Goal: Feedback & Contribution: Submit feedback/report problem

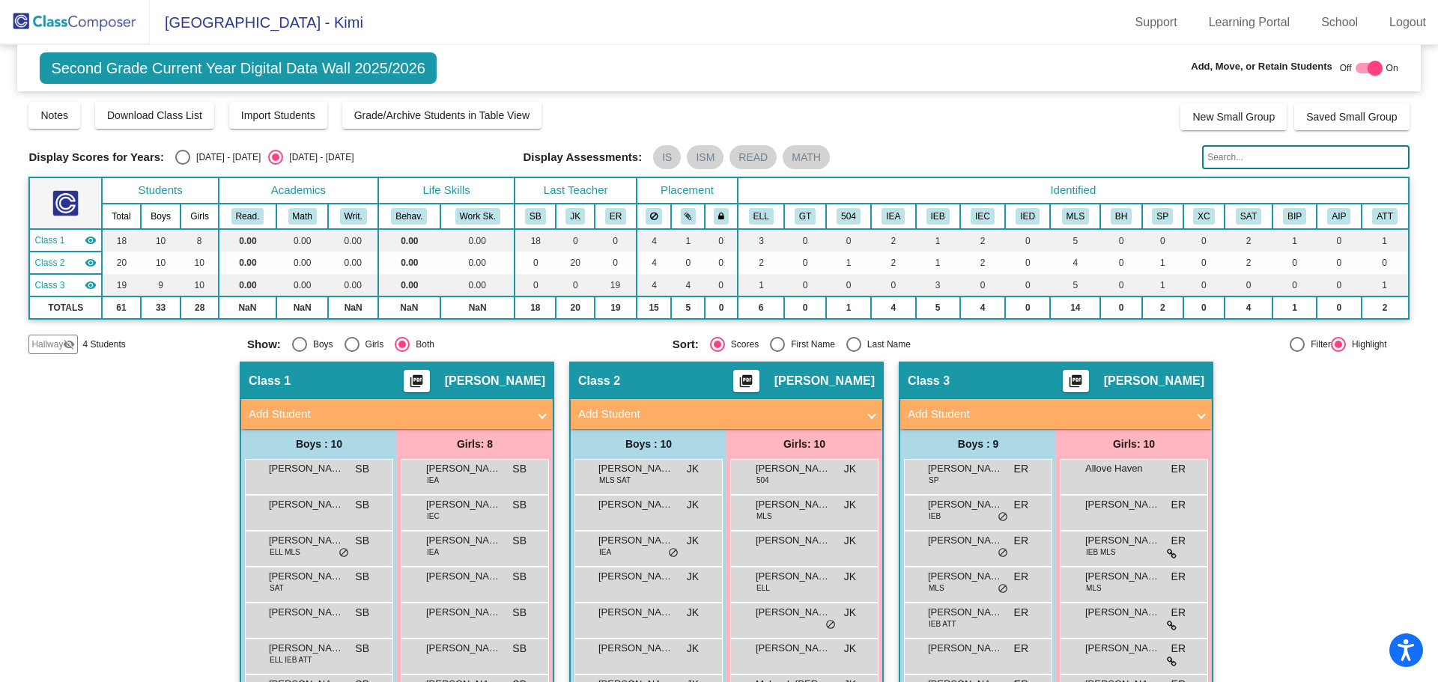
scroll to position [160, 0]
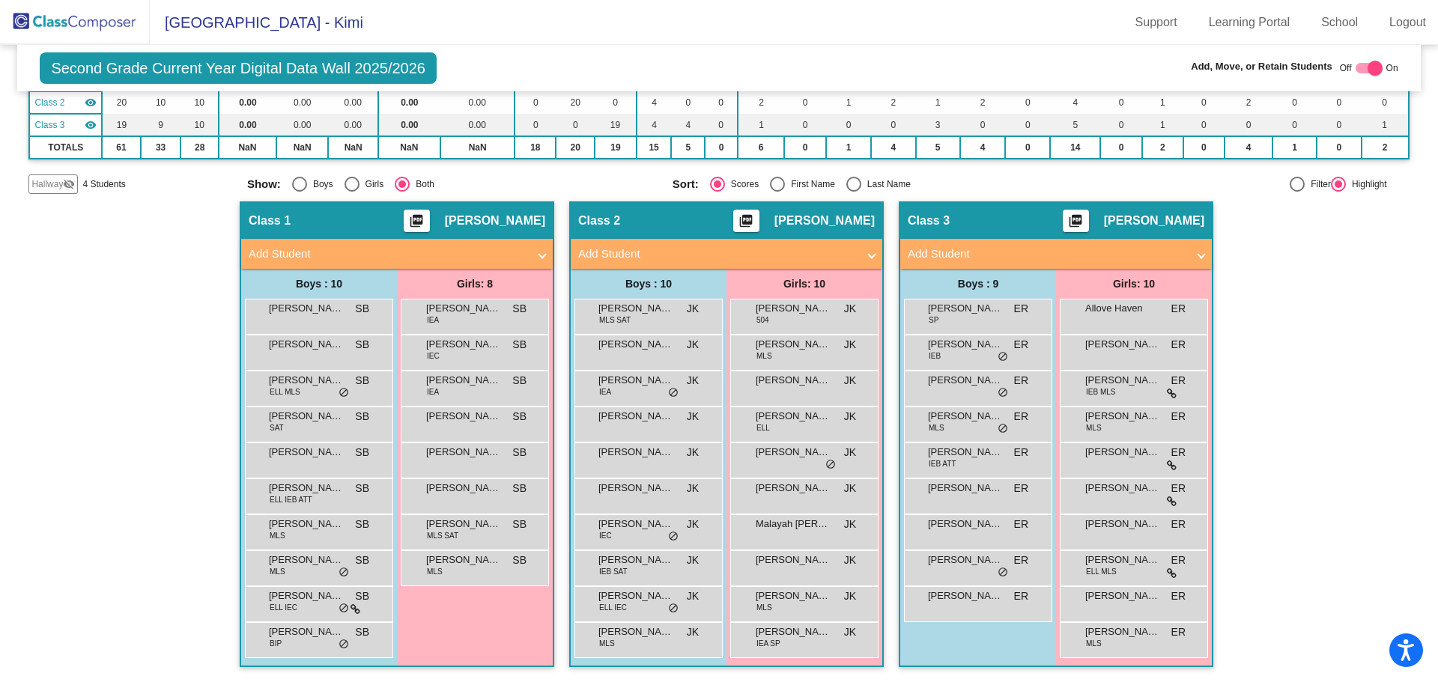
click at [519, 253] on mat-panel-title "Add Student" at bounding box center [388, 254] width 279 height 17
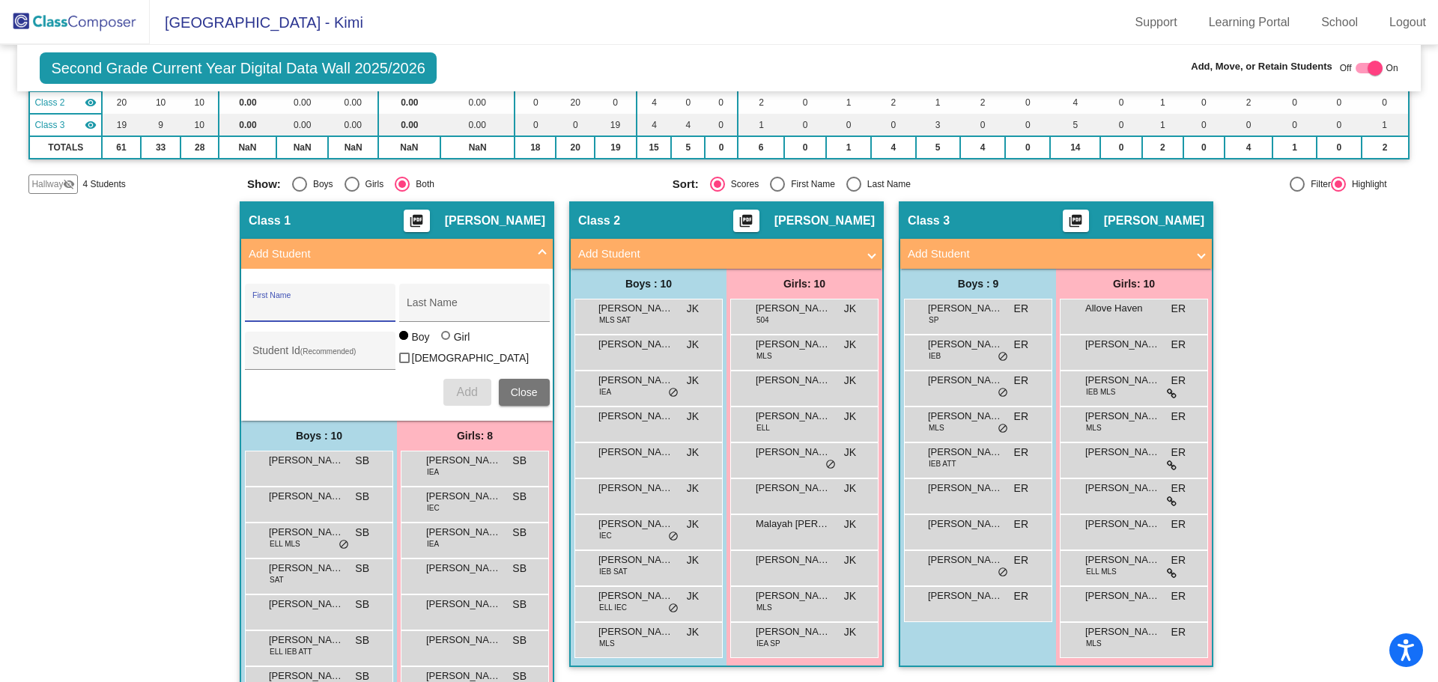
click at [273, 303] on input "First Name" at bounding box center [319, 309] width 135 height 12
click at [264, 303] on input "First Name" at bounding box center [319, 309] width 135 height 12
type input "[PERSON_NAME]"
click at [425, 309] on input "Last Name" at bounding box center [474, 309] width 135 height 12
type input "[PERSON_NAME]"
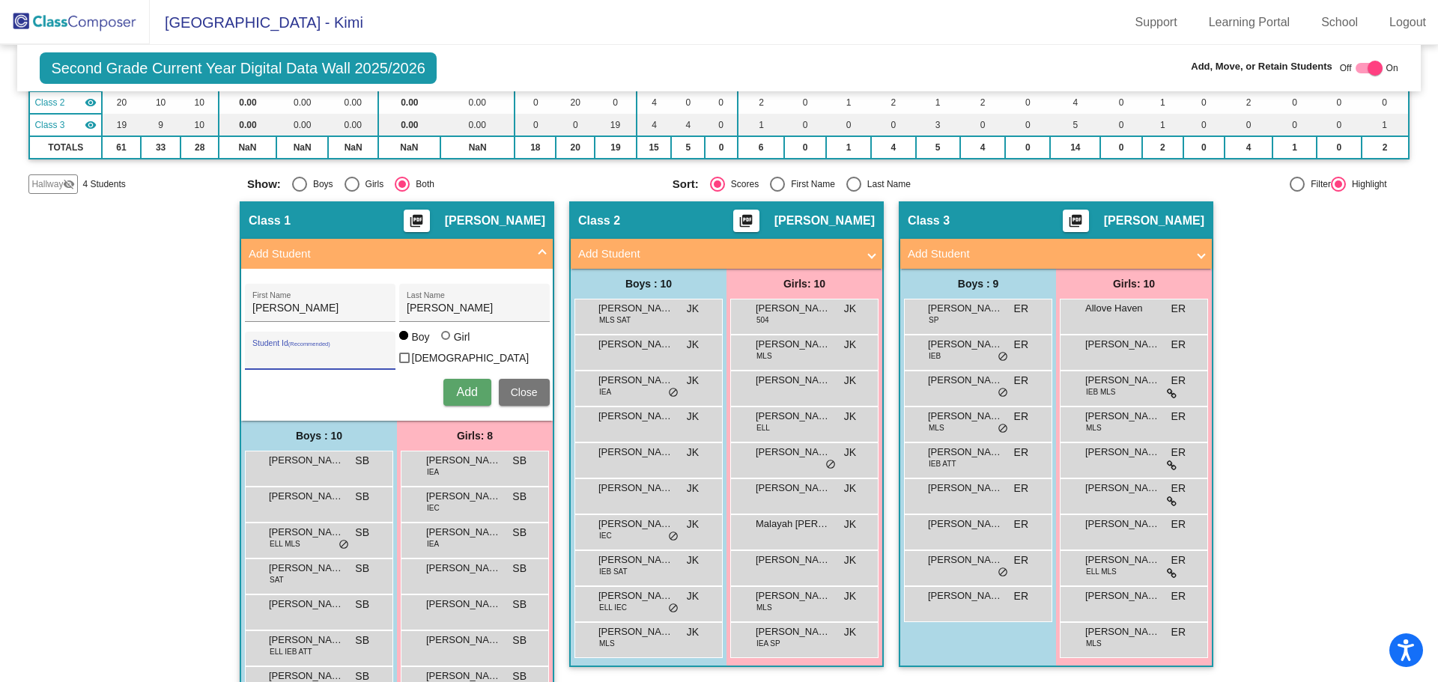
click at [267, 351] on input "Student Id (Recommended)" at bounding box center [319, 357] width 135 height 12
click at [273, 351] on input "3000" at bounding box center [319, 357] width 135 height 12
type input "300056447"
click at [442, 340] on div at bounding box center [445, 335] width 9 height 9
click at [446, 343] on input "Girl" at bounding box center [446, 343] width 1 height 1
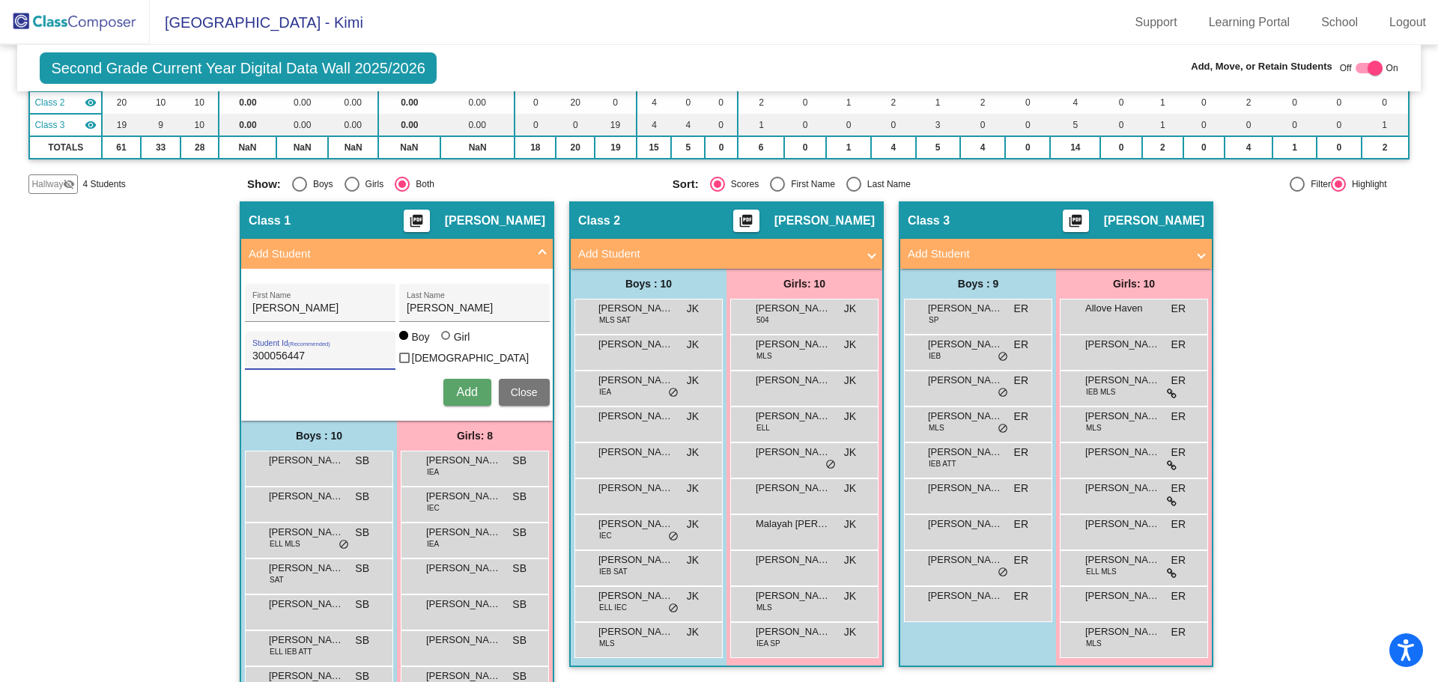
radio input "true"
click at [462, 390] on span "Add" at bounding box center [466, 392] width 21 height 13
click at [517, 387] on span "Close" at bounding box center [524, 393] width 27 height 12
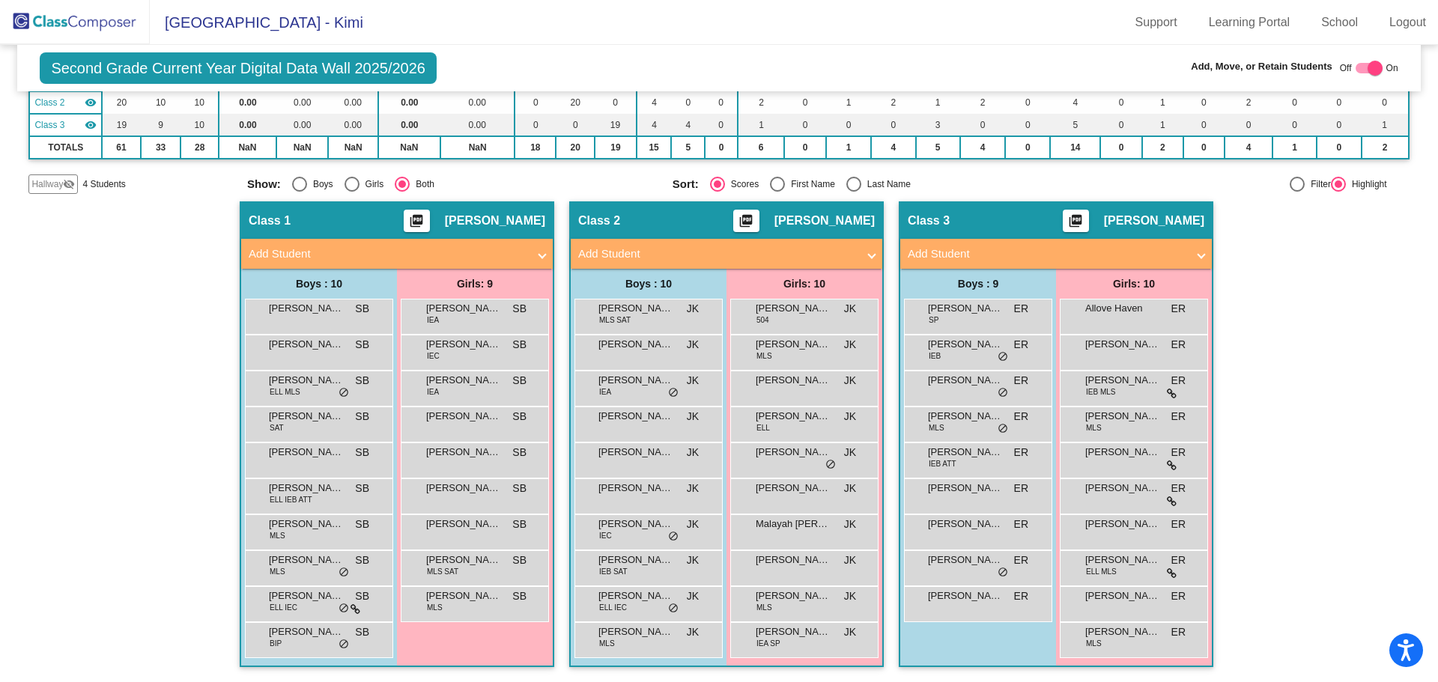
click at [55, 22] on img at bounding box center [75, 22] width 150 height 44
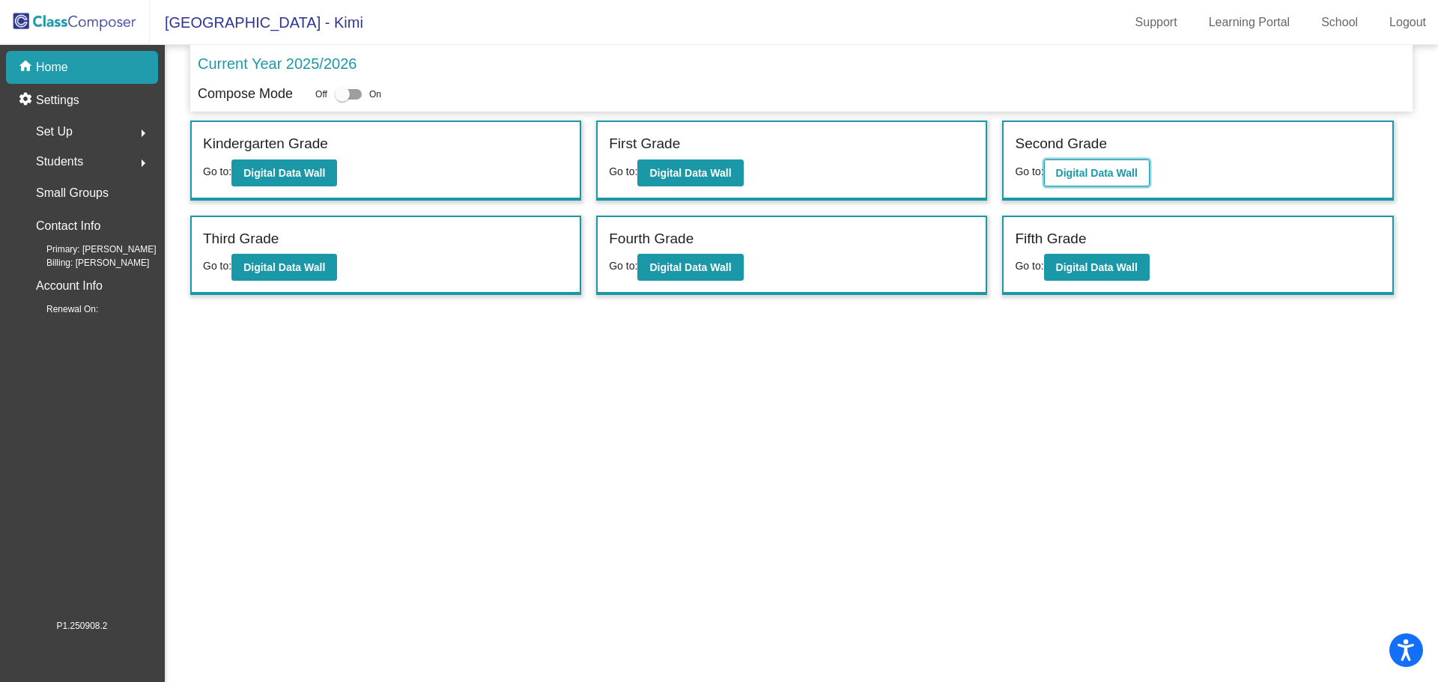
click at [1097, 174] on b "Digital Data Wall" at bounding box center [1097, 173] width 82 height 12
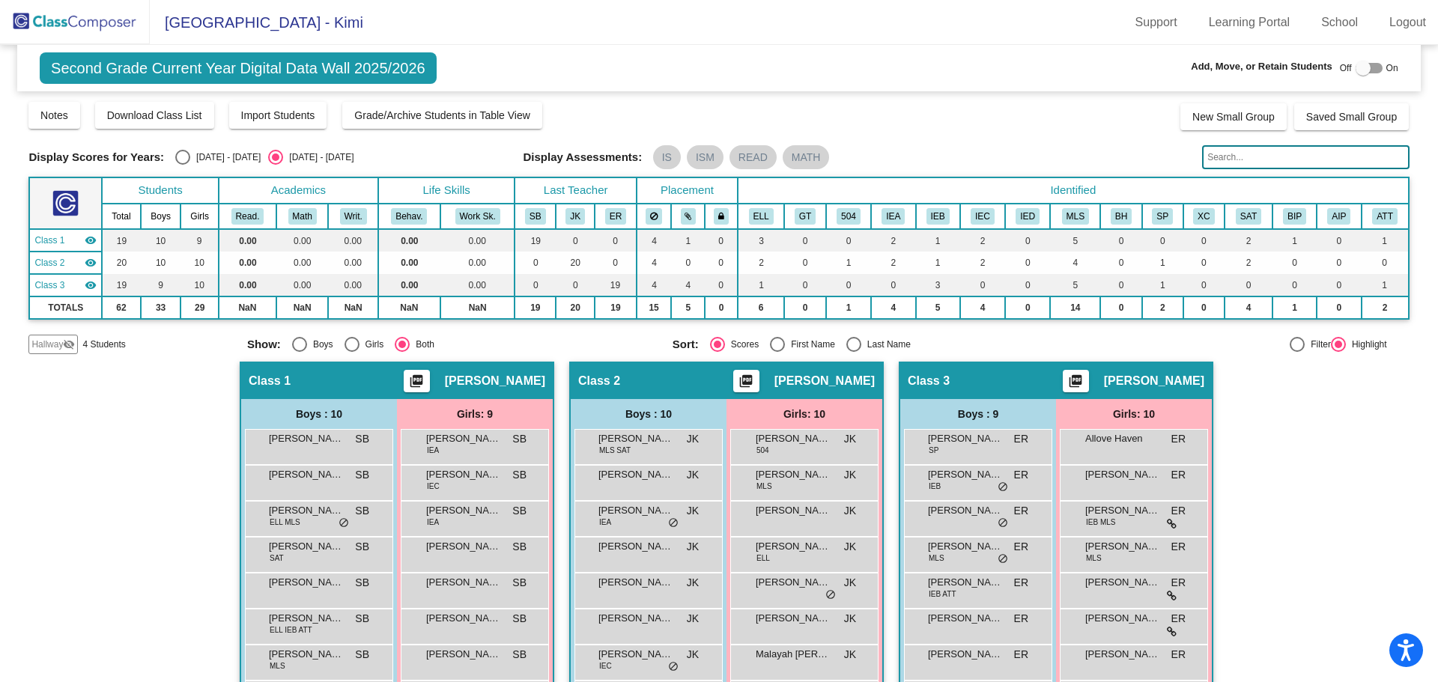
click at [1357, 67] on div at bounding box center [1363, 68] width 15 height 15
checkbox input "true"
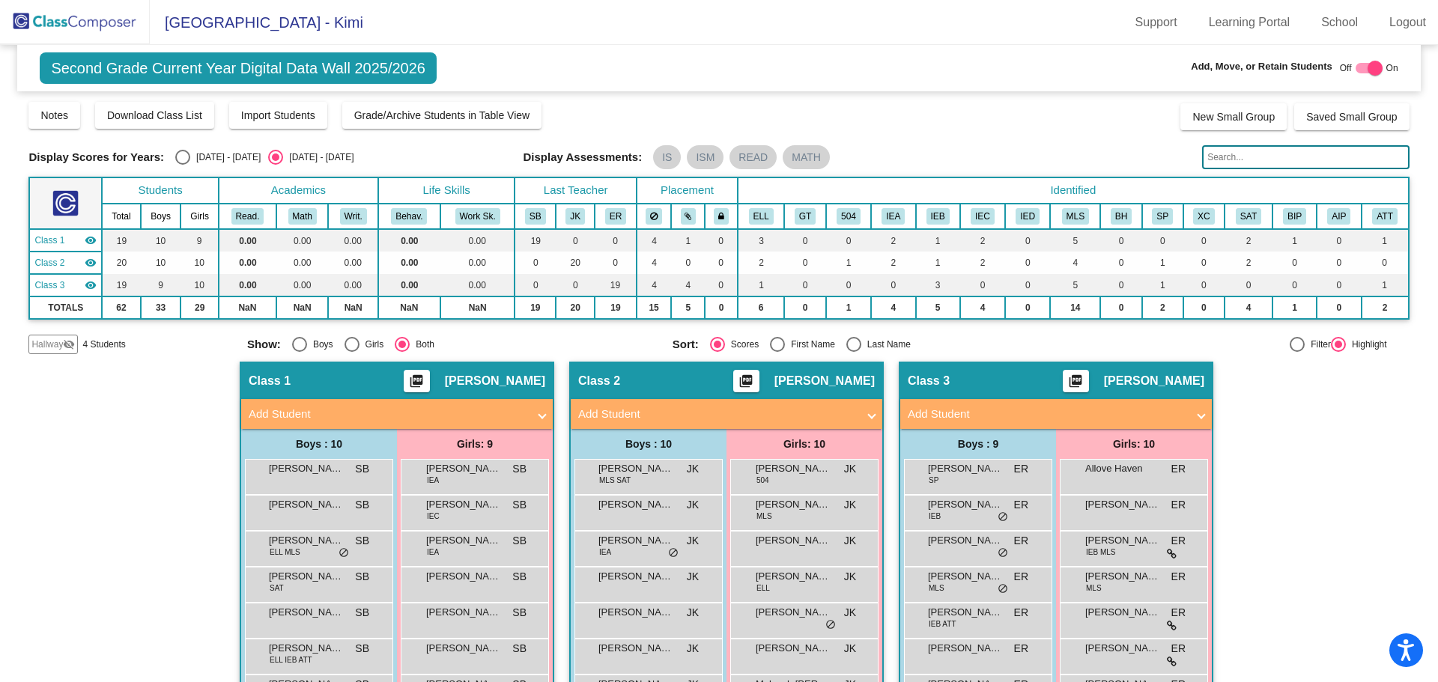
click at [539, 413] on span at bounding box center [542, 414] width 6 height 17
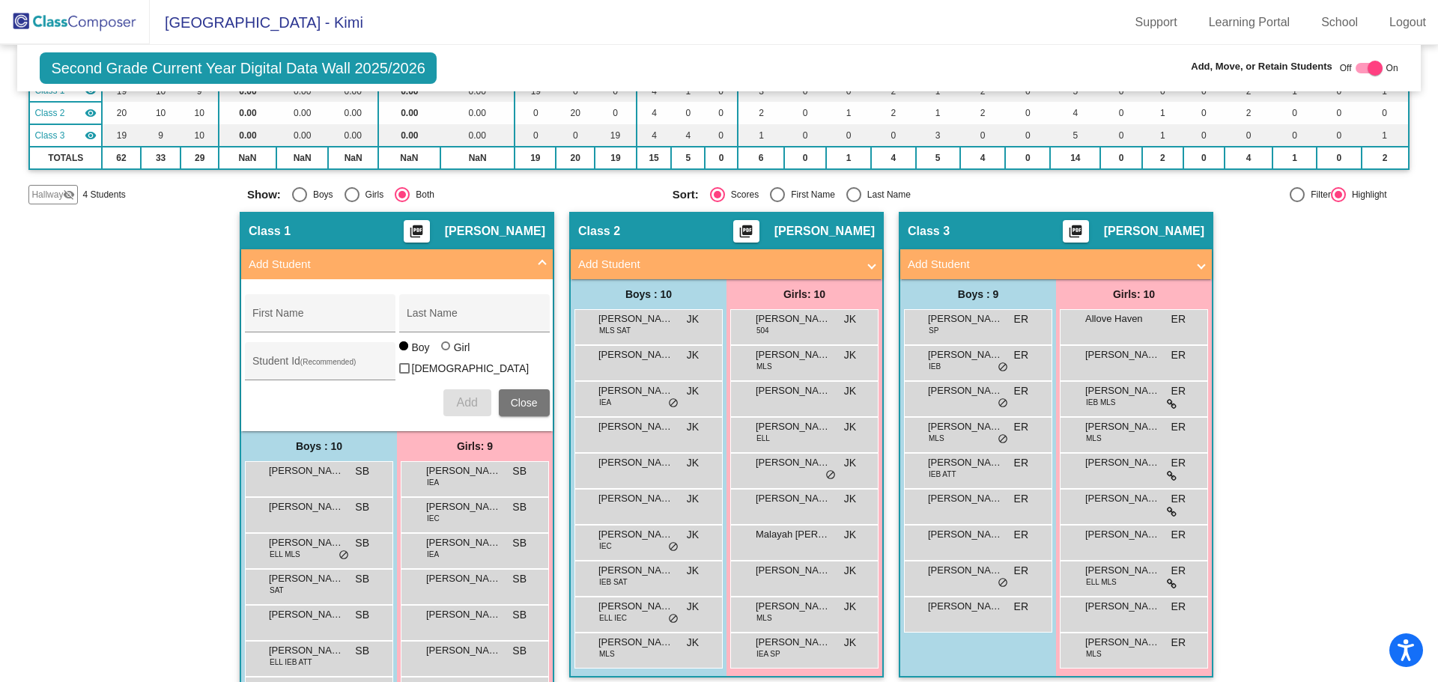
scroll to position [300, 0]
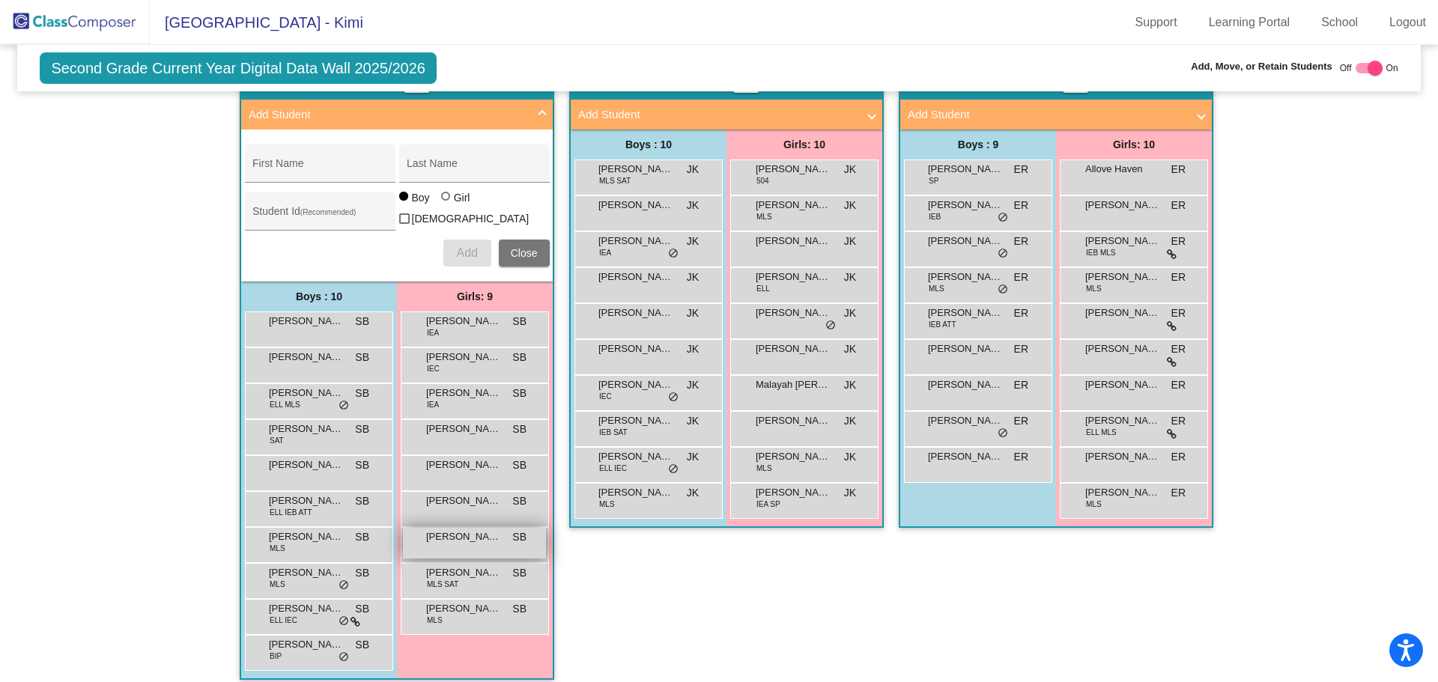
click at [438, 539] on span "Nadia Shields" at bounding box center [463, 537] width 75 height 15
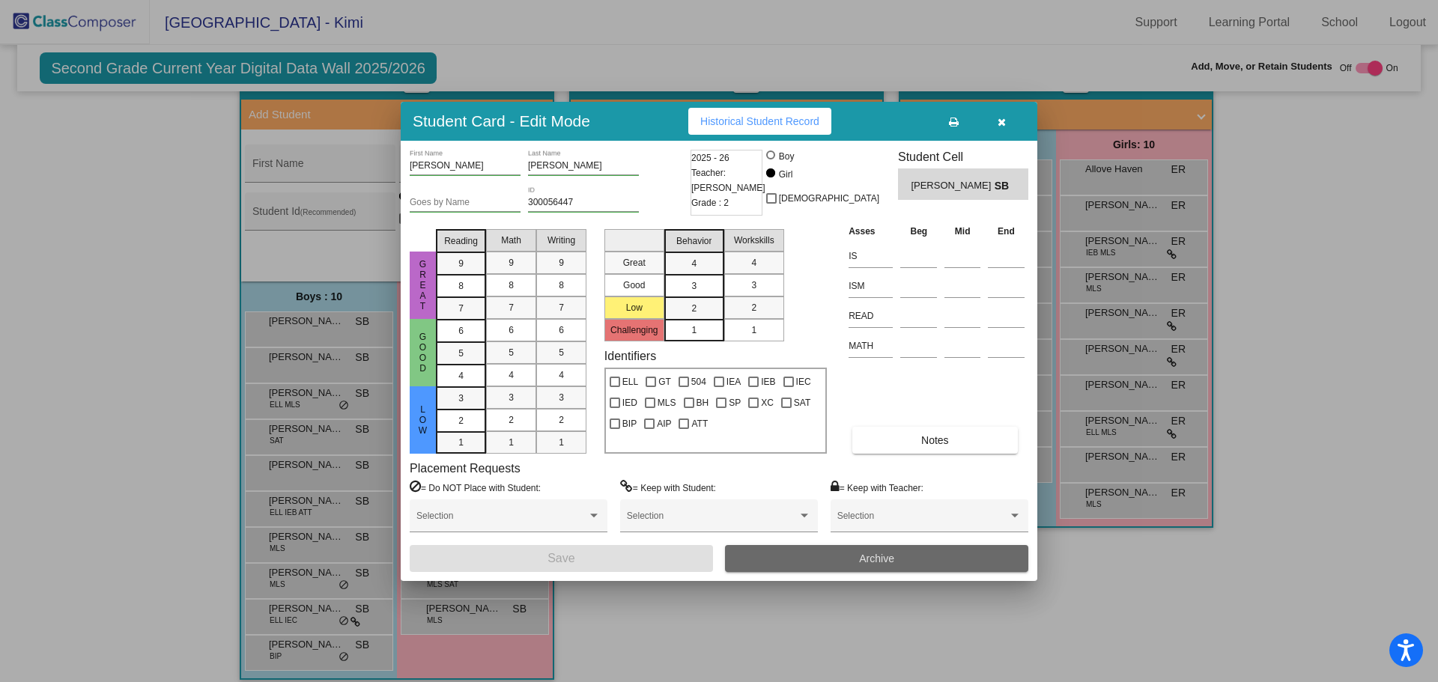
click at [824, 554] on button "Archive" at bounding box center [876, 558] width 303 height 27
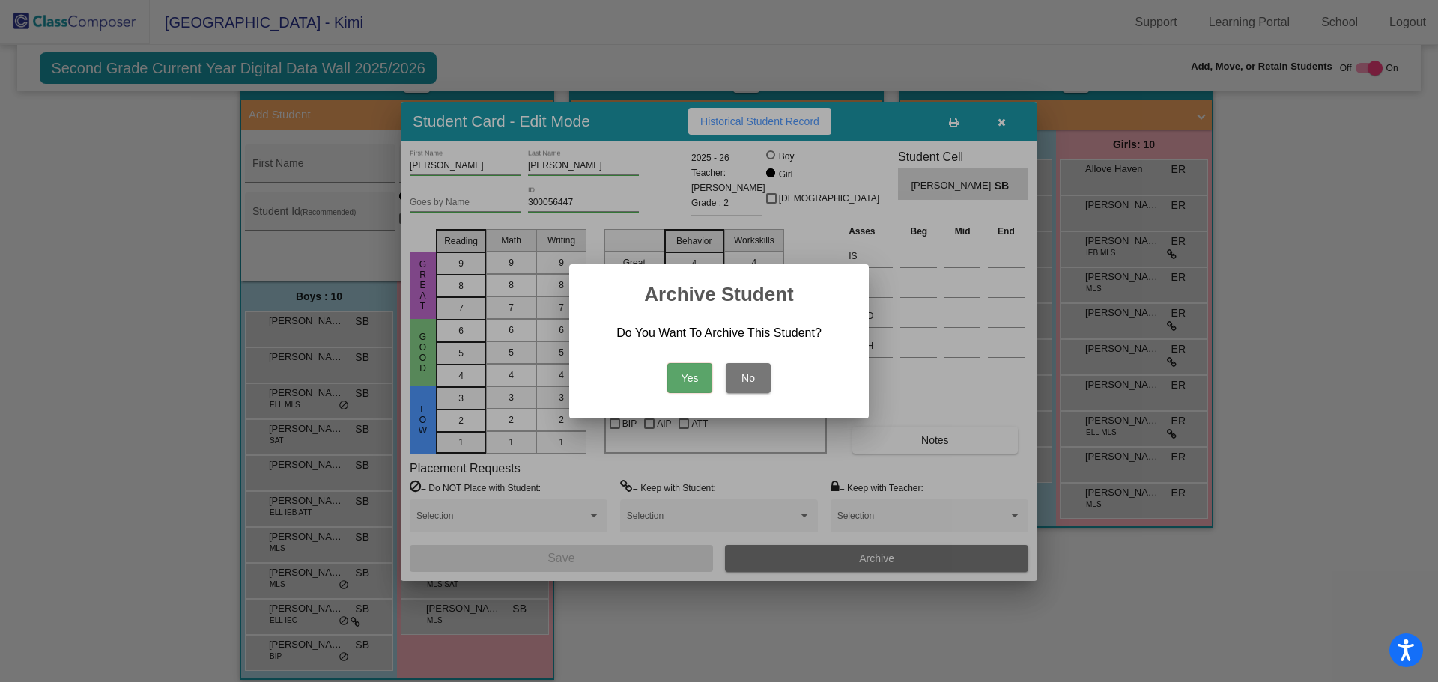
click at [694, 375] on button "Yes" at bounding box center [689, 378] width 45 height 30
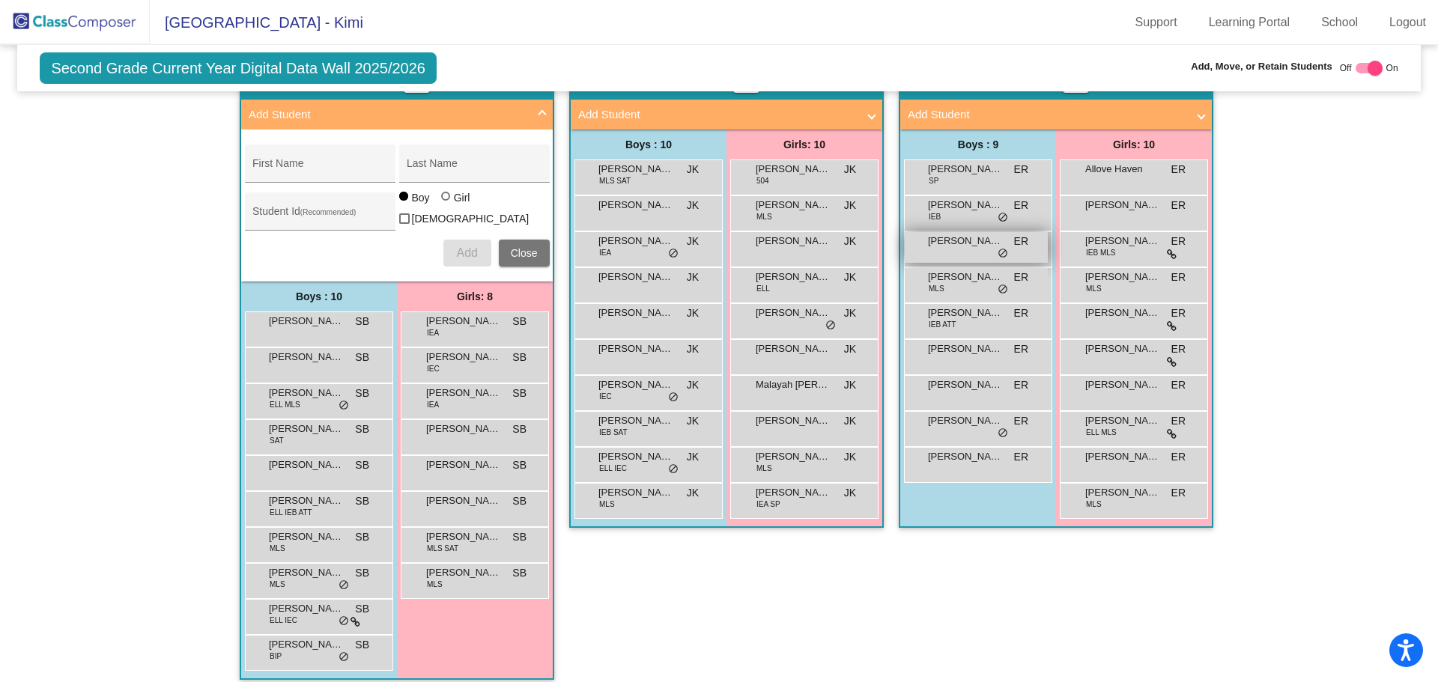
scroll to position [150, 0]
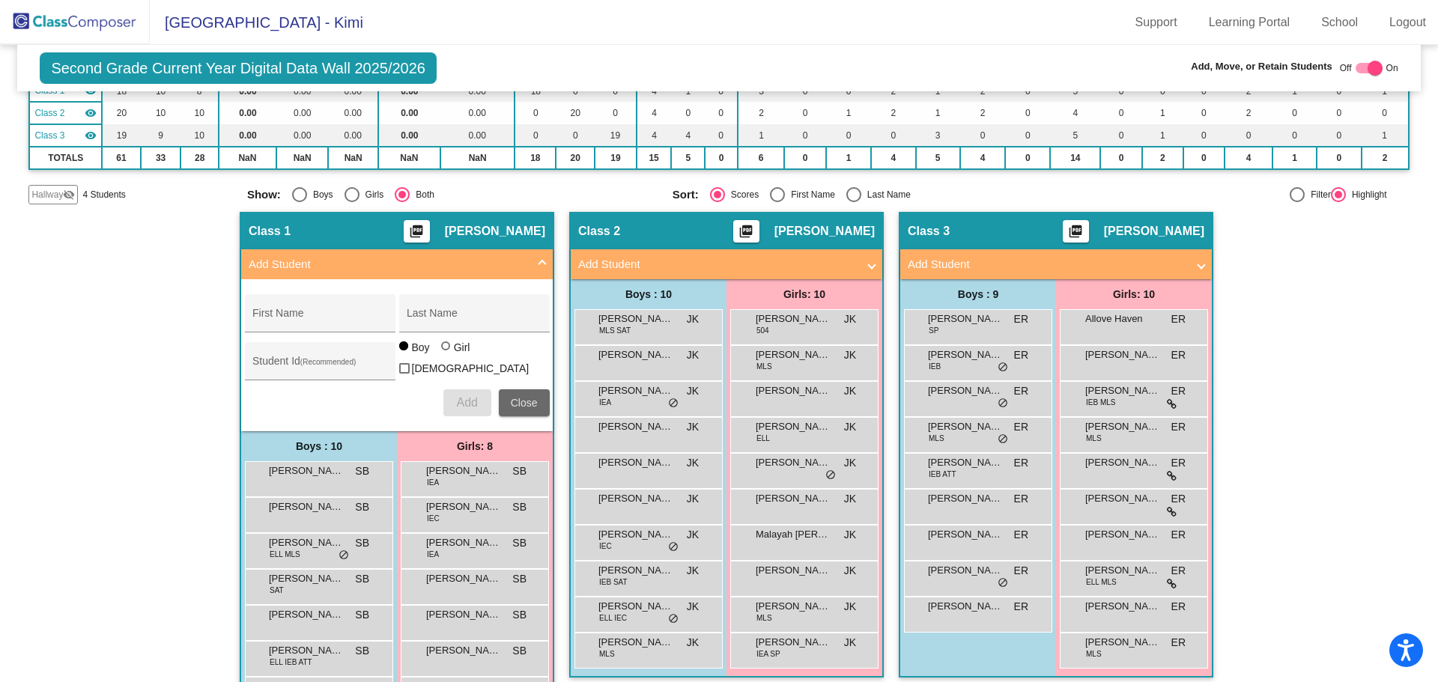
click at [511, 403] on span "Close" at bounding box center [524, 403] width 27 height 12
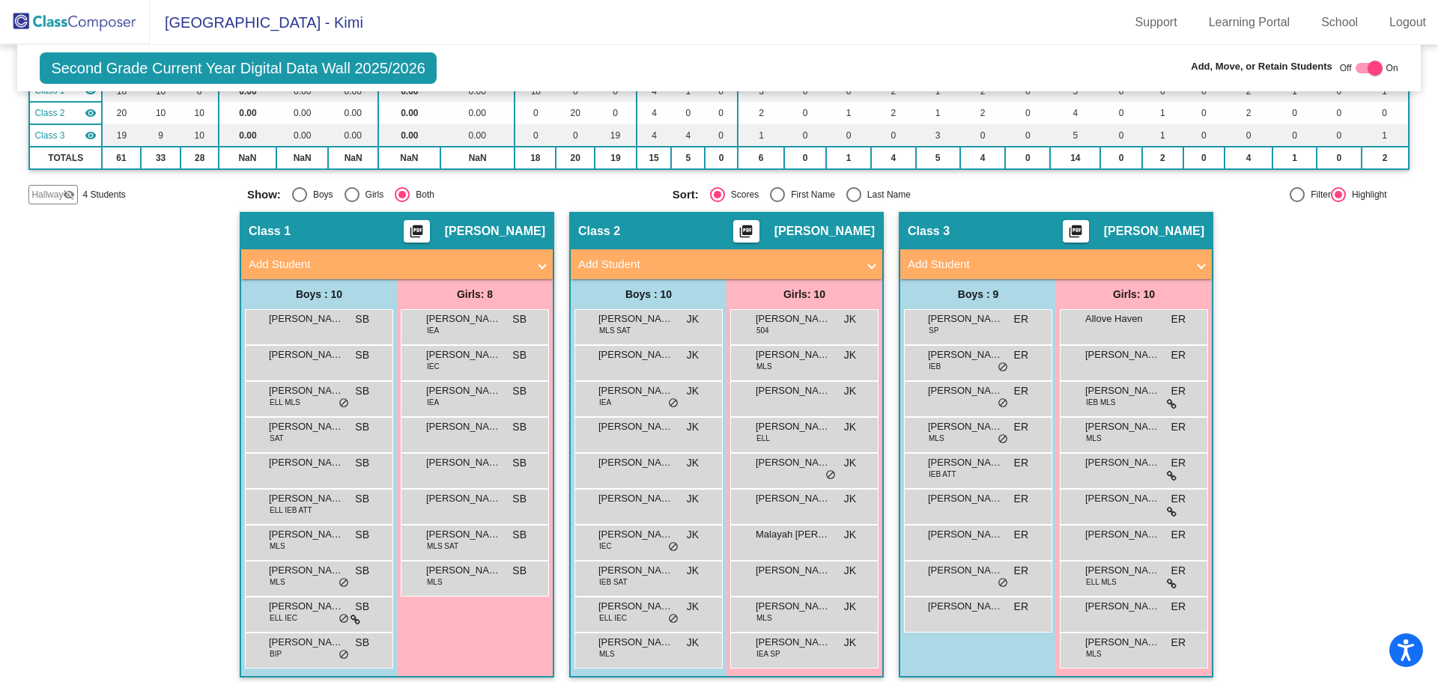
click at [1187, 263] on span "Add Student" at bounding box center [1053, 264] width 291 height 17
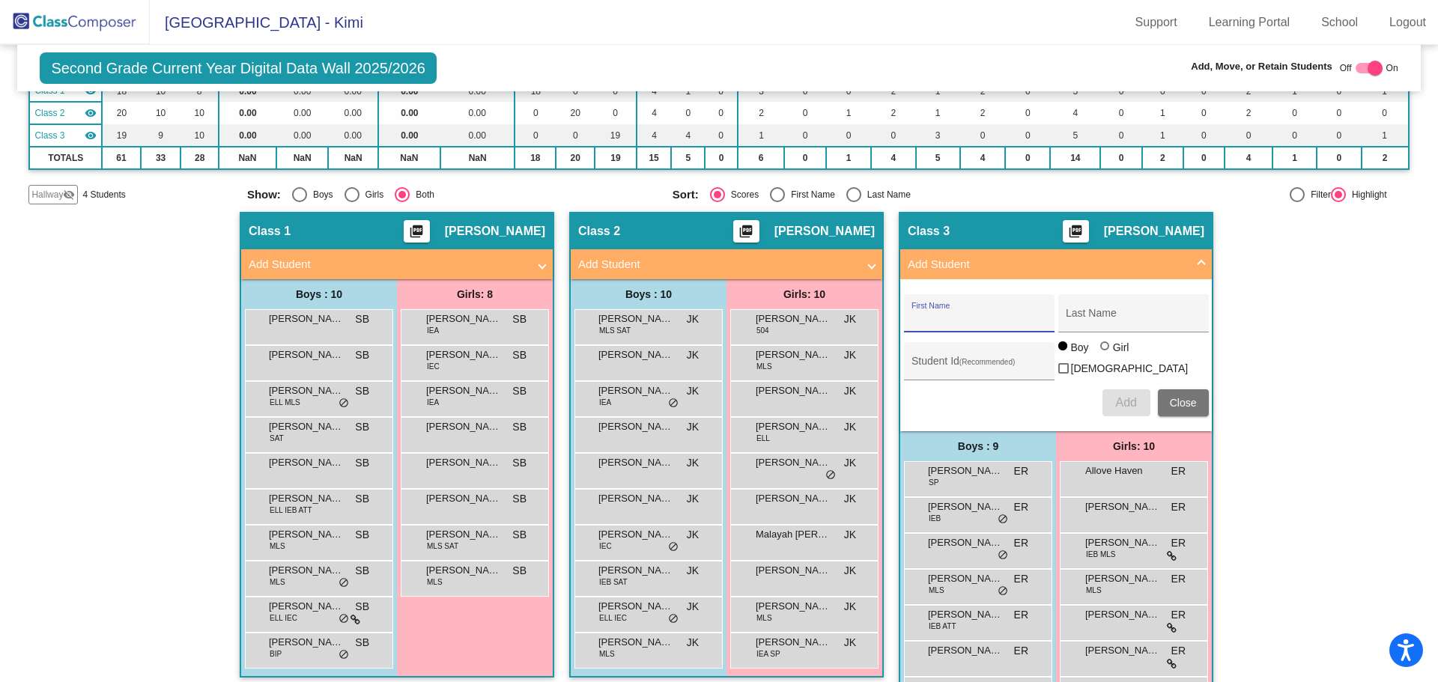
click at [931, 318] on input "First Name" at bounding box center [979, 319] width 135 height 12
type input "Nadia"
click at [1086, 307] on div "Last Name" at bounding box center [1133, 318] width 135 height 31
type input "Shields"
click at [1100, 351] on div at bounding box center [1104, 346] width 9 height 9
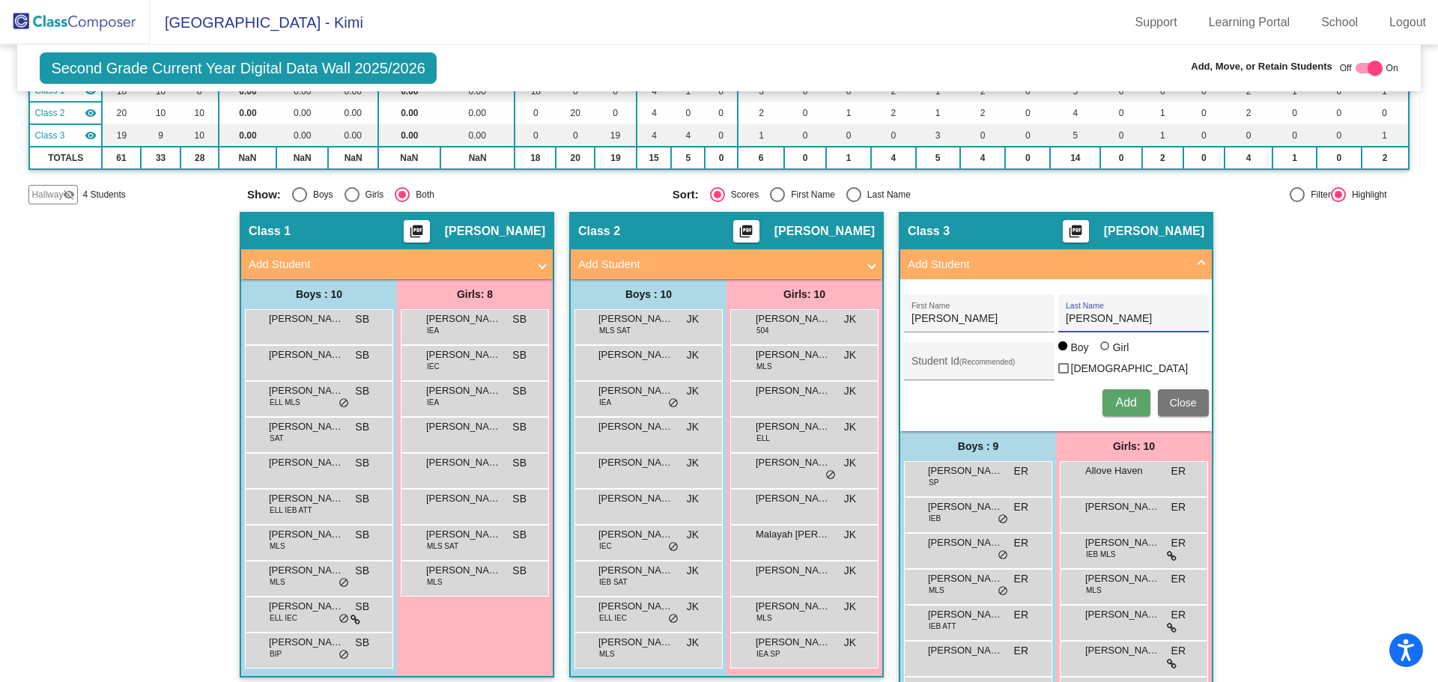
click at [1106, 354] on input "Girl" at bounding box center [1106, 354] width 1 height 1
radio input "true"
click at [913, 361] on input "Student Id (Recommended)" at bounding box center [979, 367] width 135 height 12
click at [933, 362] on input "3000" at bounding box center [979, 367] width 135 height 12
type input "300056447"
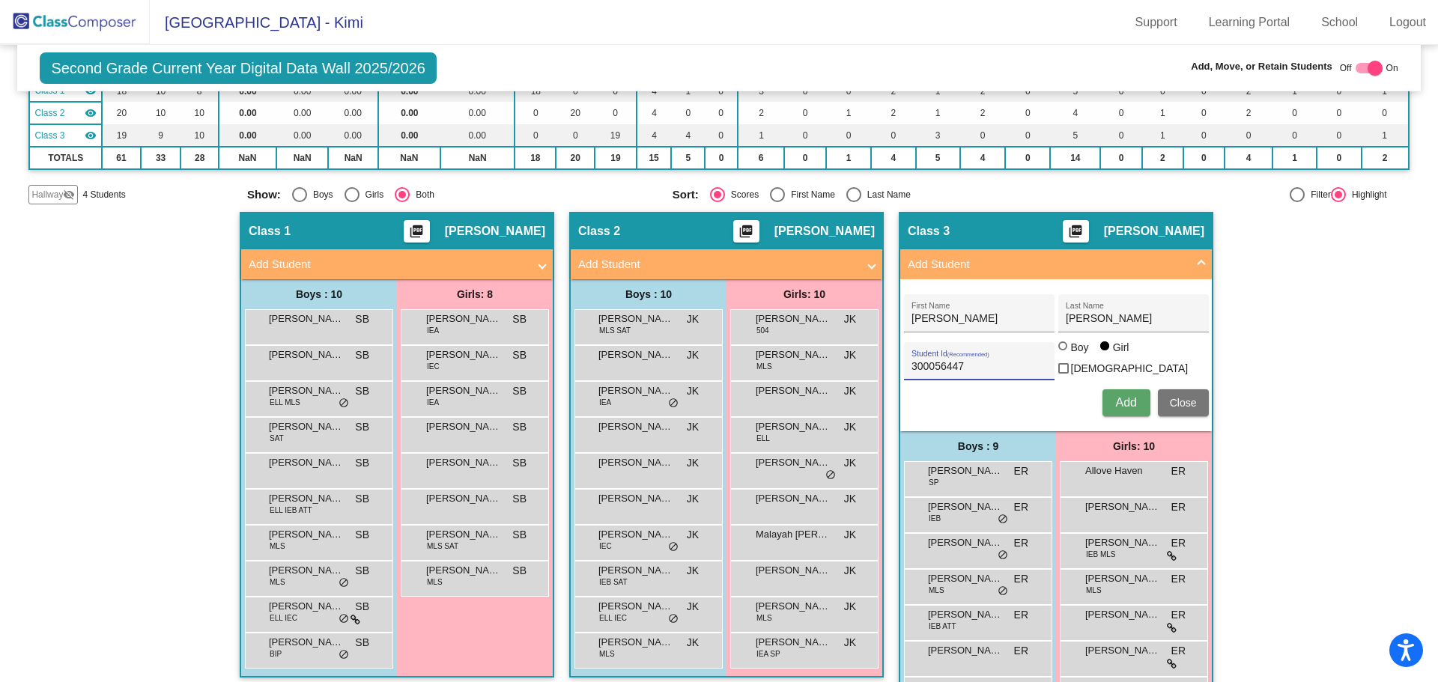
click at [1123, 396] on span "Add" at bounding box center [1125, 402] width 21 height 13
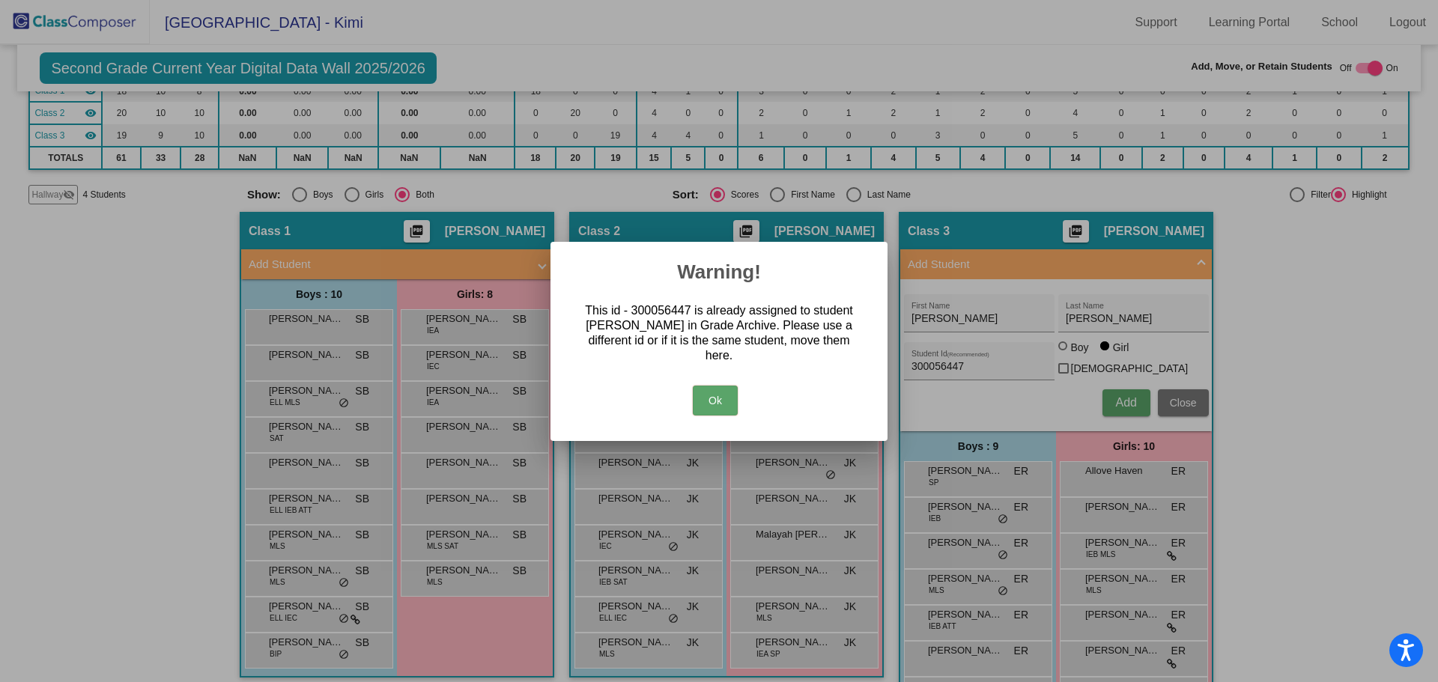
click at [718, 393] on button "Ok" at bounding box center [715, 401] width 45 height 30
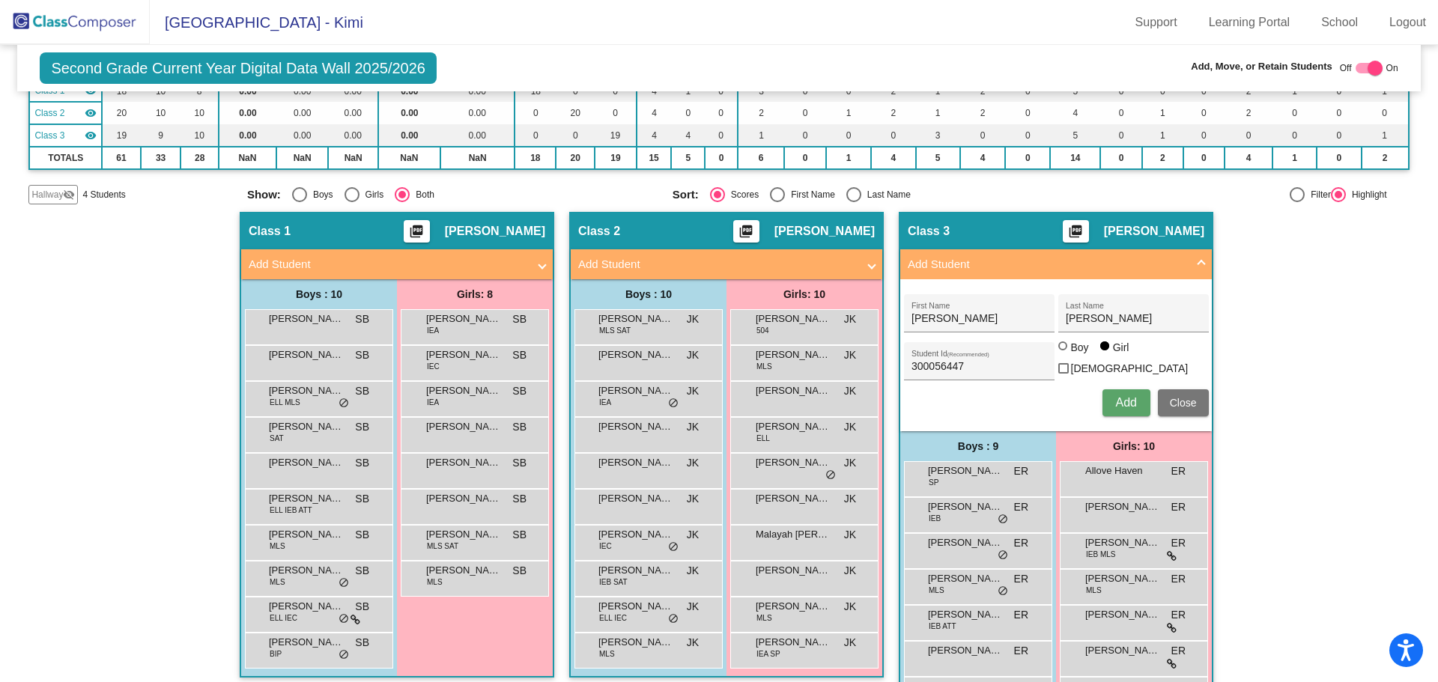
click at [40, 191] on span "Hallway" at bounding box center [46, 194] width 31 height 13
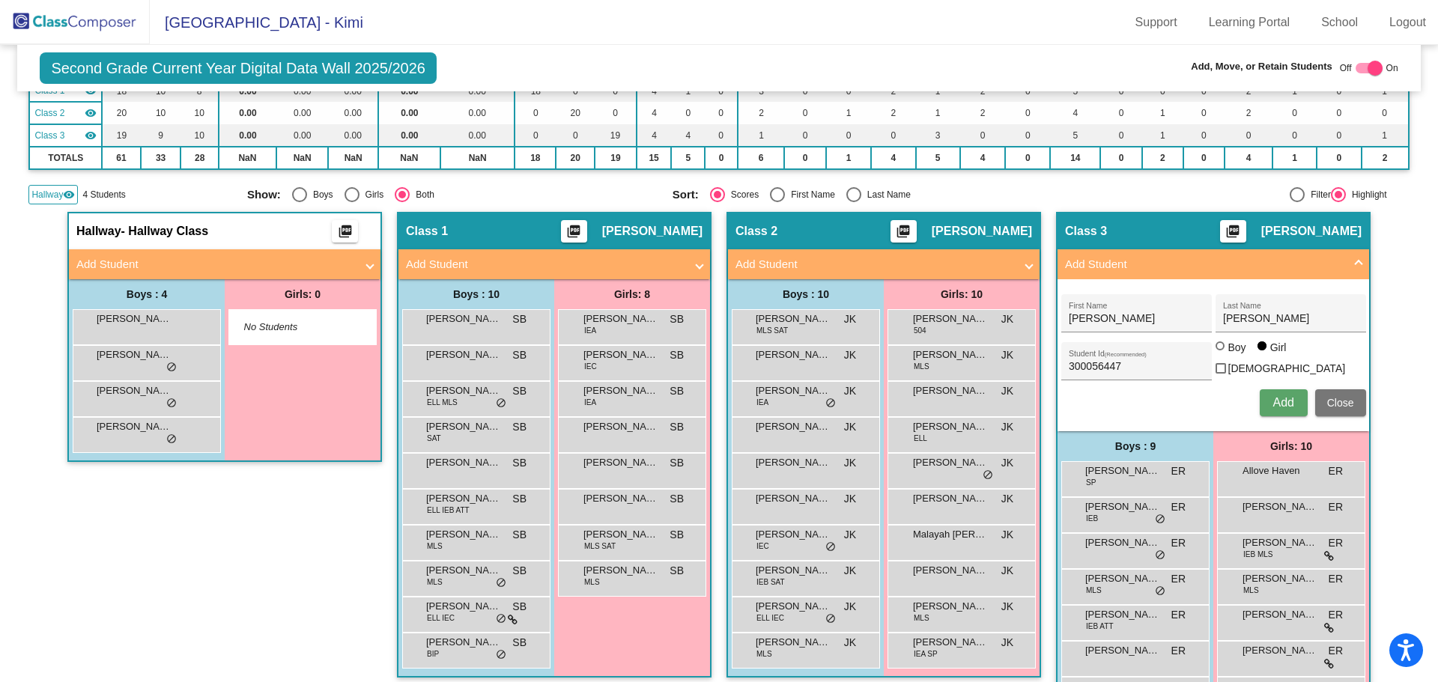
click at [367, 265] on span at bounding box center [370, 264] width 6 height 17
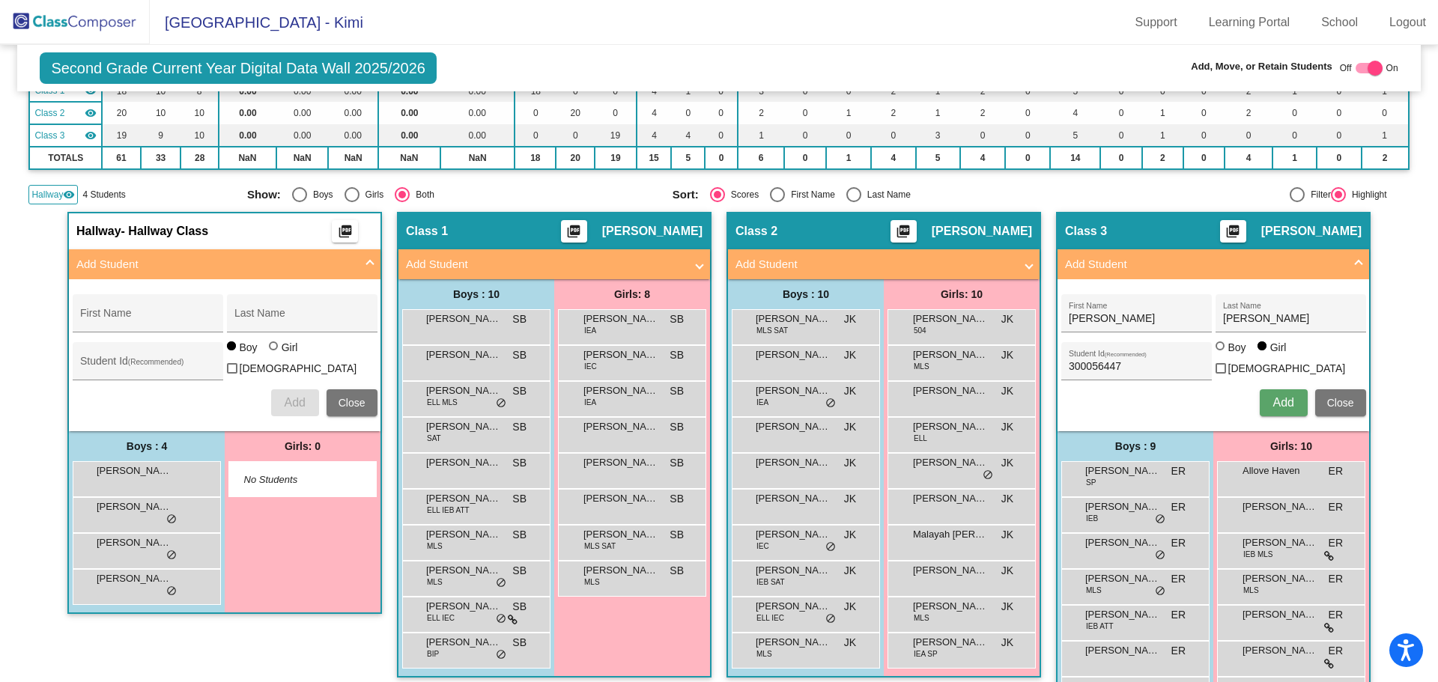
click at [367, 262] on span at bounding box center [370, 264] width 6 height 17
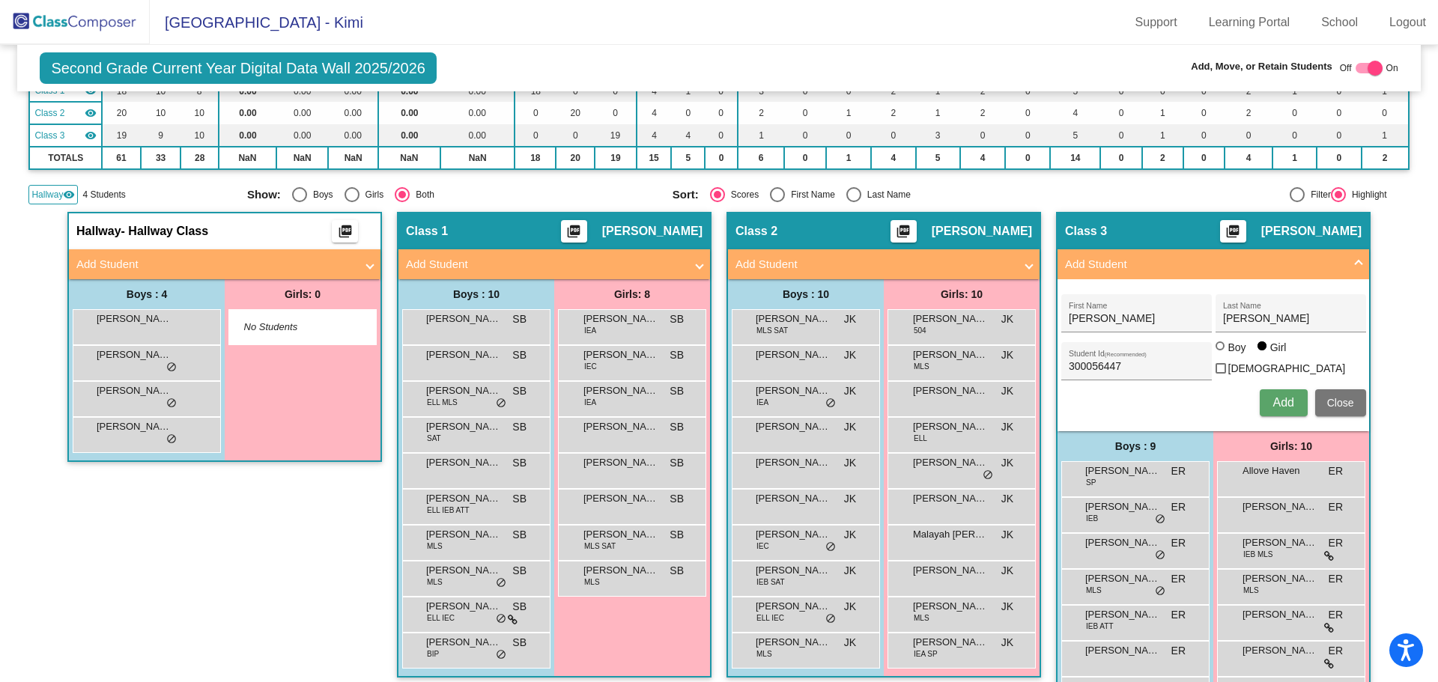
click at [1273, 399] on span "Add" at bounding box center [1283, 402] width 21 height 13
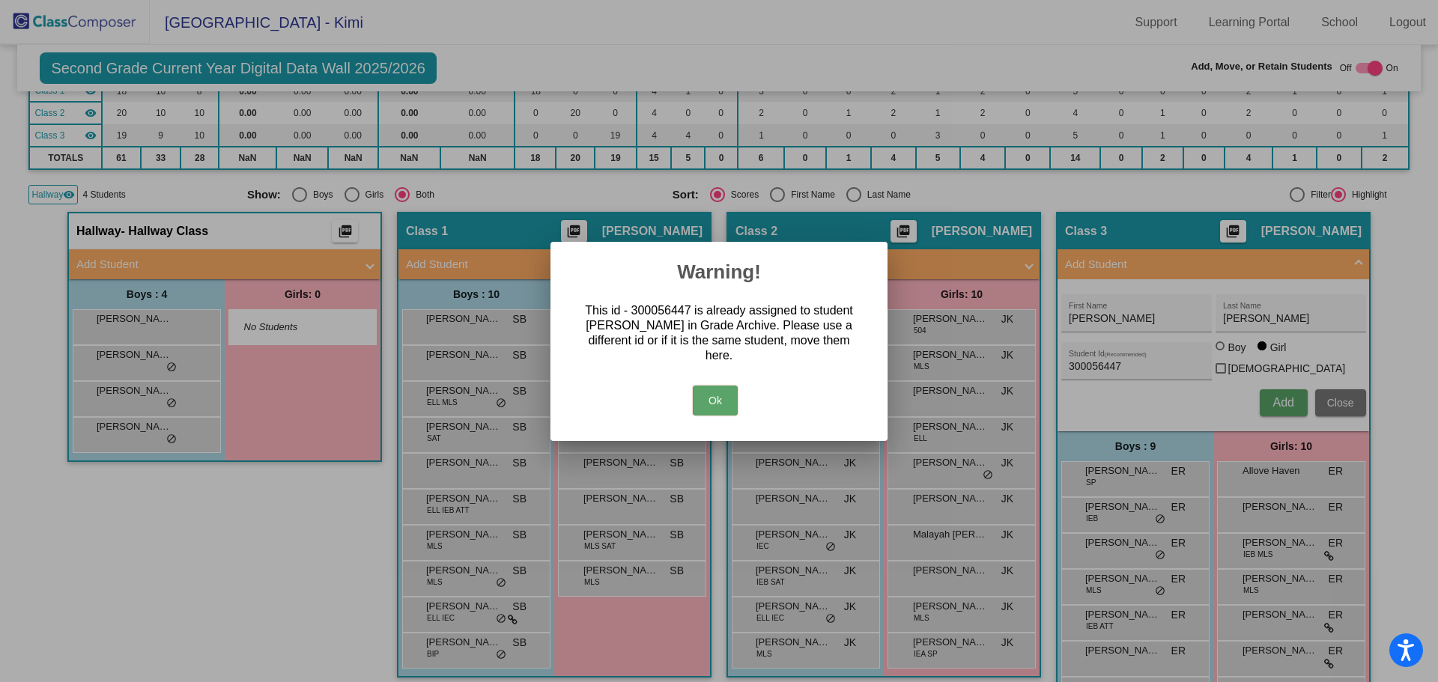
click at [719, 393] on button "Ok" at bounding box center [715, 401] width 45 height 30
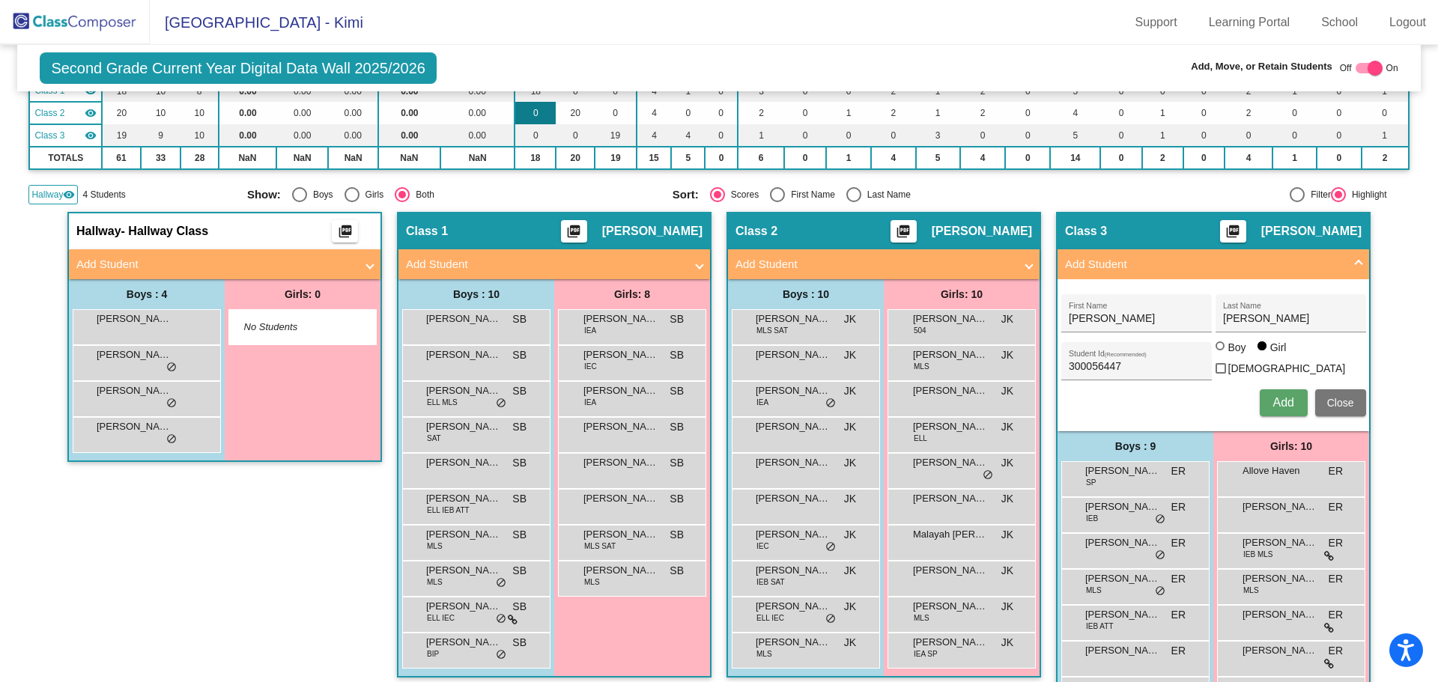
scroll to position [0, 0]
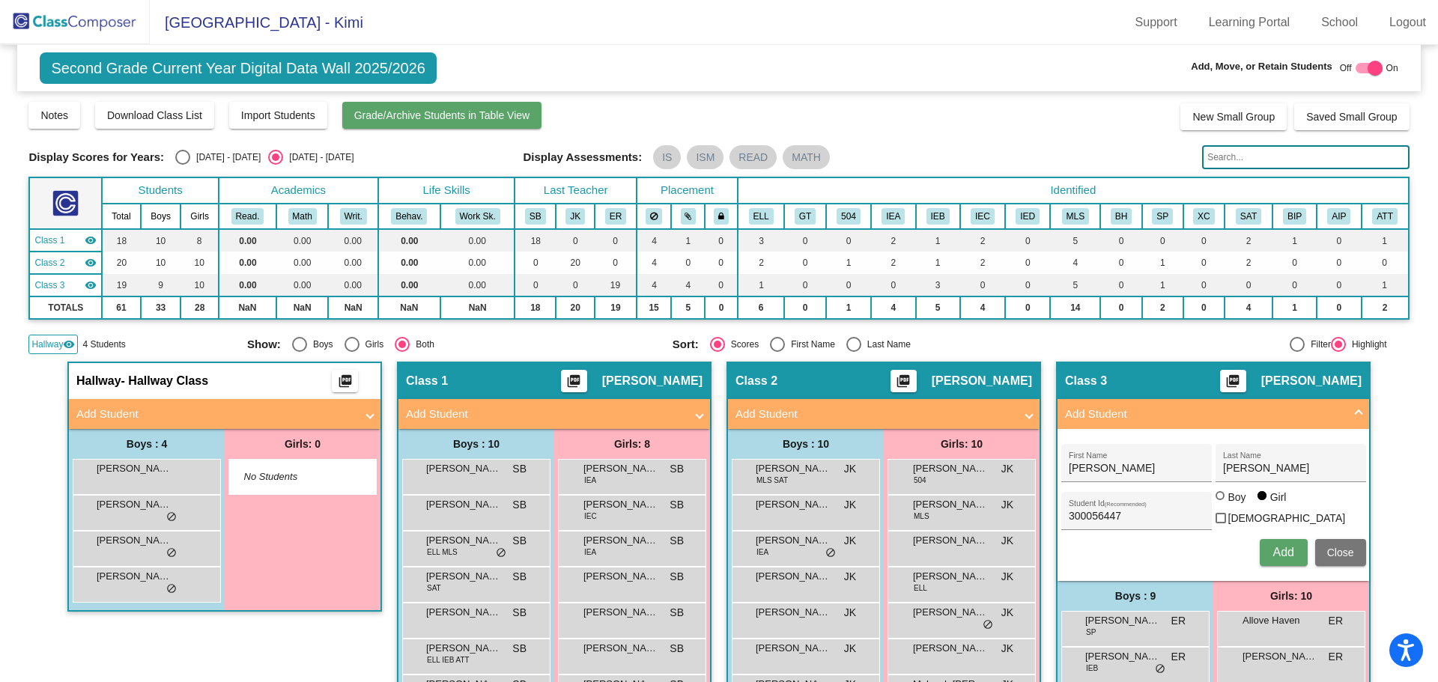
click at [422, 110] on span "Grade/Archive Students in Table View" at bounding box center [442, 115] width 176 height 12
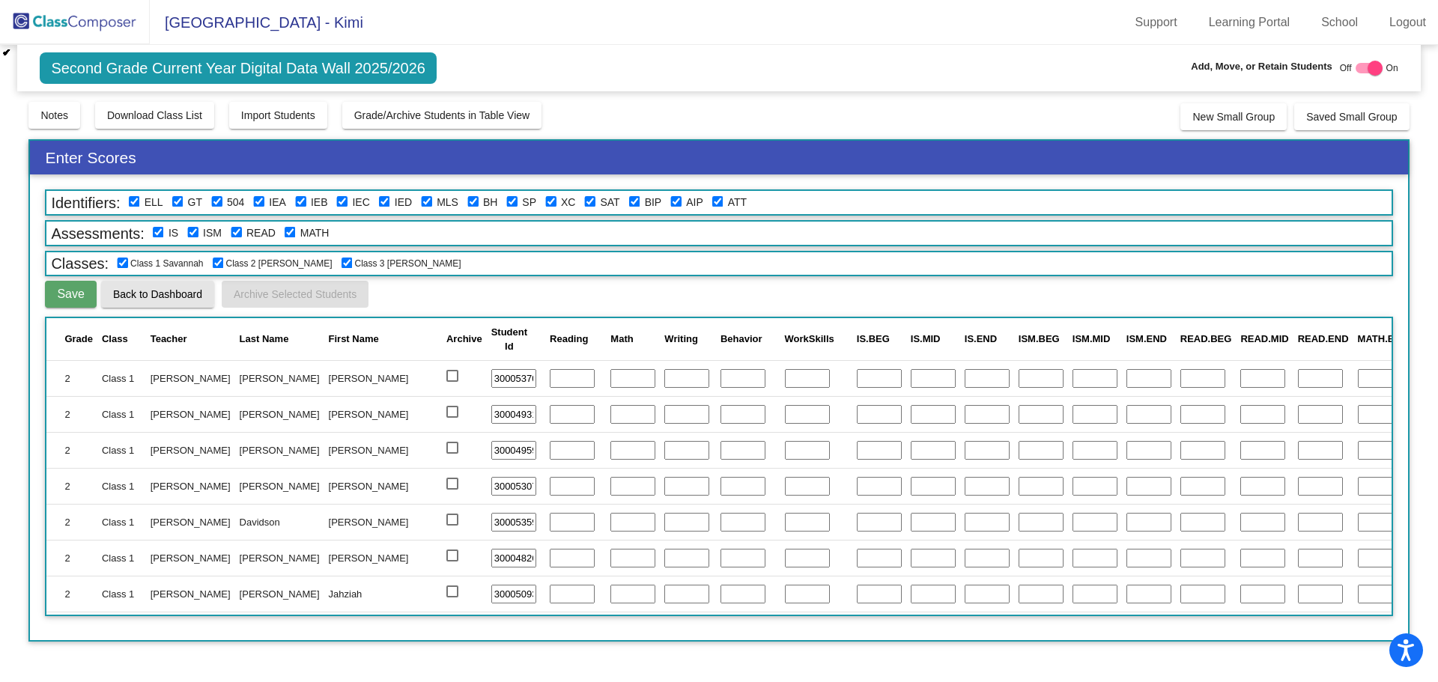
click at [138, 293] on span "Back to Dashboard" at bounding box center [157, 294] width 89 height 12
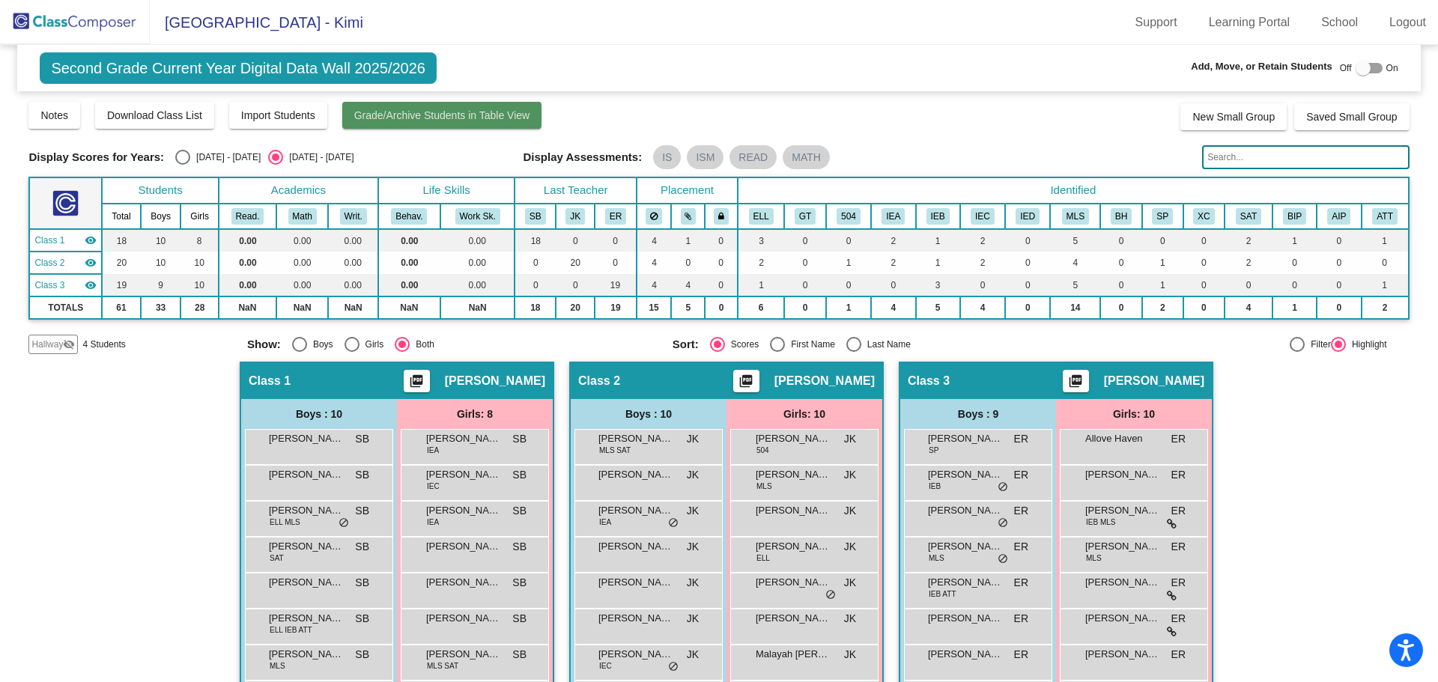
click at [416, 116] on span "Grade/Archive Students in Table View" at bounding box center [442, 115] width 176 height 12
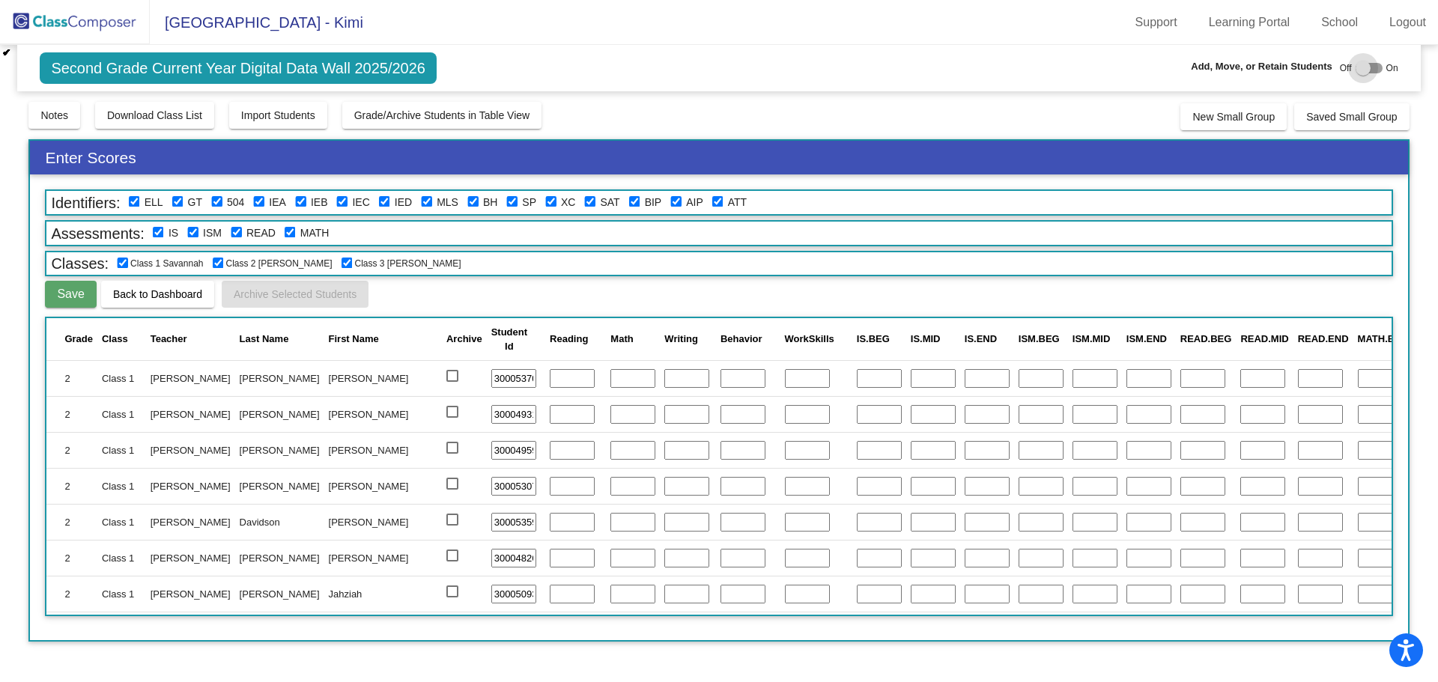
click at [1363, 68] on div at bounding box center [1363, 68] width 15 height 15
checkbox input "true"
click at [112, 70] on span "Second Grade Current Year Digital Data Wall 2025/2026" at bounding box center [238, 67] width 397 height 31
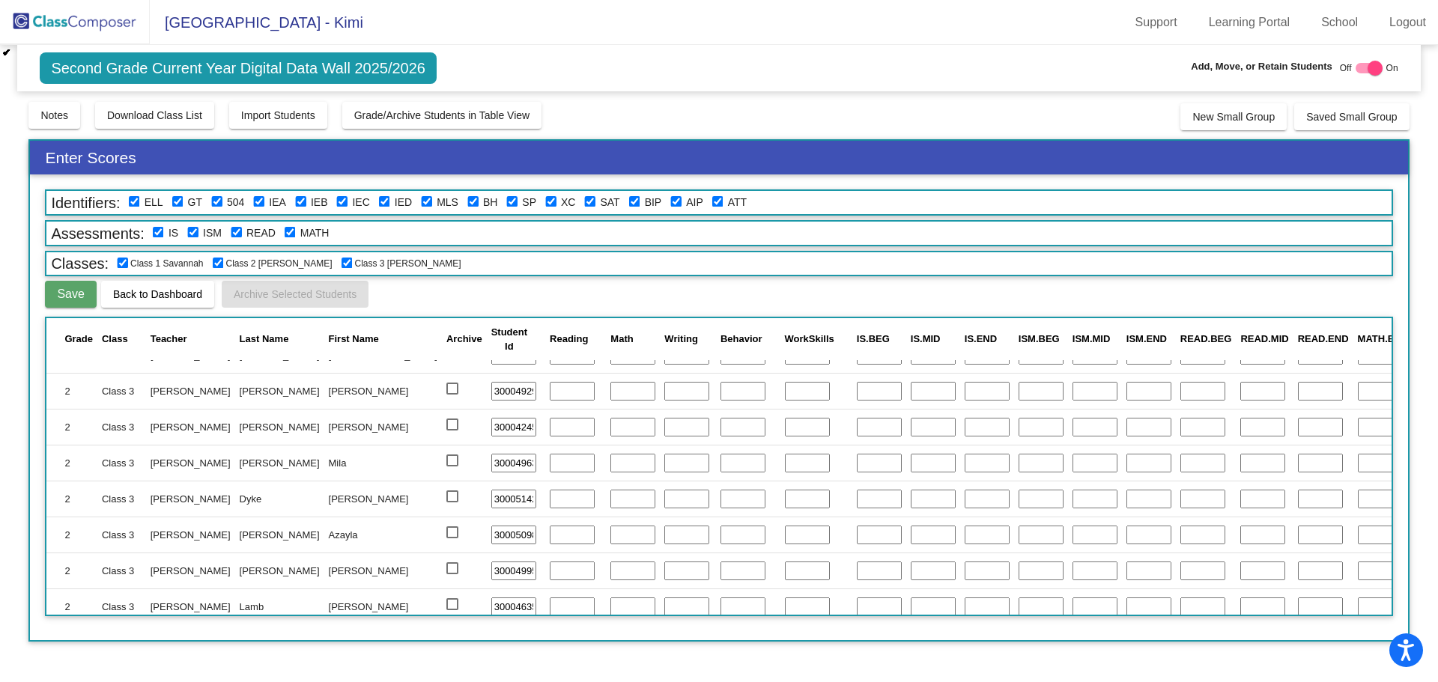
scroll to position [904, 0]
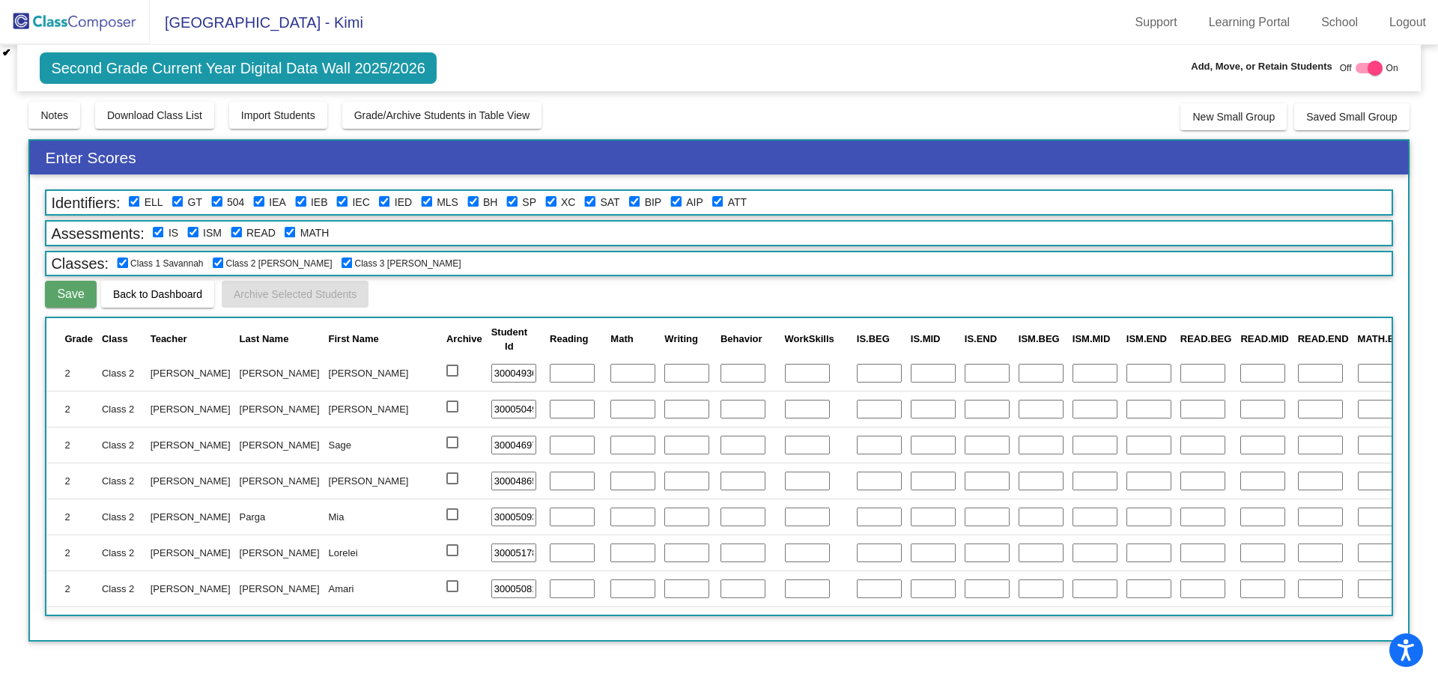
click at [131, 294] on span "Back to Dashboard" at bounding box center [157, 294] width 89 height 12
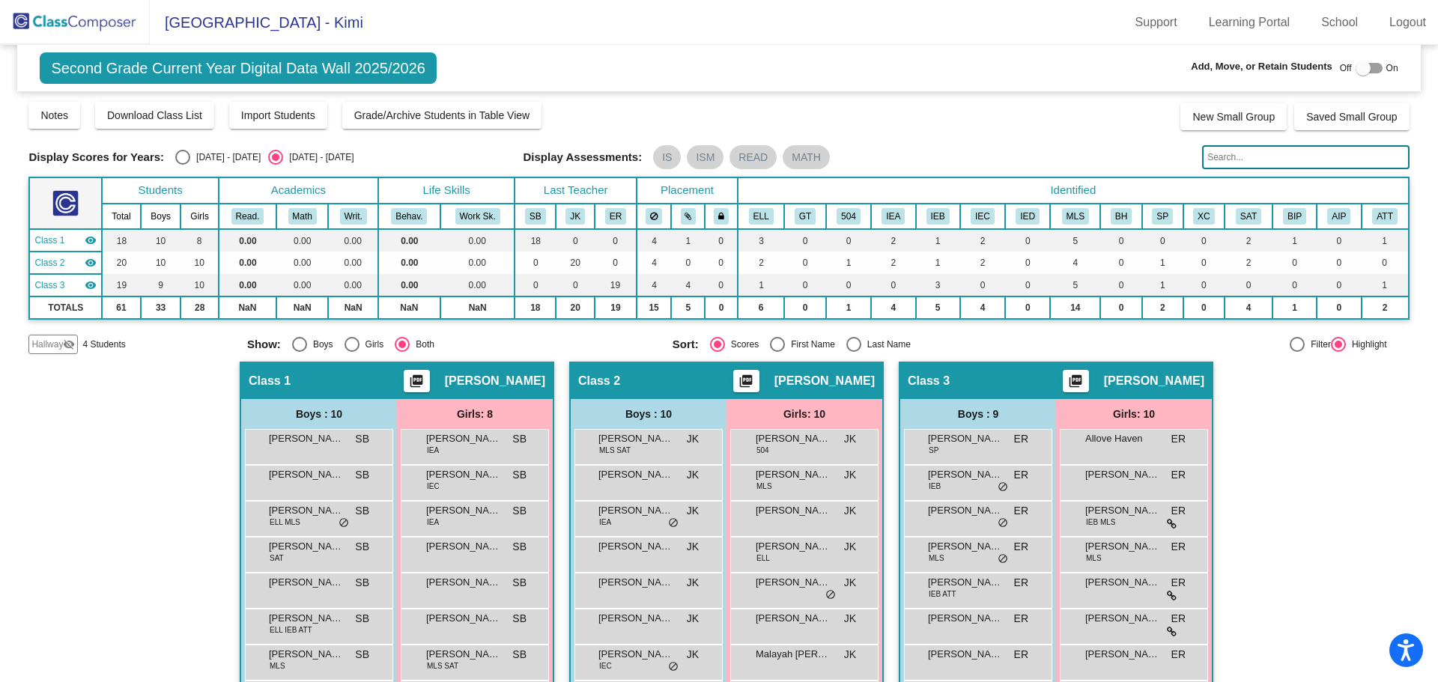
click at [70, 343] on mat-icon "visibility_off" at bounding box center [69, 345] width 12 height 12
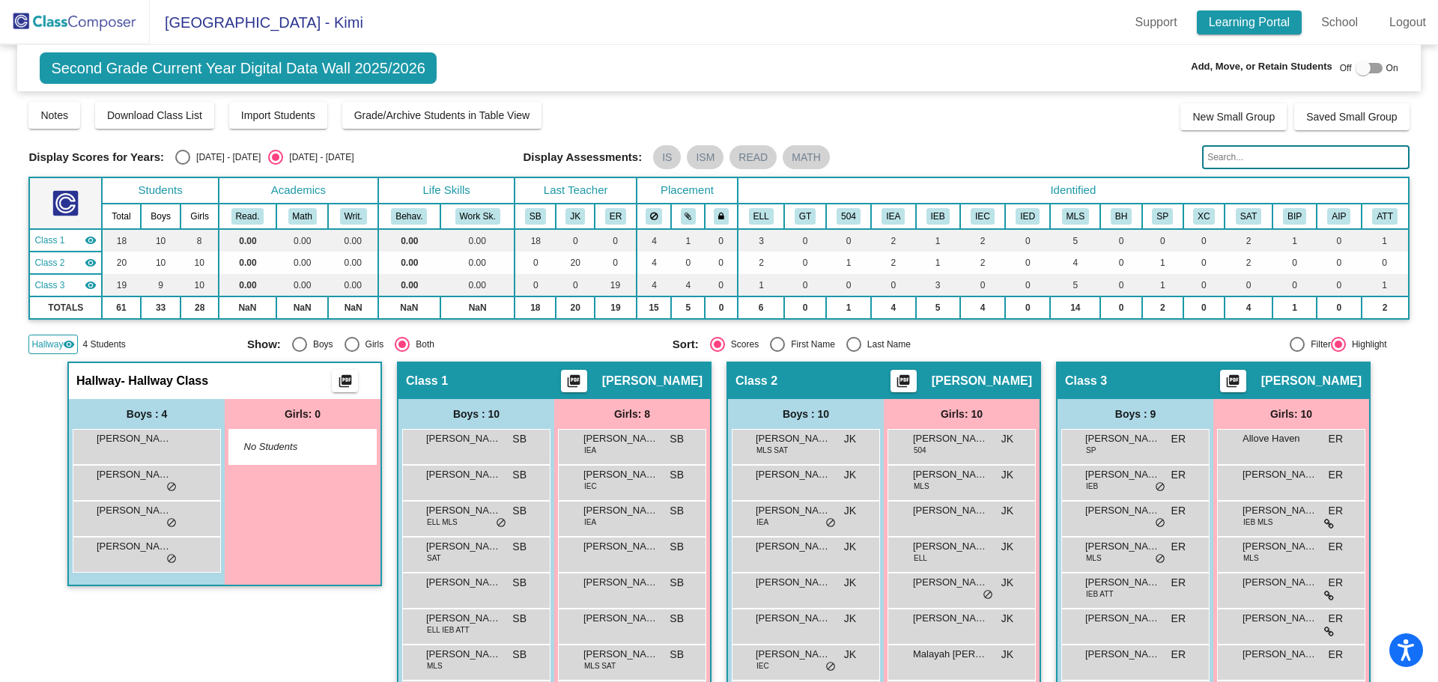
click at [1248, 24] on link "Learning Portal" at bounding box center [1250, 22] width 106 height 24
click at [53, 15] on img at bounding box center [75, 22] width 150 height 44
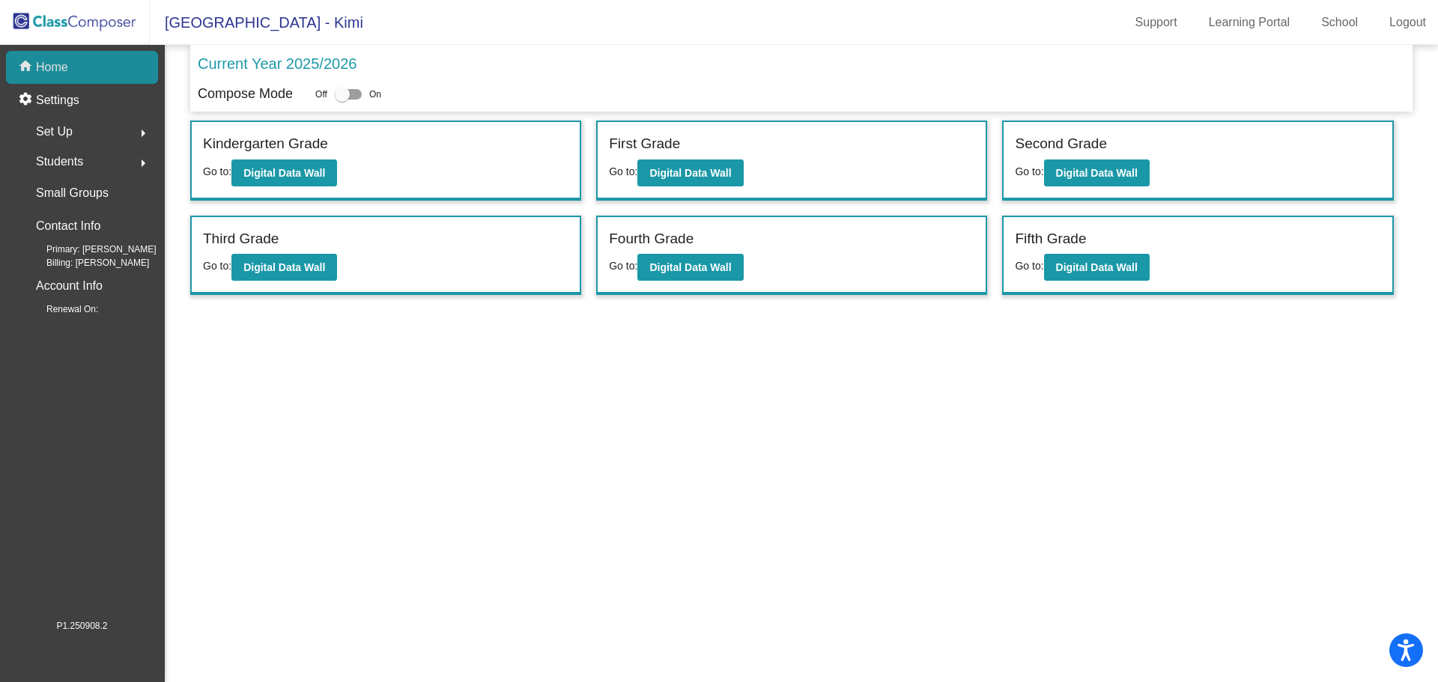
click at [62, 58] on div "home Home" at bounding box center [82, 67] width 152 height 33
click at [67, 158] on span "Students" at bounding box center [59, 161] width 47 height 21
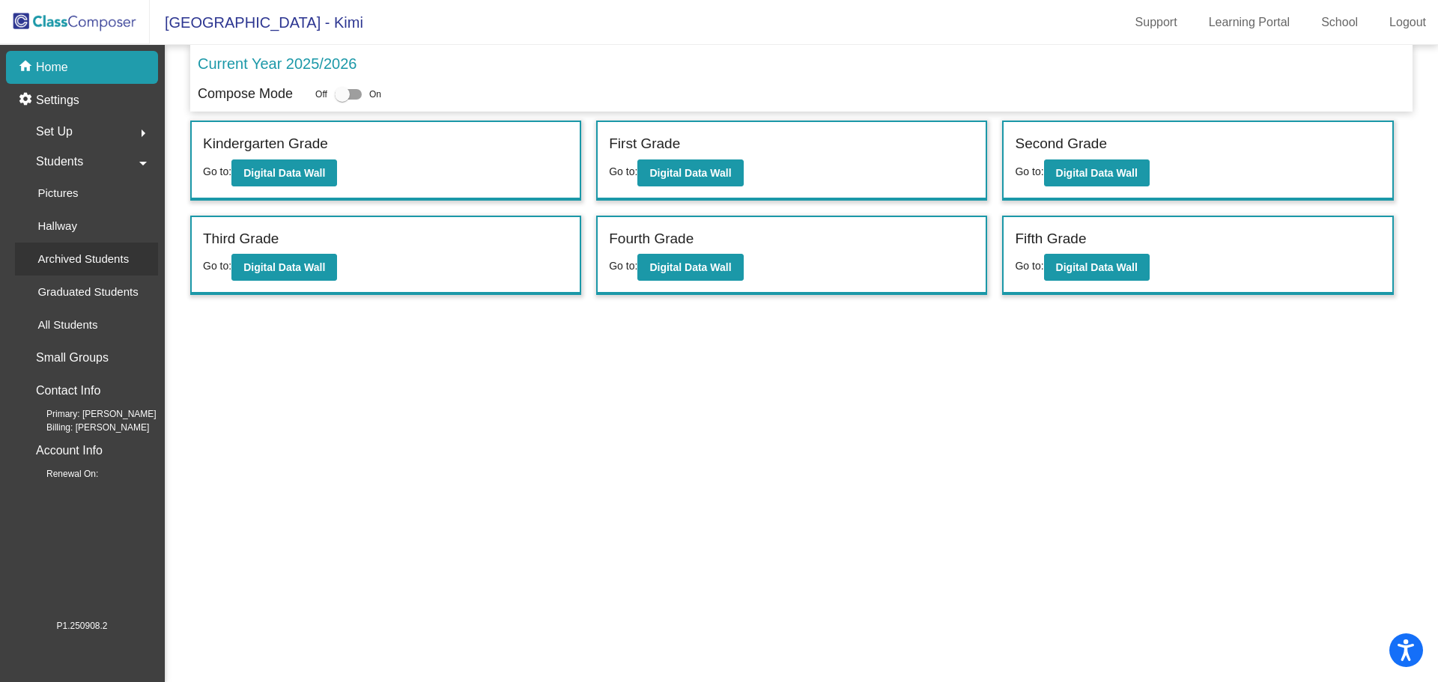
click at [83, 252] on p "Archived Students" at bounding box center [82, 259] width 91 height 18
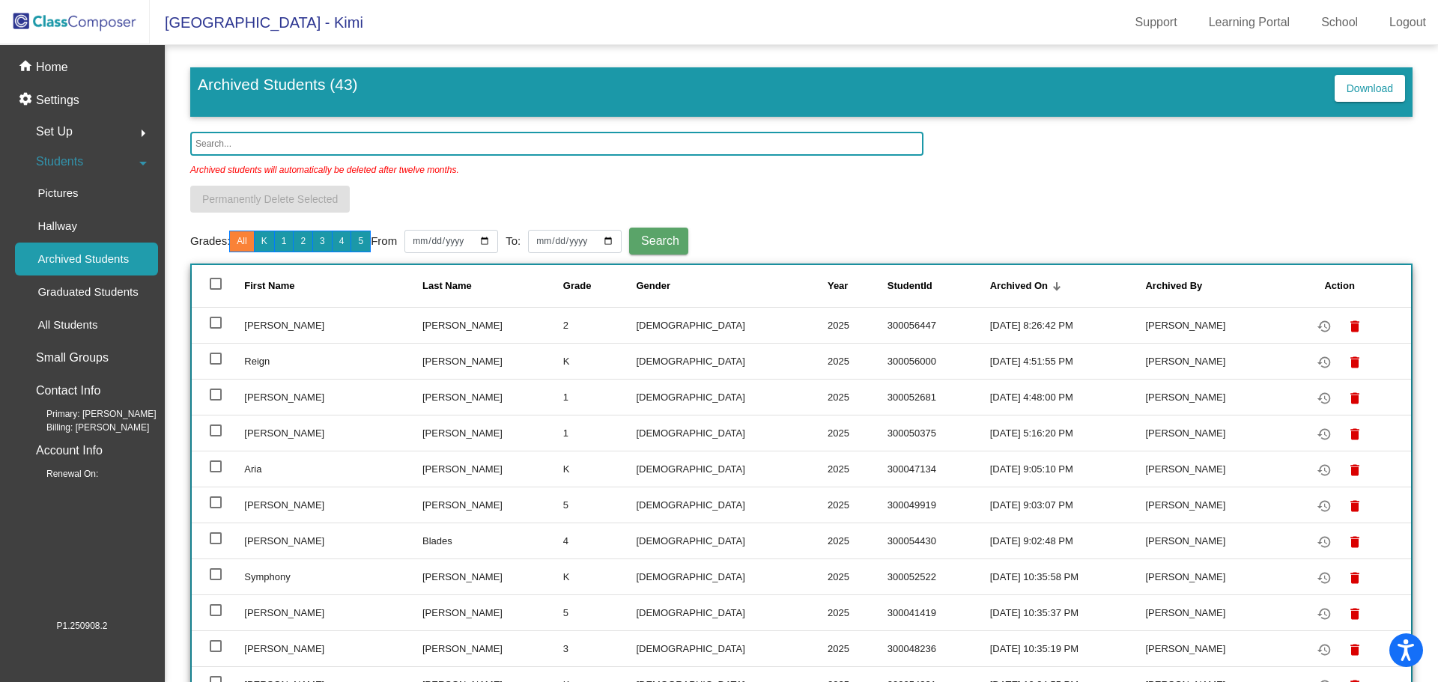
click at [217, 324] on div at bounding box center [216, 323] width 12 height 12
click at [216, 329] on input "select row 2" at bounding box center [215, 329] width 1 height 1
checkbox input "true"
click at [1315, 327] on mat-icon "restore" at bounding box center [1324, 327] width 18 height 18
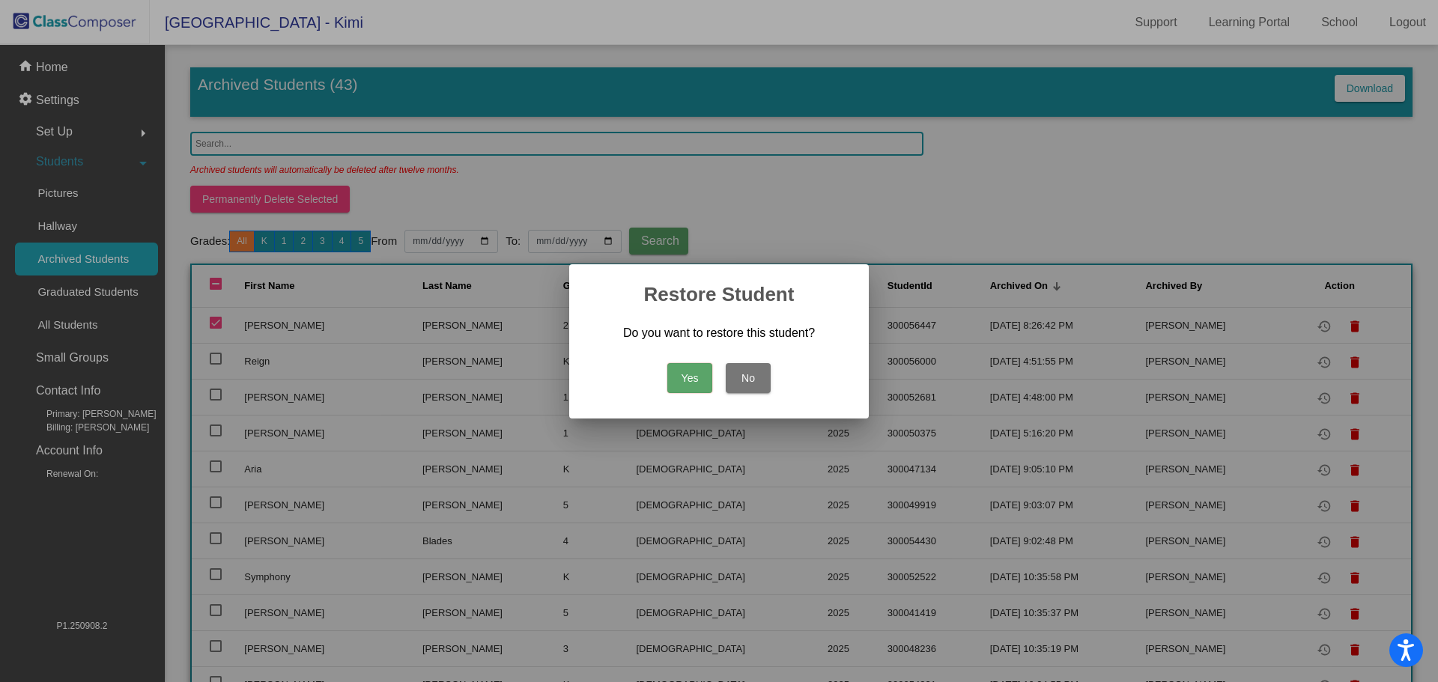
click at [694, 376] on button "Yes" at bounding box center [689, 378] width 45 height 30
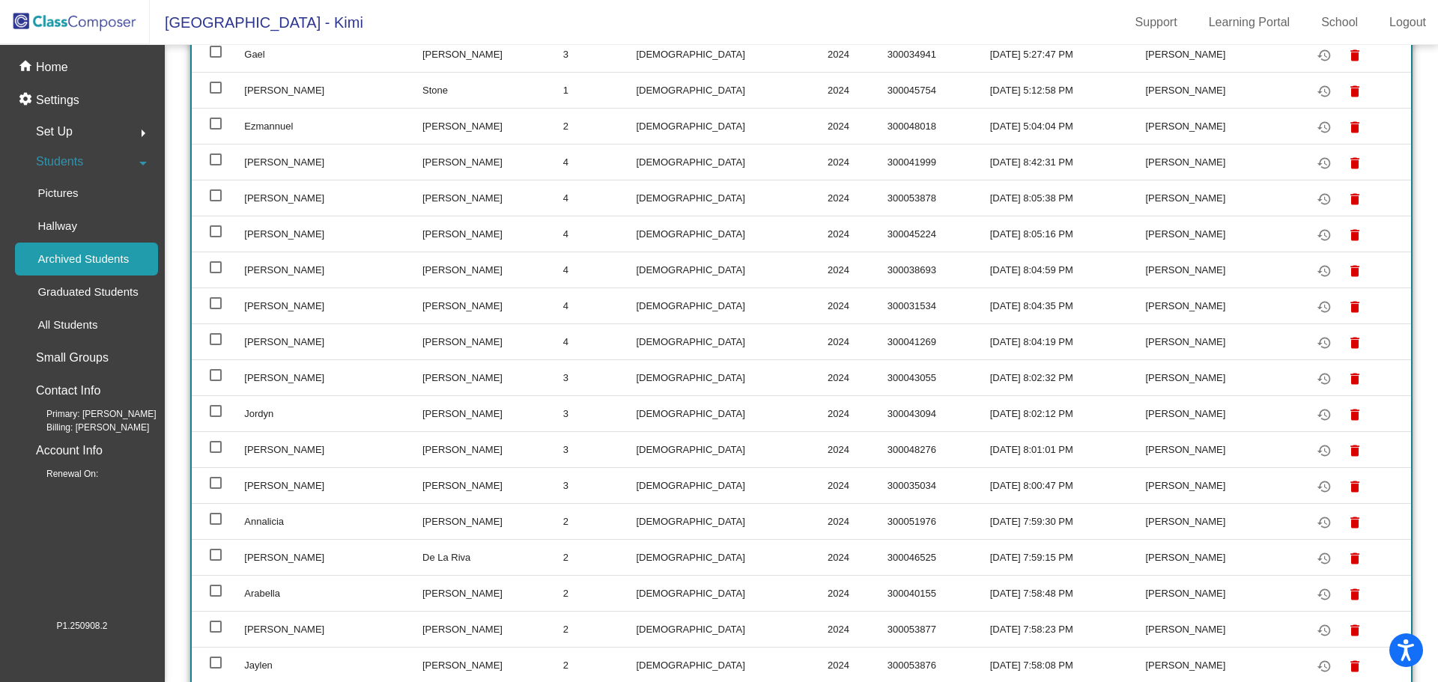
scroll to position [772, 0]
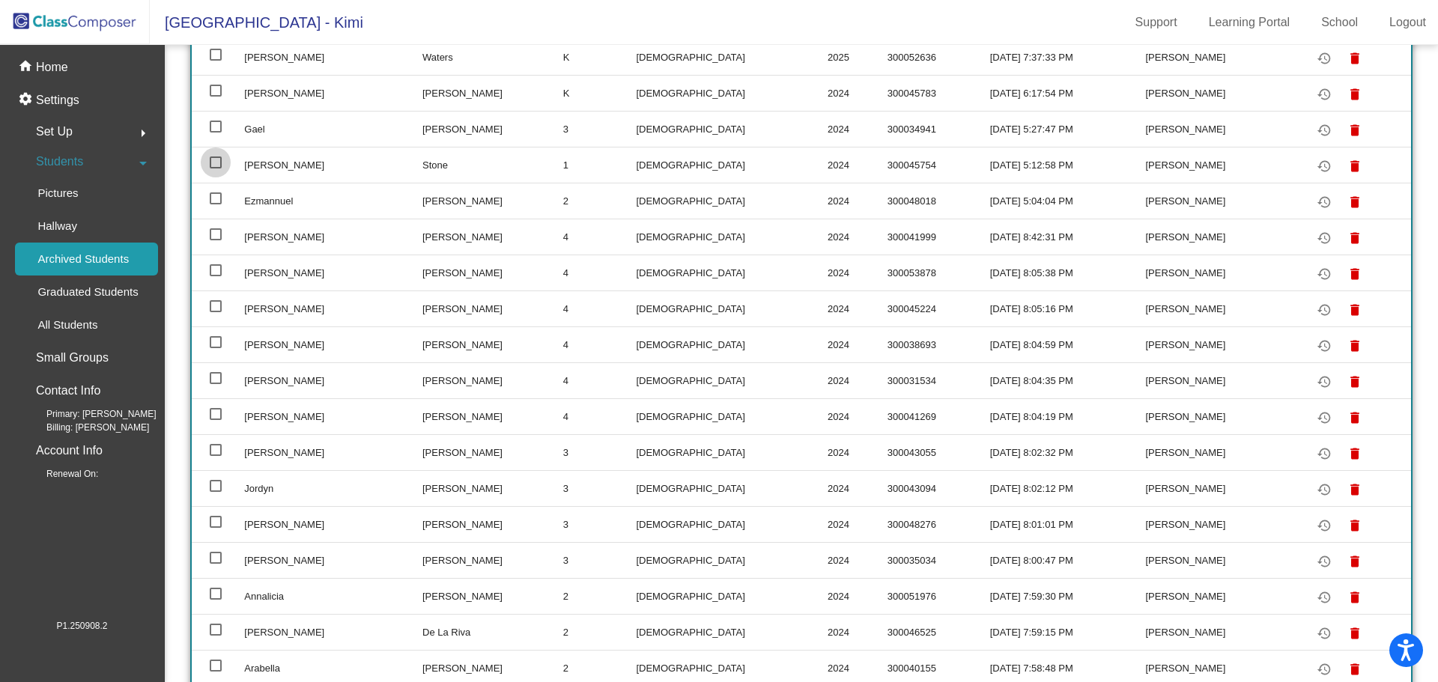
click at [215, 163] on div at bounding box center [216, 163] width 12 height 12
click at [215, 169] on input "select row 19" at bounding box center [215, 169] width 1 height 1
checkbox input "true"
click at [1315, 163] on mat-icon "restore" at bounding box center [1324, 166] width 18 height 18
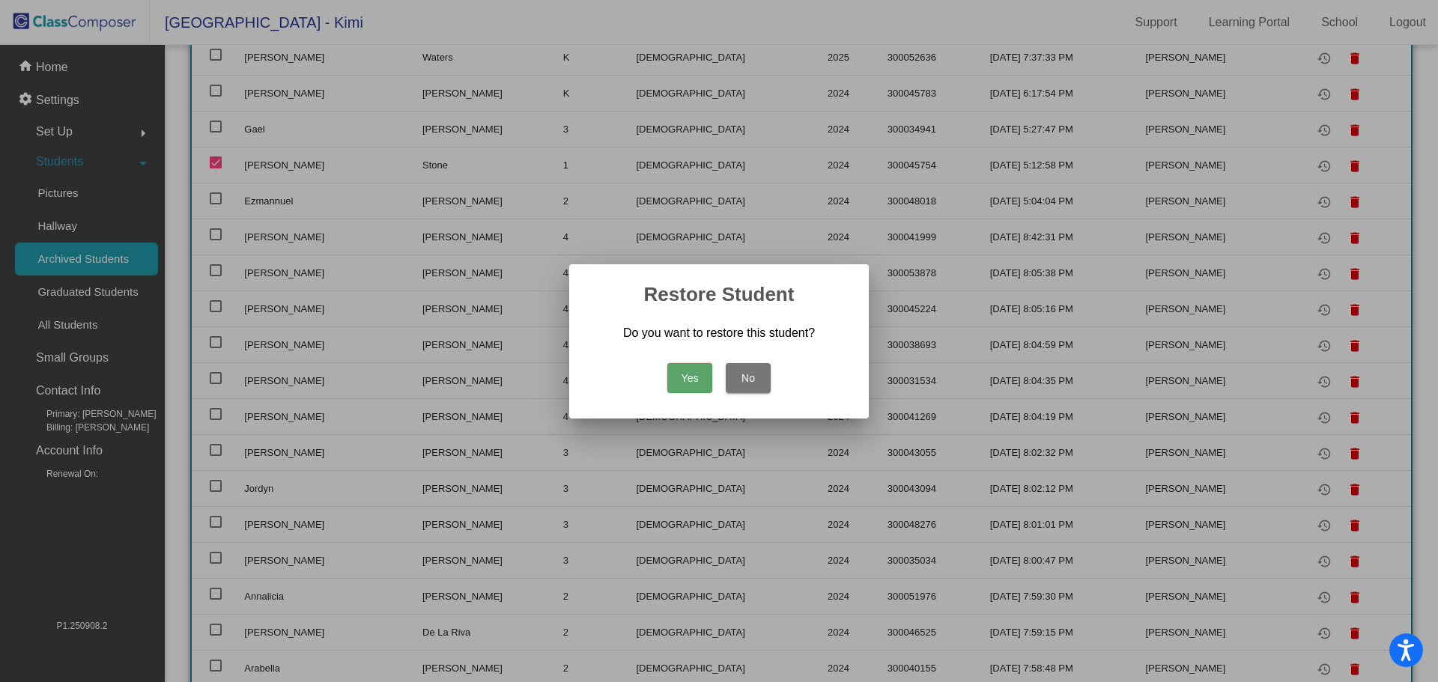
click at [682, 379] on button "Yes" at bounding box center [689, 378] width 45 height 30
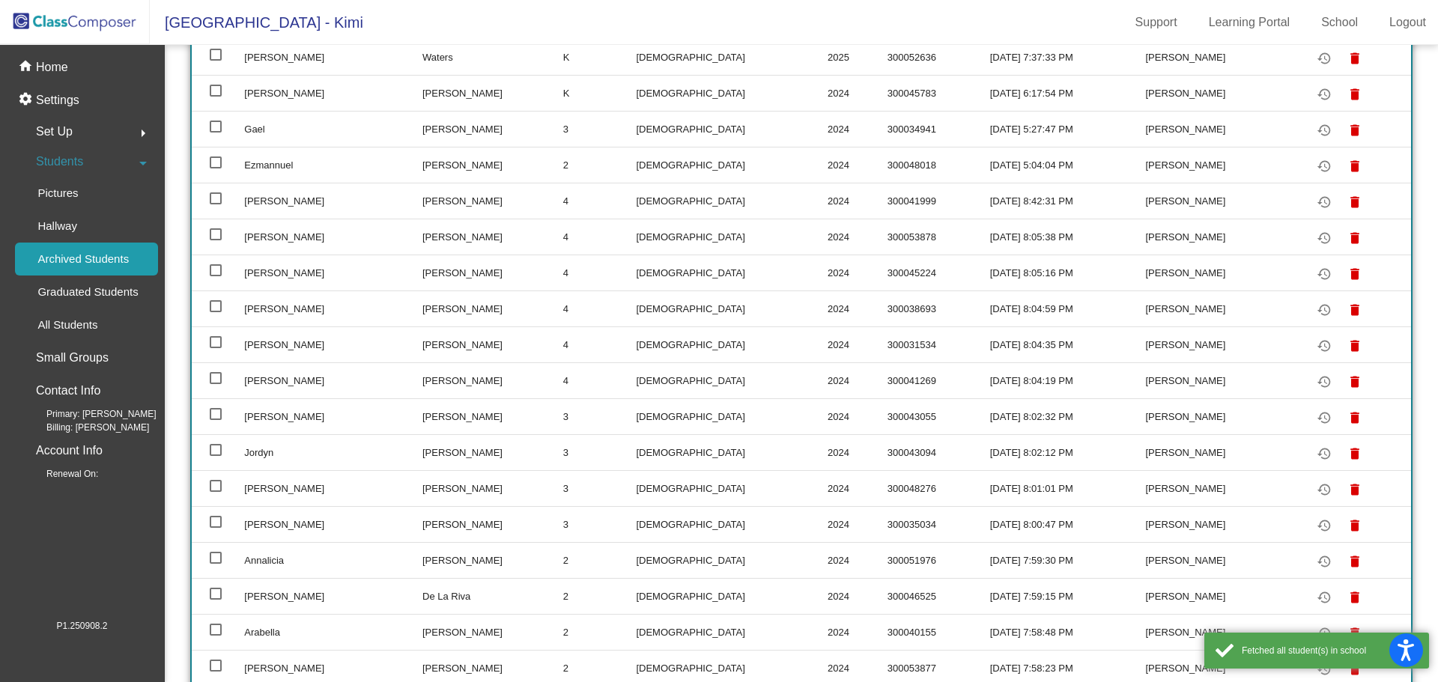
click at [213, 126] on div at bounding box center [216, 127] width 12 height 12
click at [215, 133] on input "select row 18" at bounding box center [215, 133] width 1 height 1
checkbox input "true"
click at [1315, 132] on mat-icon "restore" at bounding box center [1324, 130] width 18 height 18
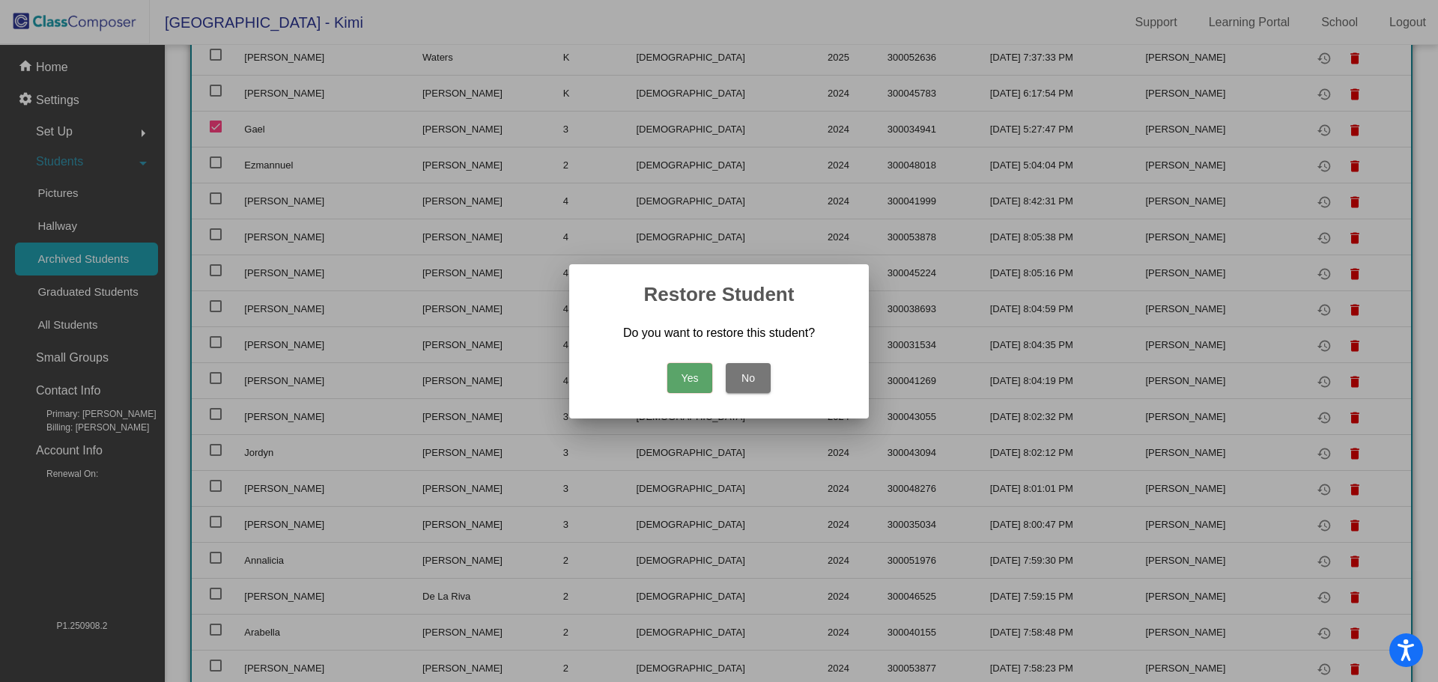
click at [685, 378] on button "Yes" at bounding box center [689, 378] width 45 height 30
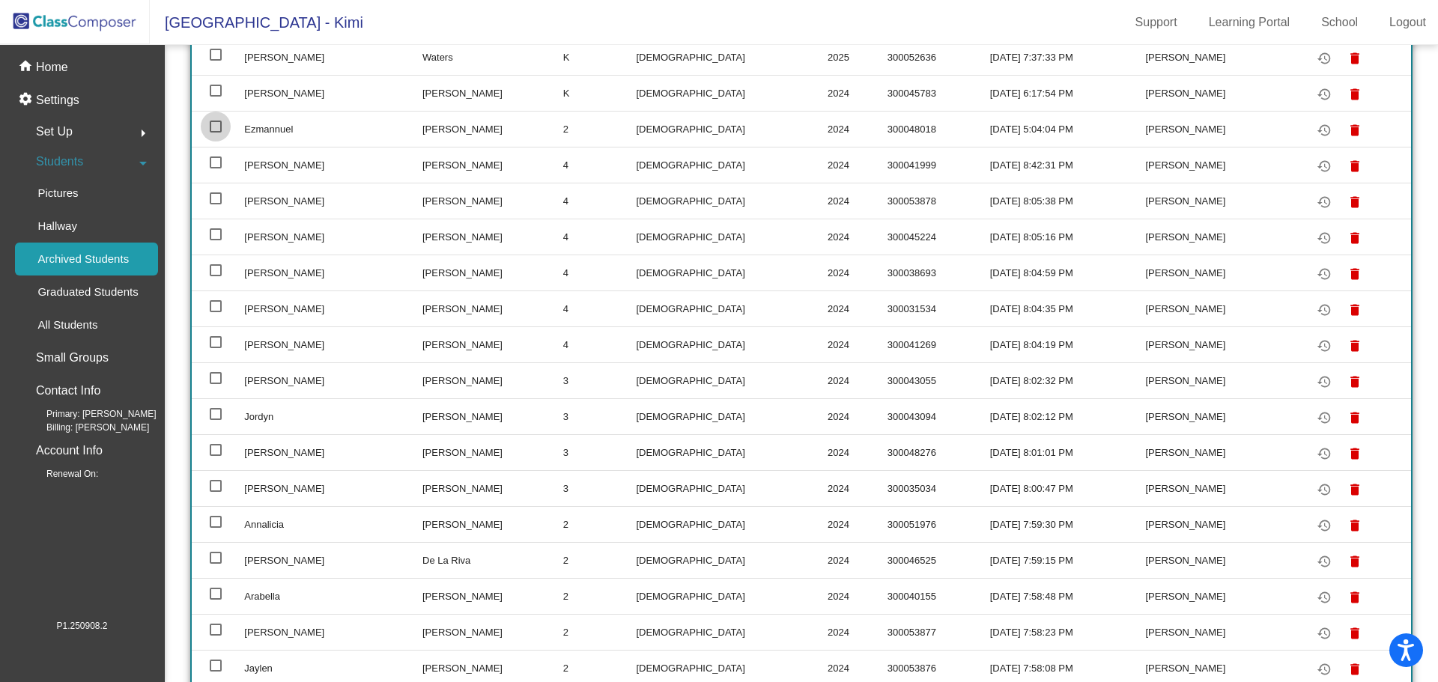
click at [219, 124] on div at bounding box center [216, 127] width 12 height 12
click at [216, 133] on input "select row 18" at bounding box center [215, 133] width 1 height 1
checkbox input "true"
click at [1315, 128] on mat-icon "restore" at bounding box center [1324, 130] width 18 height 18
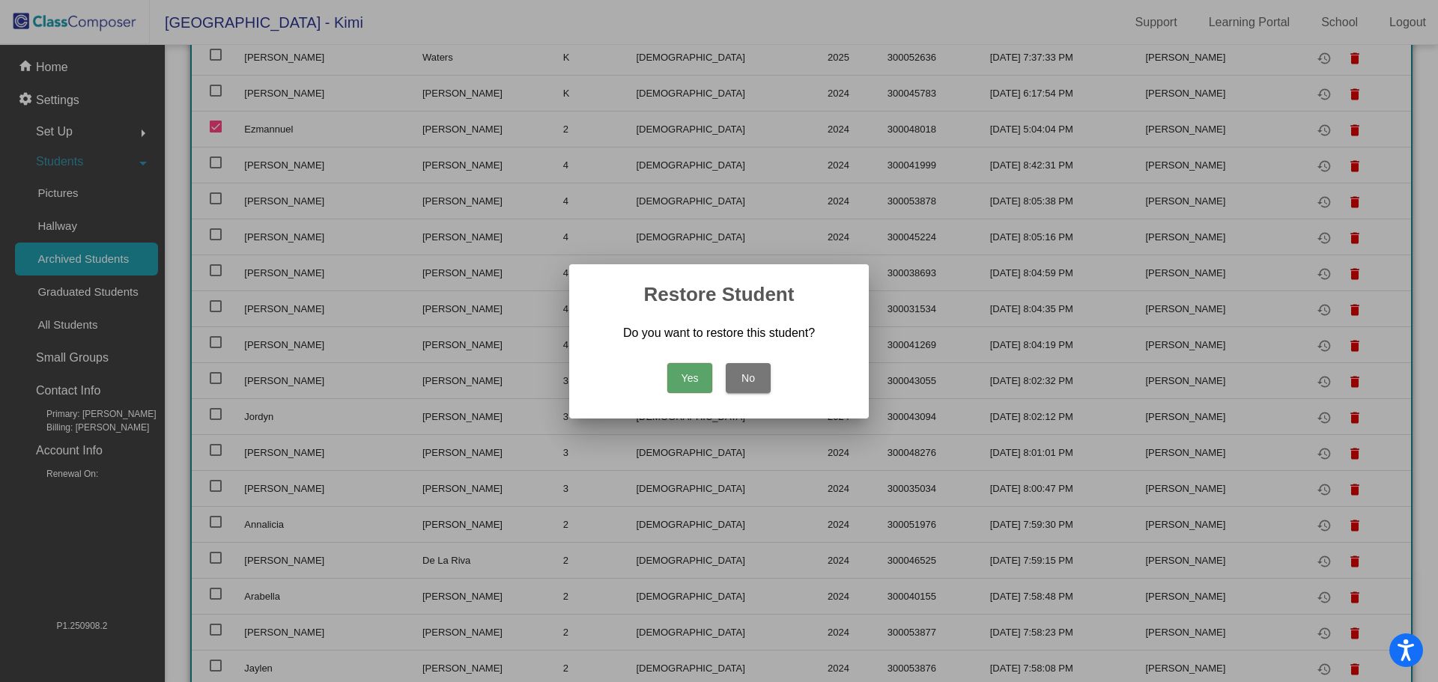
click at [747, 378] on button "No" at bounding box center [748, 378] width 45 height 30
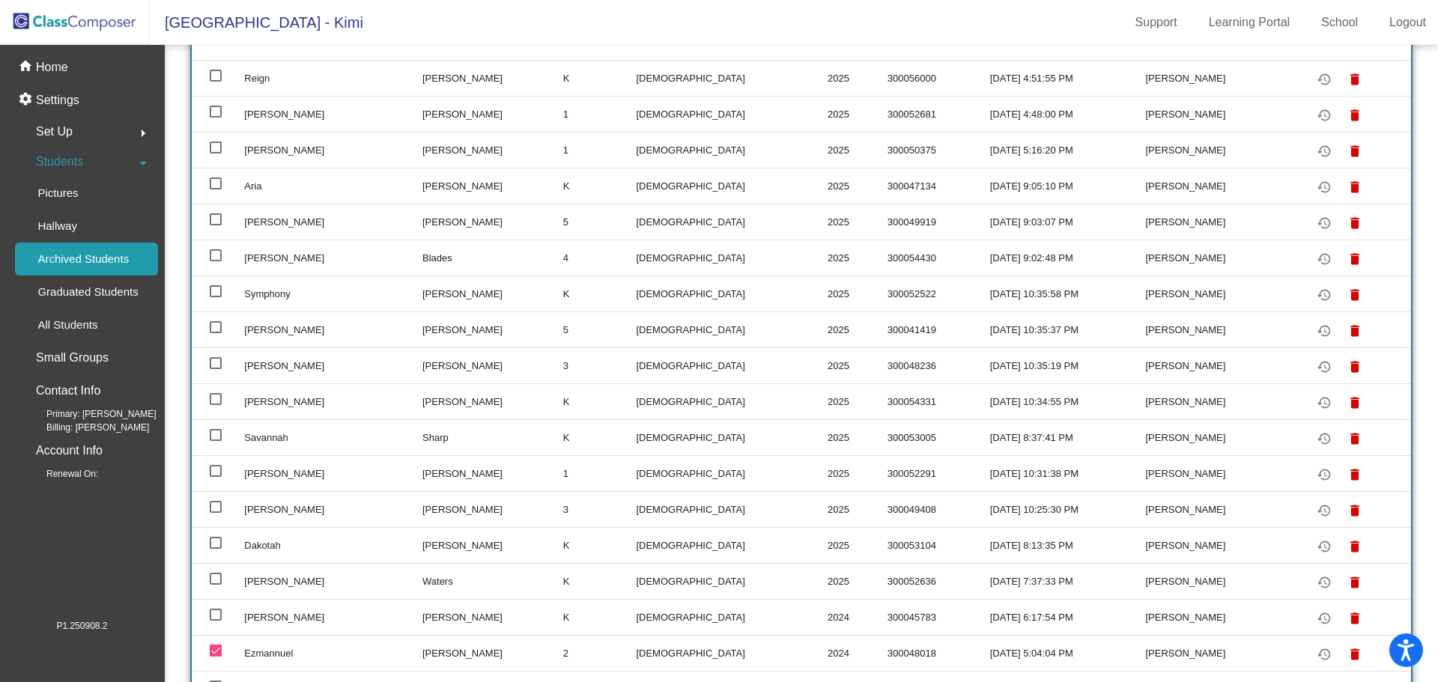
scroll to position [172, 0]
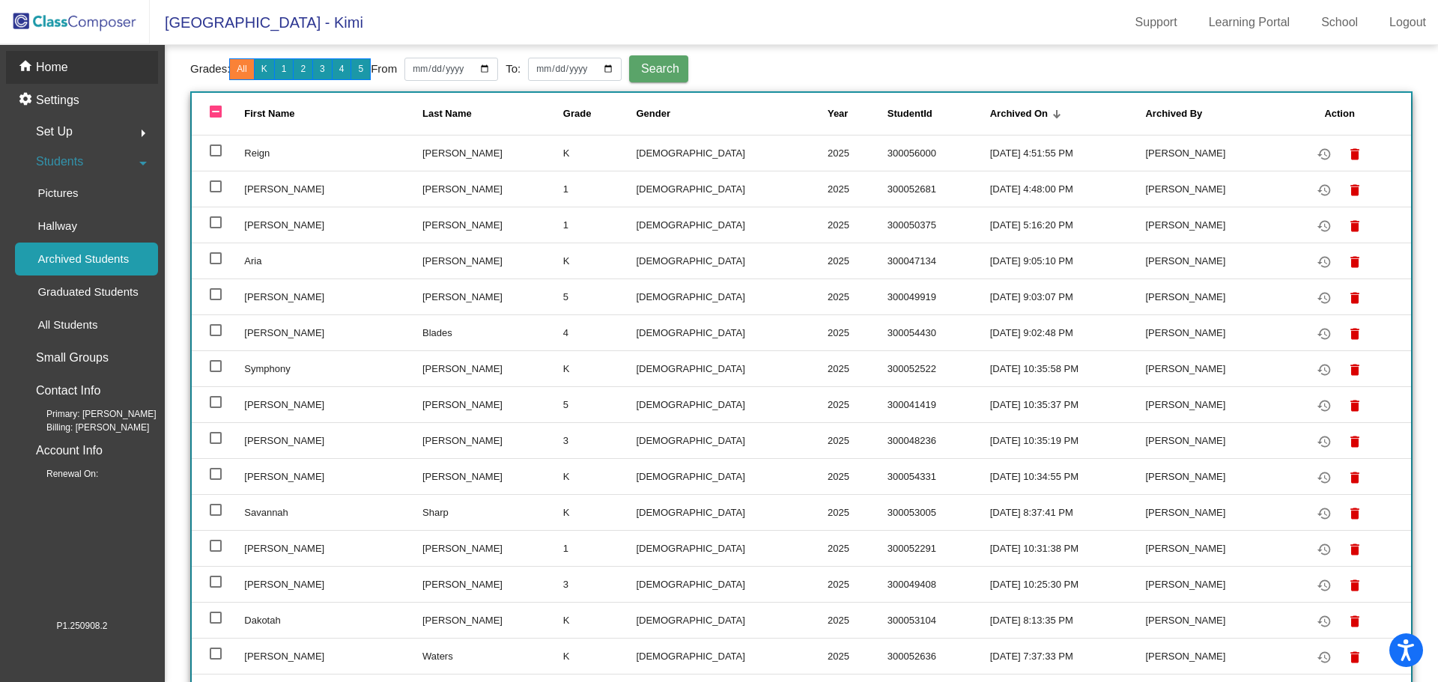
click at [57, 61] on p "Home" at bounding box center [52, 67] width 32 height 18
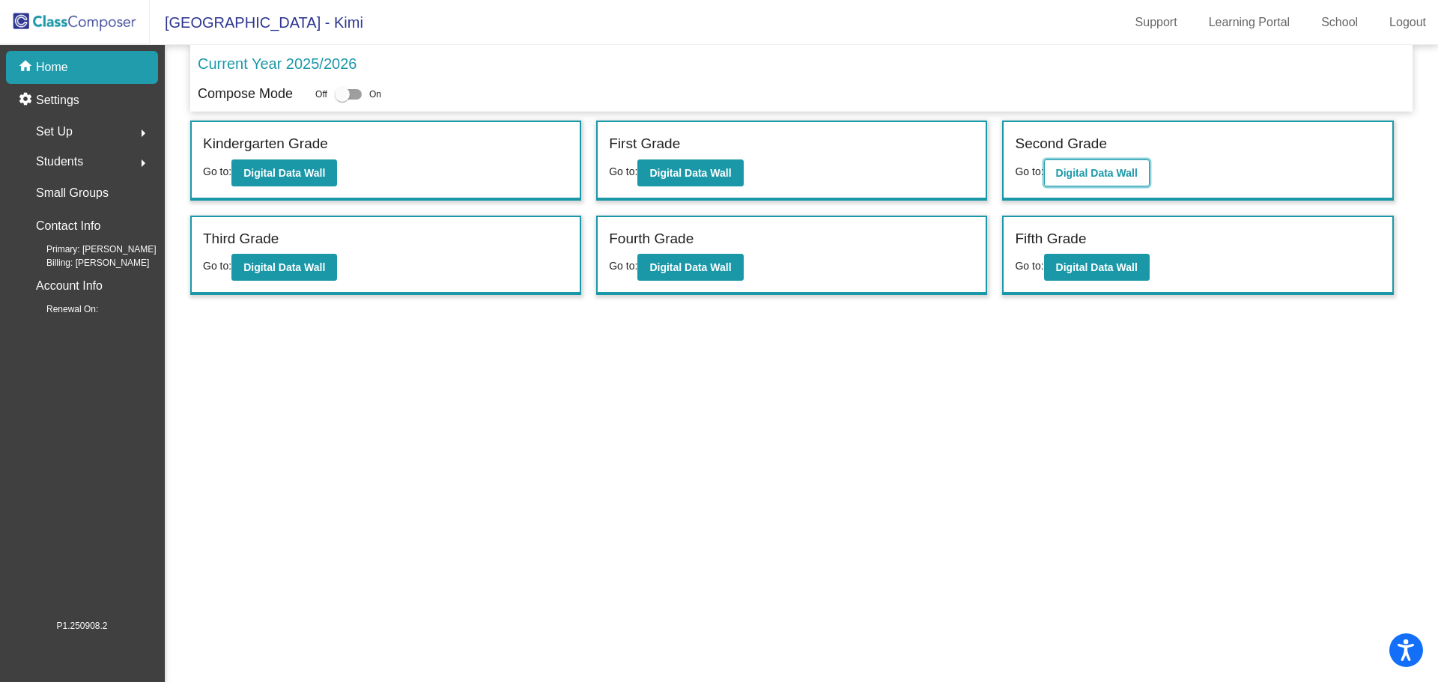
click at [1094, 168] on b "Digital Data Wall" at bounding box center [1097, 173] width 82 height 12
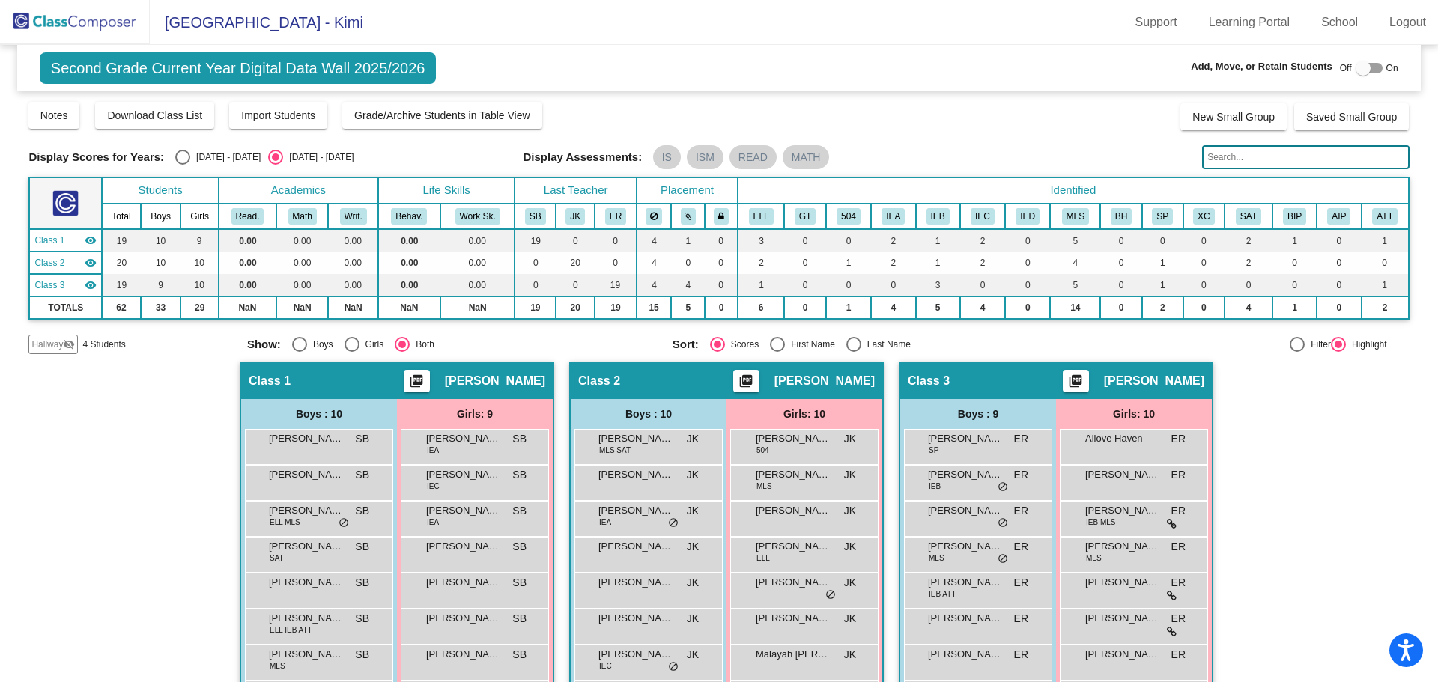
click at [1356, 70] on div at bounding box center [1363, 68] width 15 height 15
checkbox input "true"
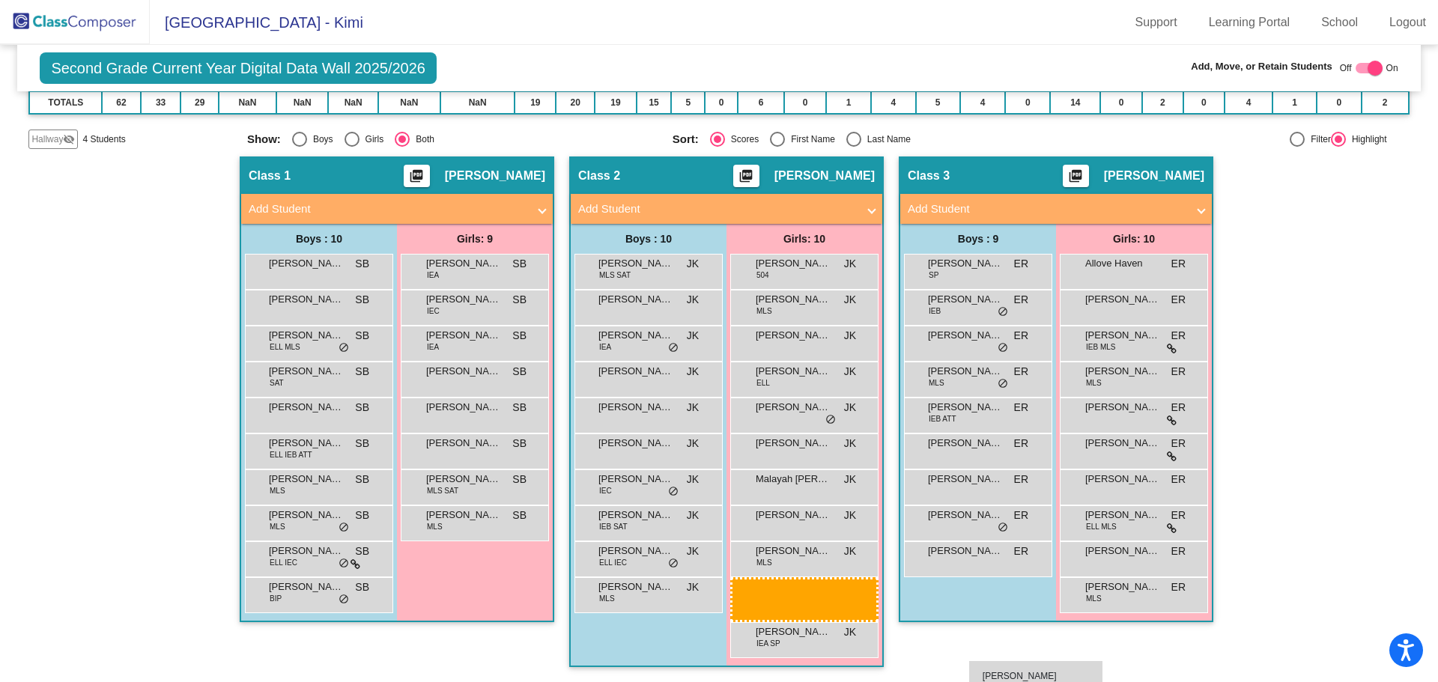
scroll to position [205, 0]
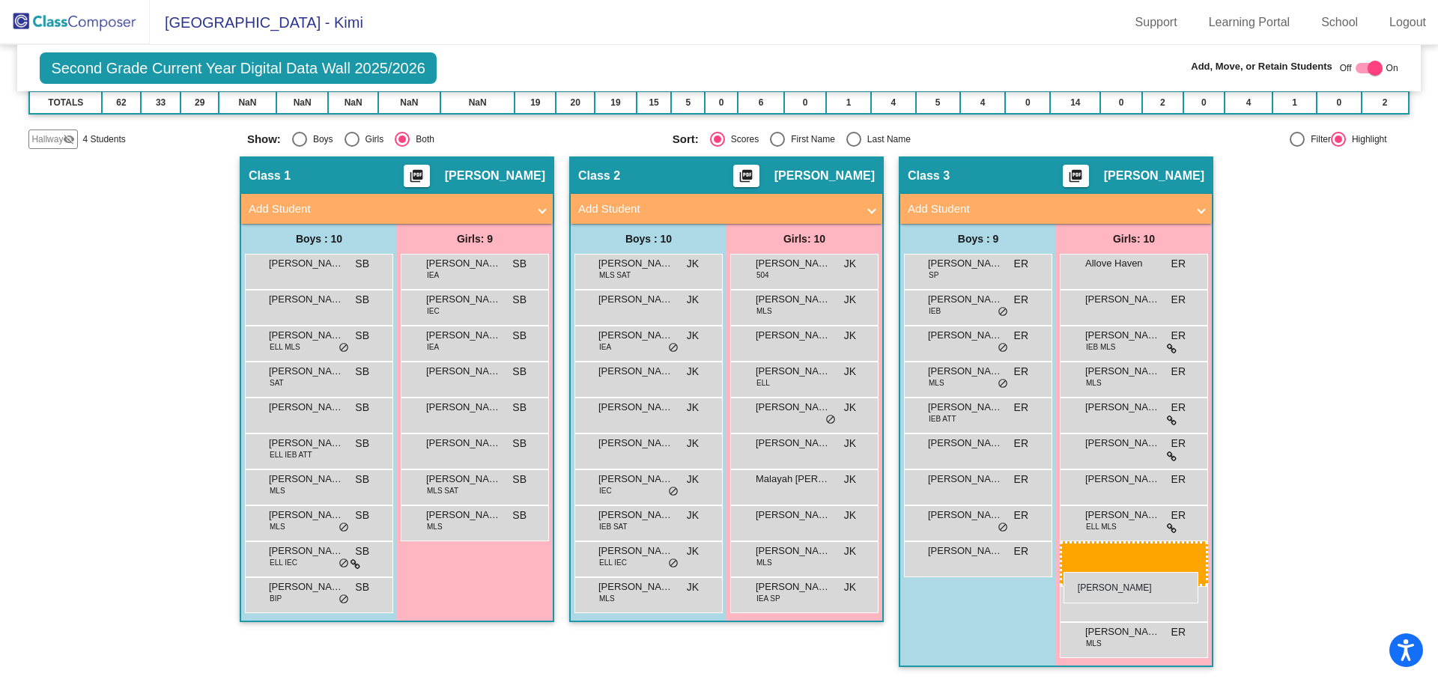
drag, startPoint x: 424, startPoint y: 540, endPoint x: 1064, endPoint y: 572, distance: 640.5
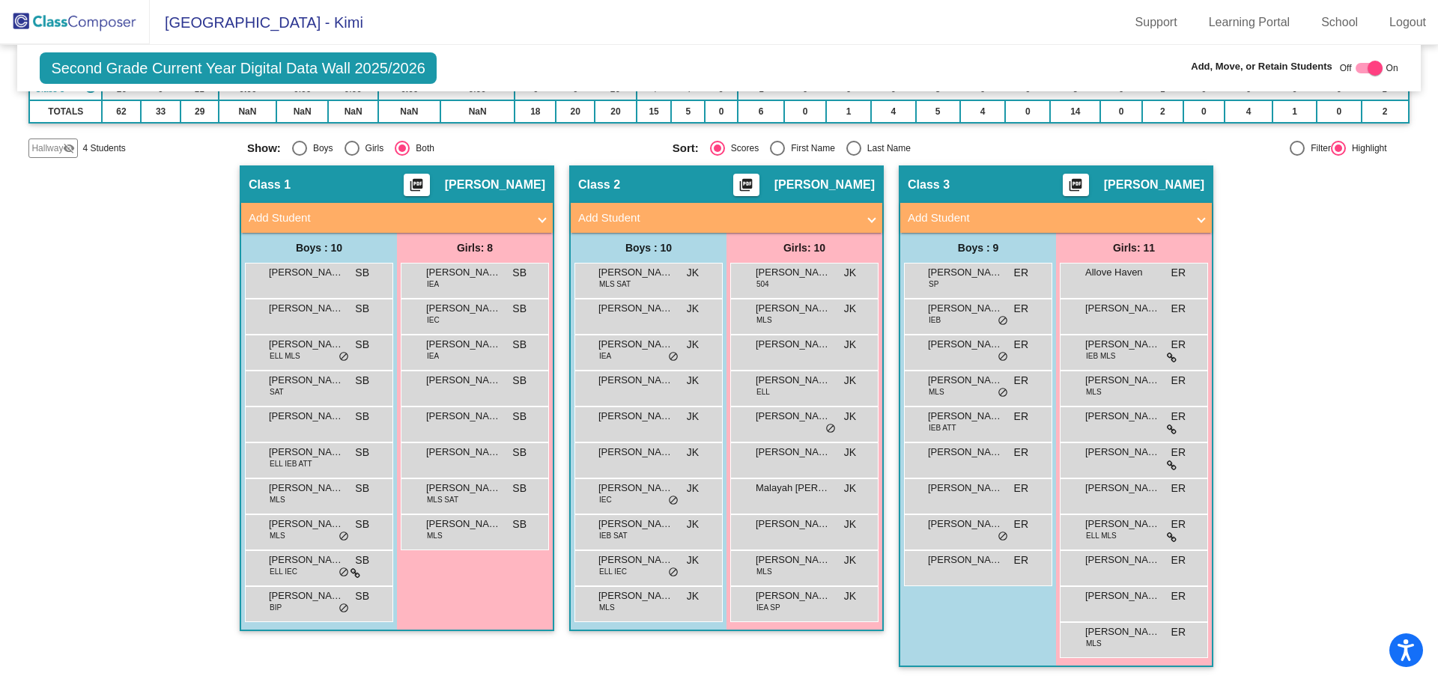
click at [67, 19] on img at bounding box center [75, 22] width 150 height 44
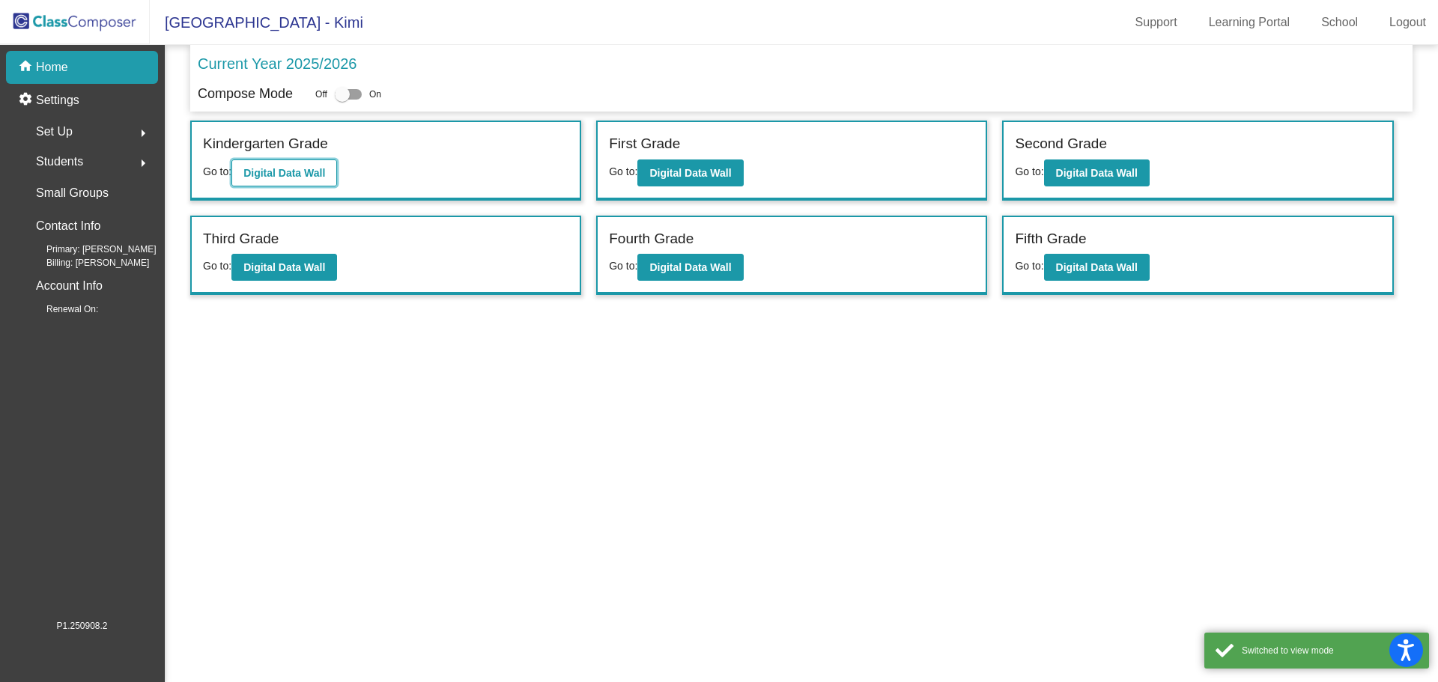
click at [282, 174] on b "Digital Data Wall" at bounding box center [284, 173] width 82 height 12
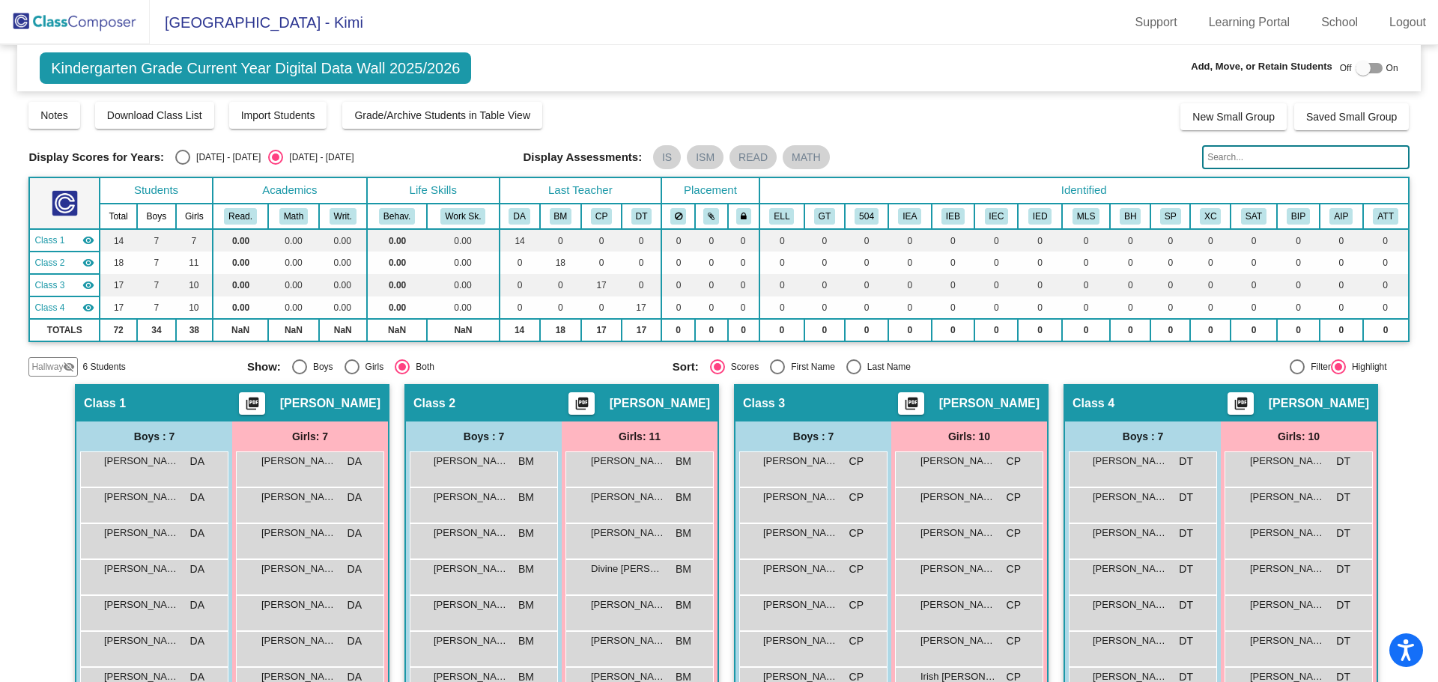
scroll to position [150, 0]
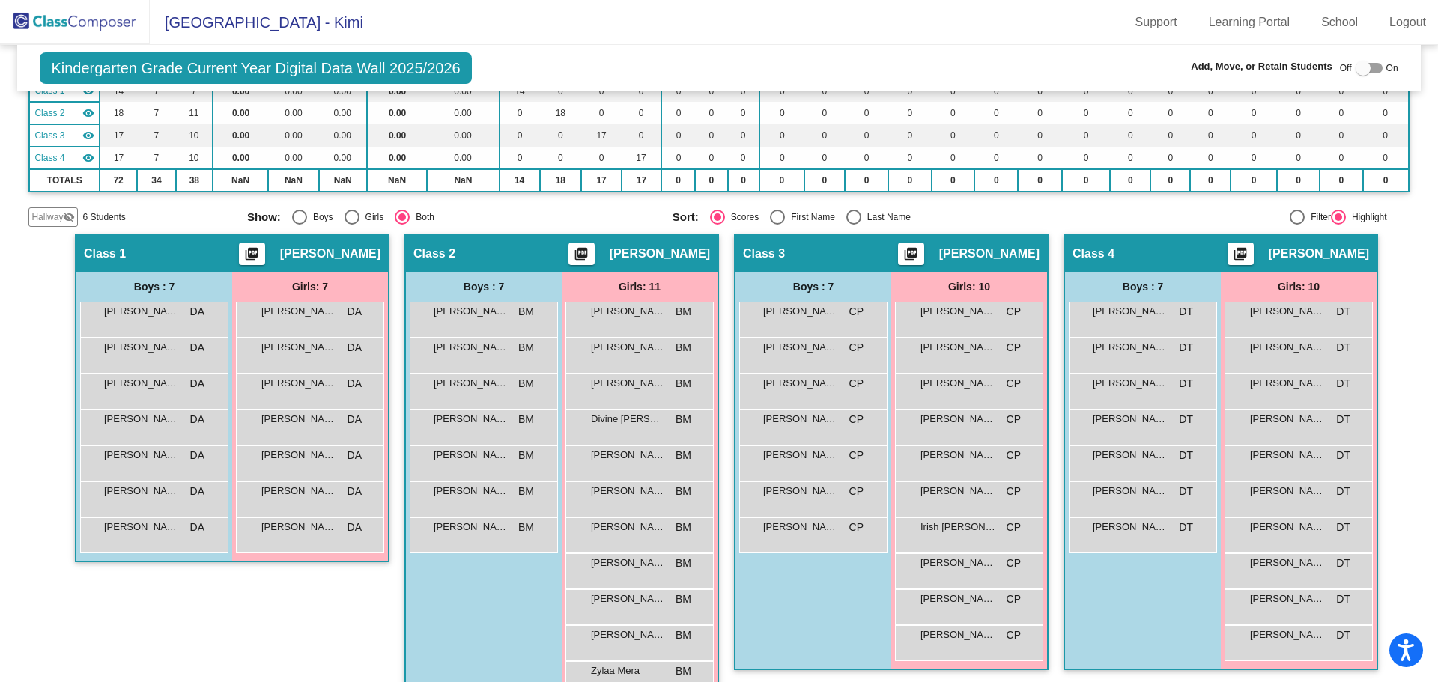
click at [850, 216] on div "Select an option" at bounding box center [853, 217] width 15 height 15
click at [853, 225] on input "Last Name" at bounding box center [853, 225] width 1 height 1
radio input "true"
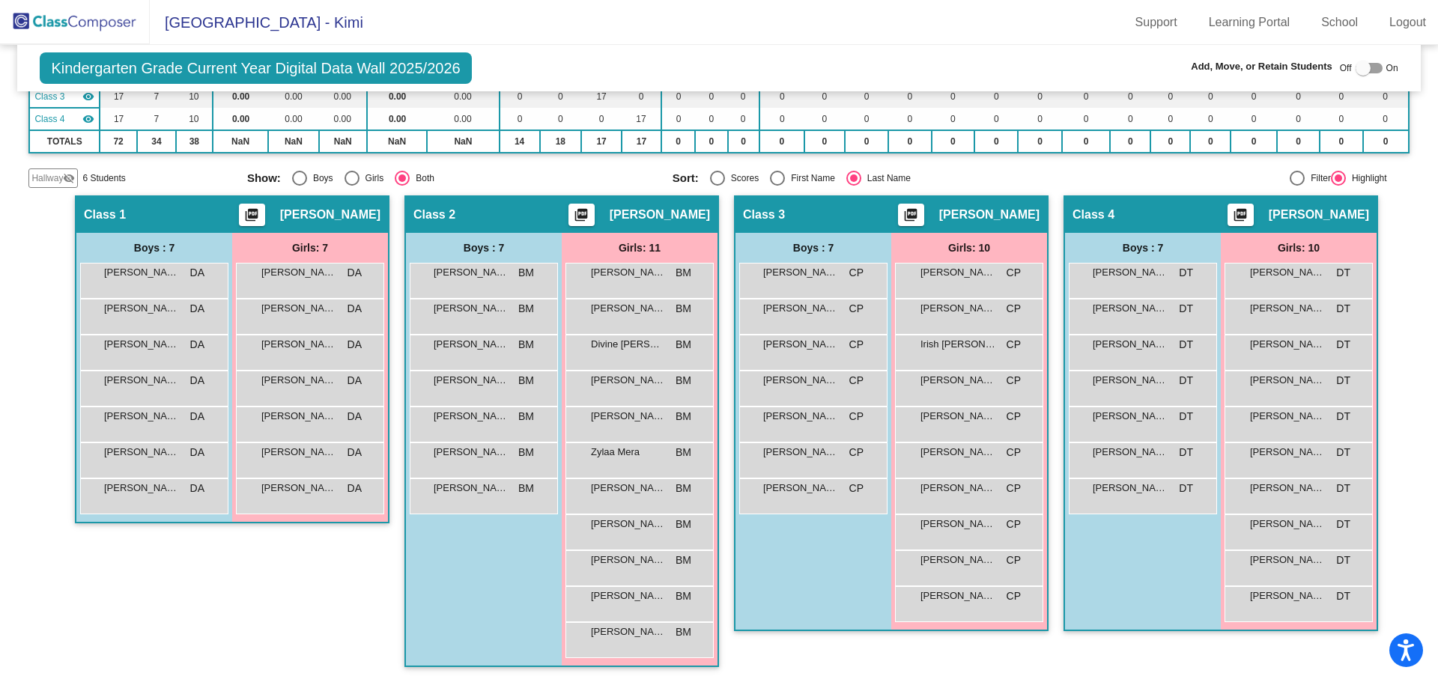
scroll to position [0, 0]
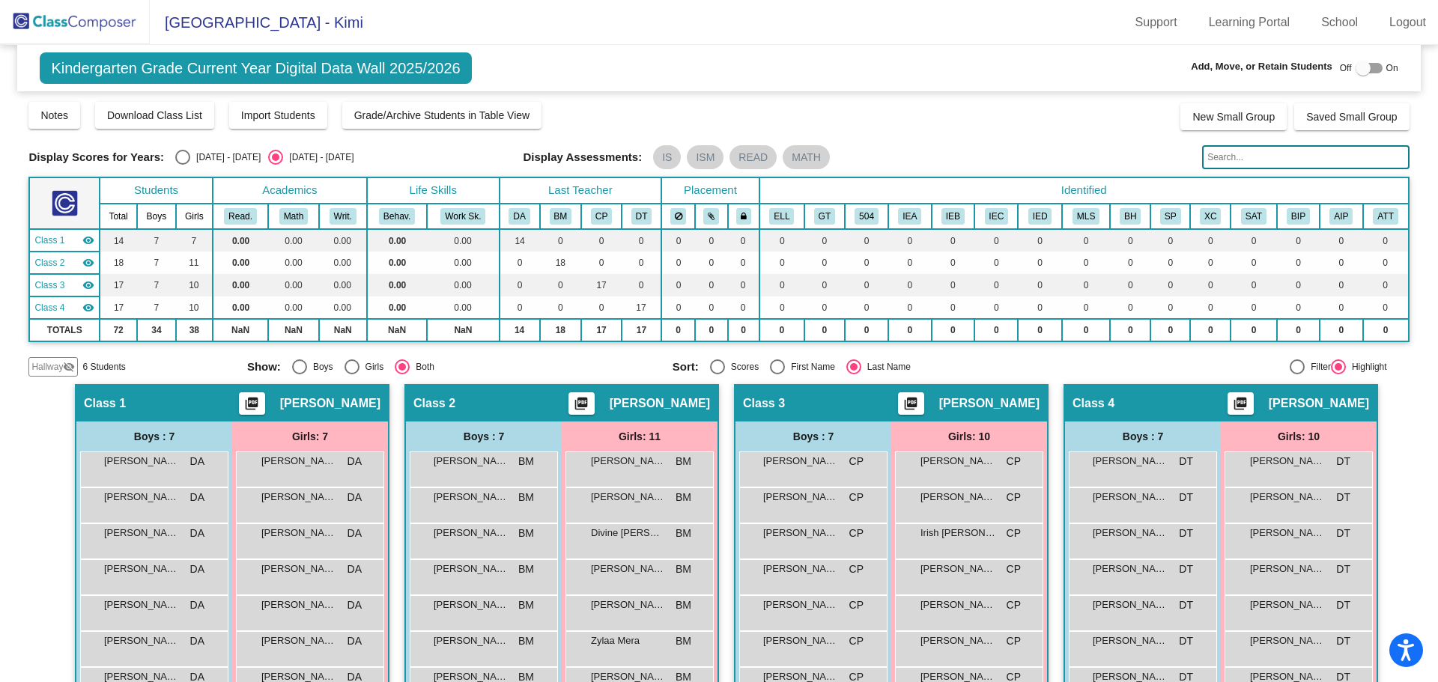
click at [65, 23] on img at bounding box center [75, 22] width 150 height 44
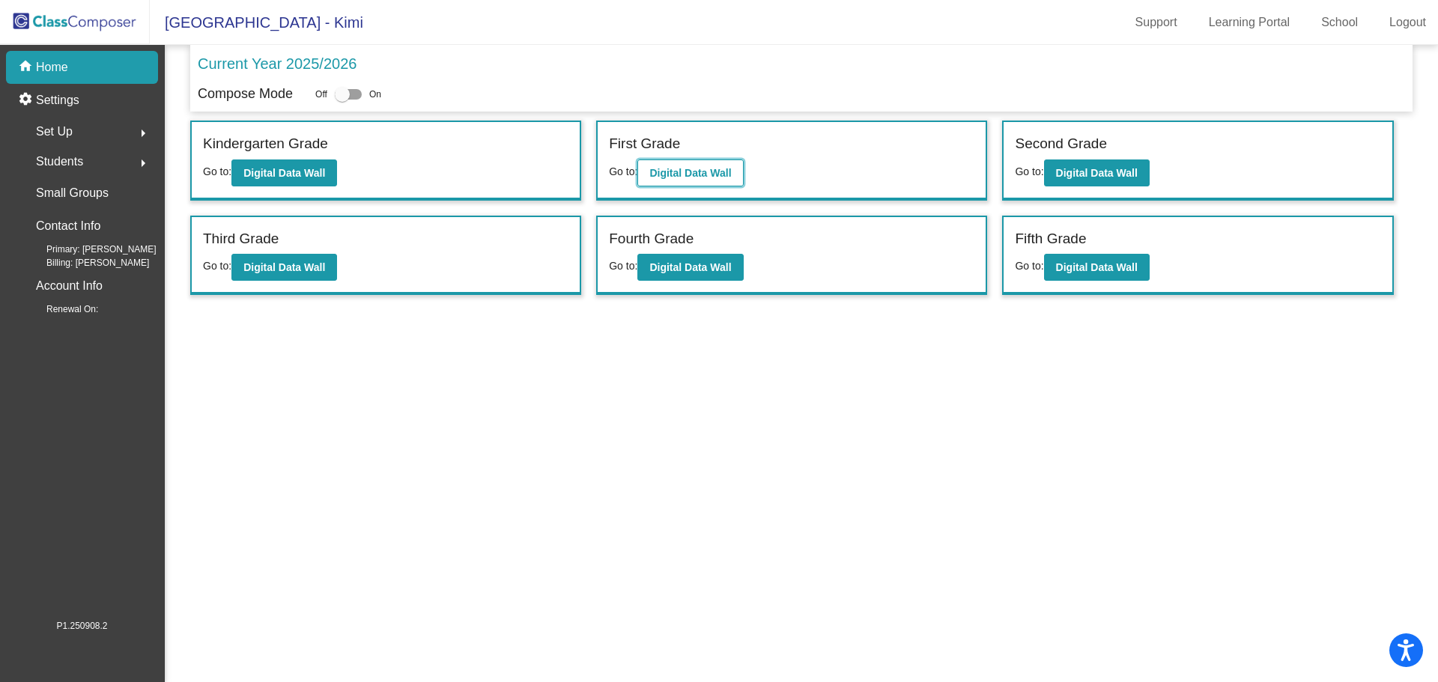
click at [725, 175] on b "Digital Data Wall" at bounding box center [690, 173] width 82 height 12
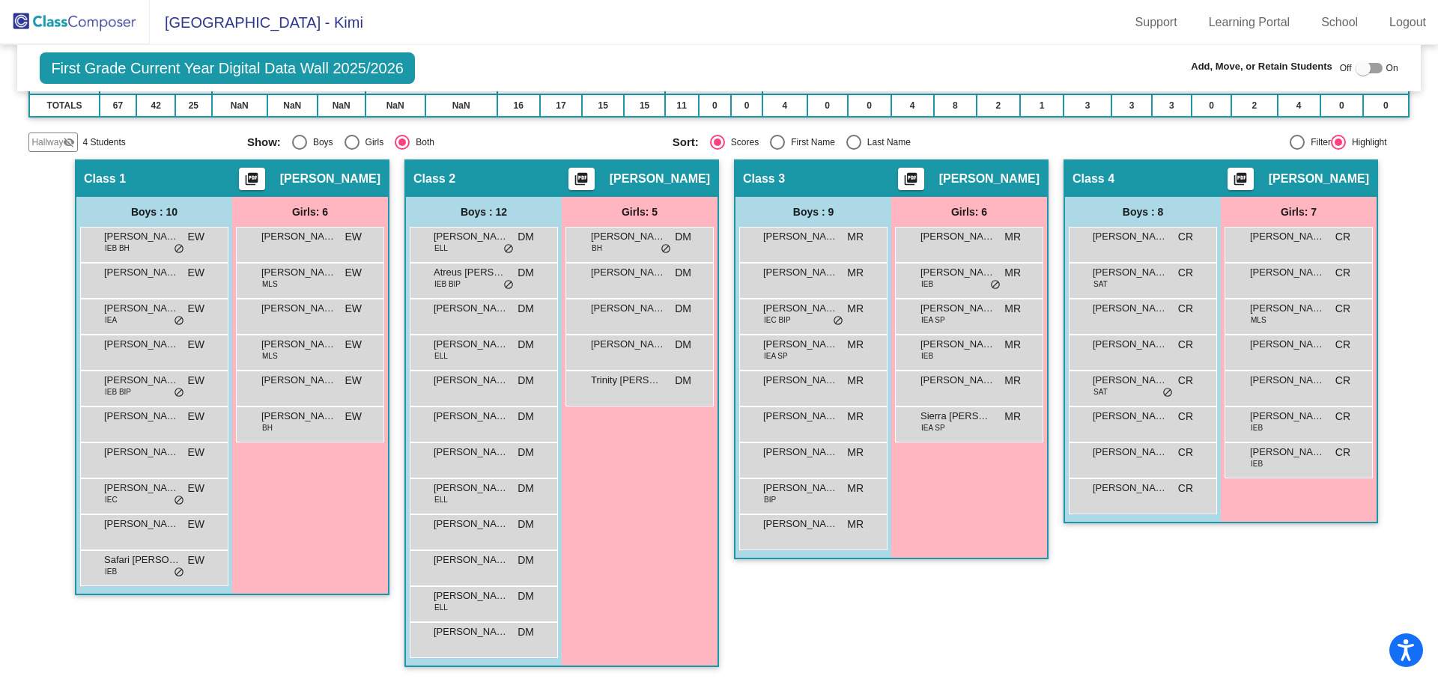
scroll to position [75, 0]
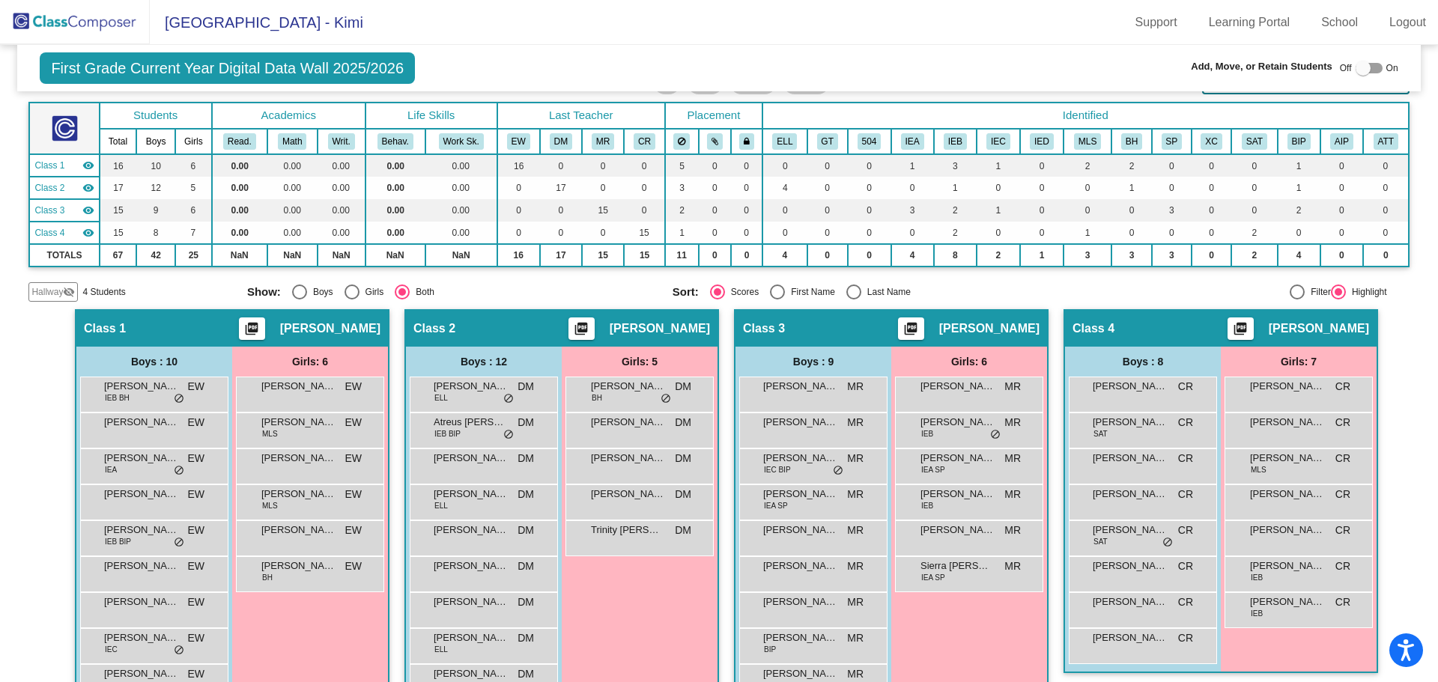
click at [849, 291] on div "Select an option" at bounding box center [853, 292] width 15 height 15
click at [853, 300] on input "Last Name" at bounding box center [853, 300] width 1 height 1
radio input "true"
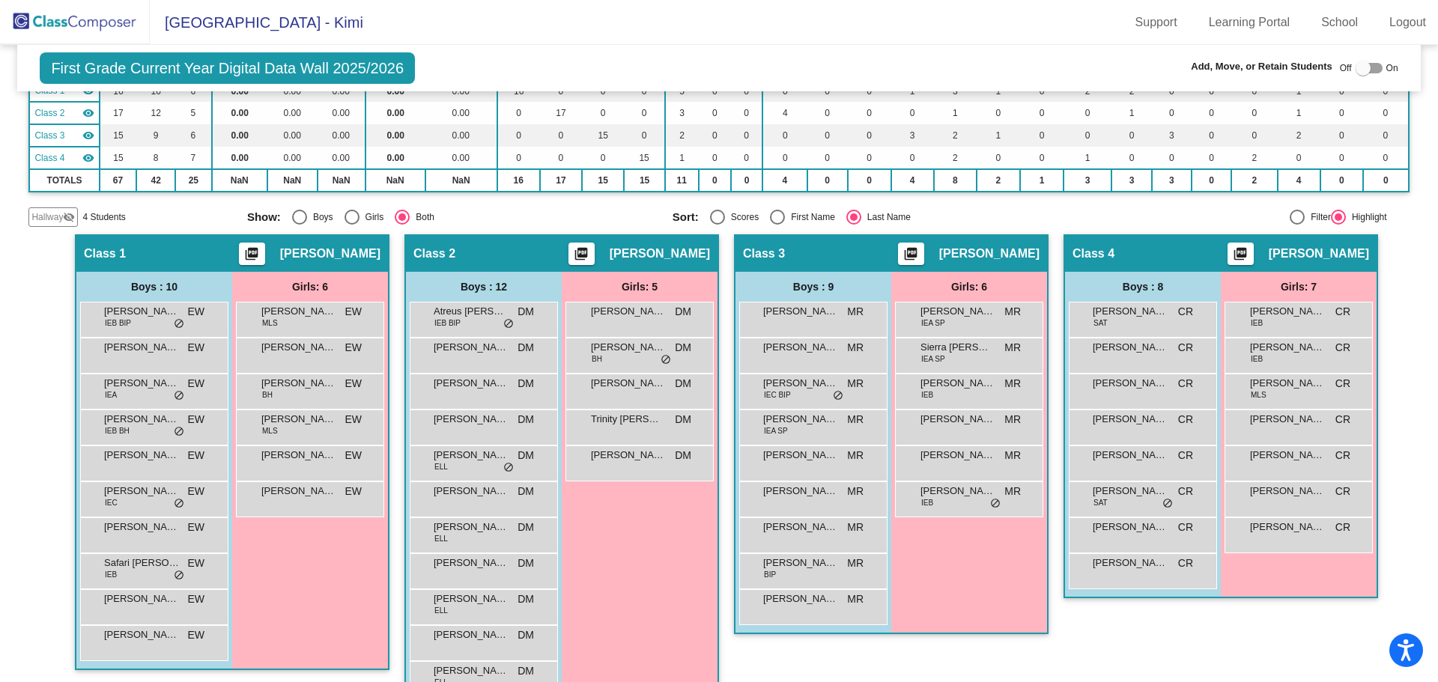
scroll to position [225, 0]
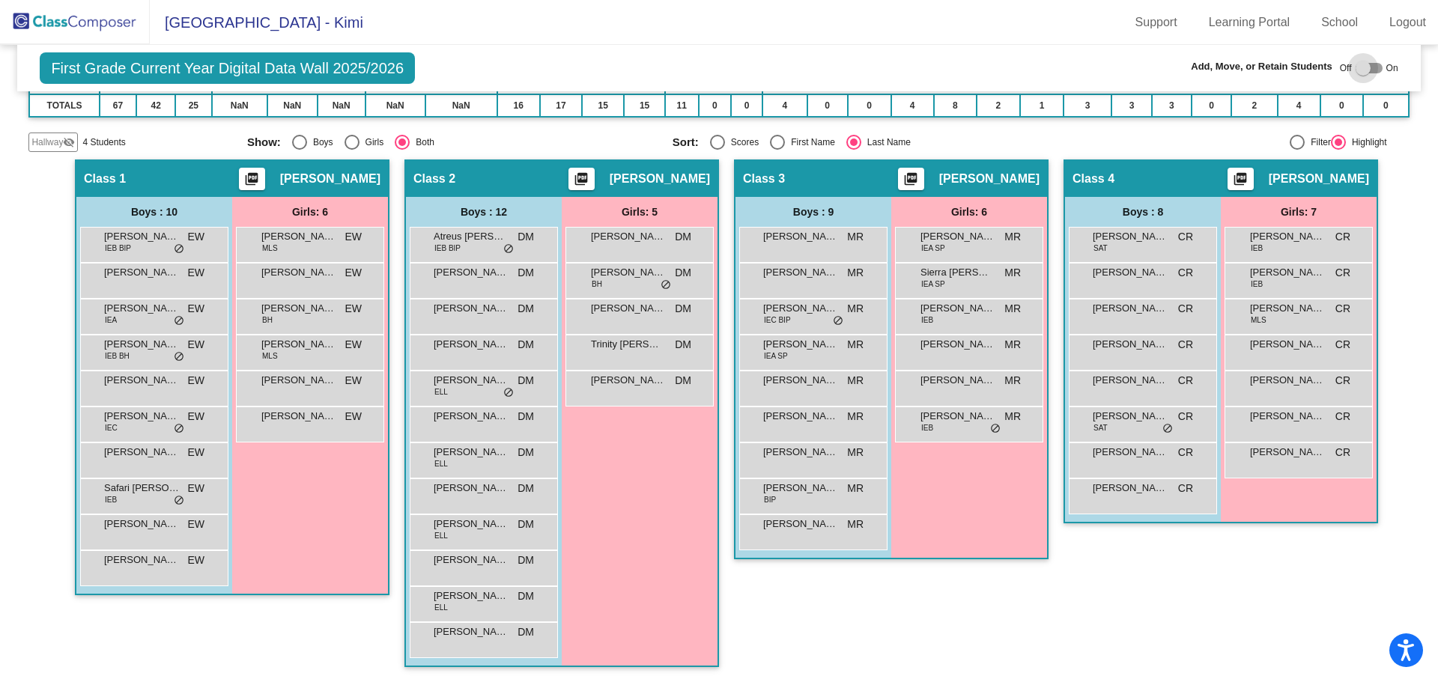
click at [1356, 67] on div at bounding box center [1363, 68] width 15 height 15
checkbox input "true"
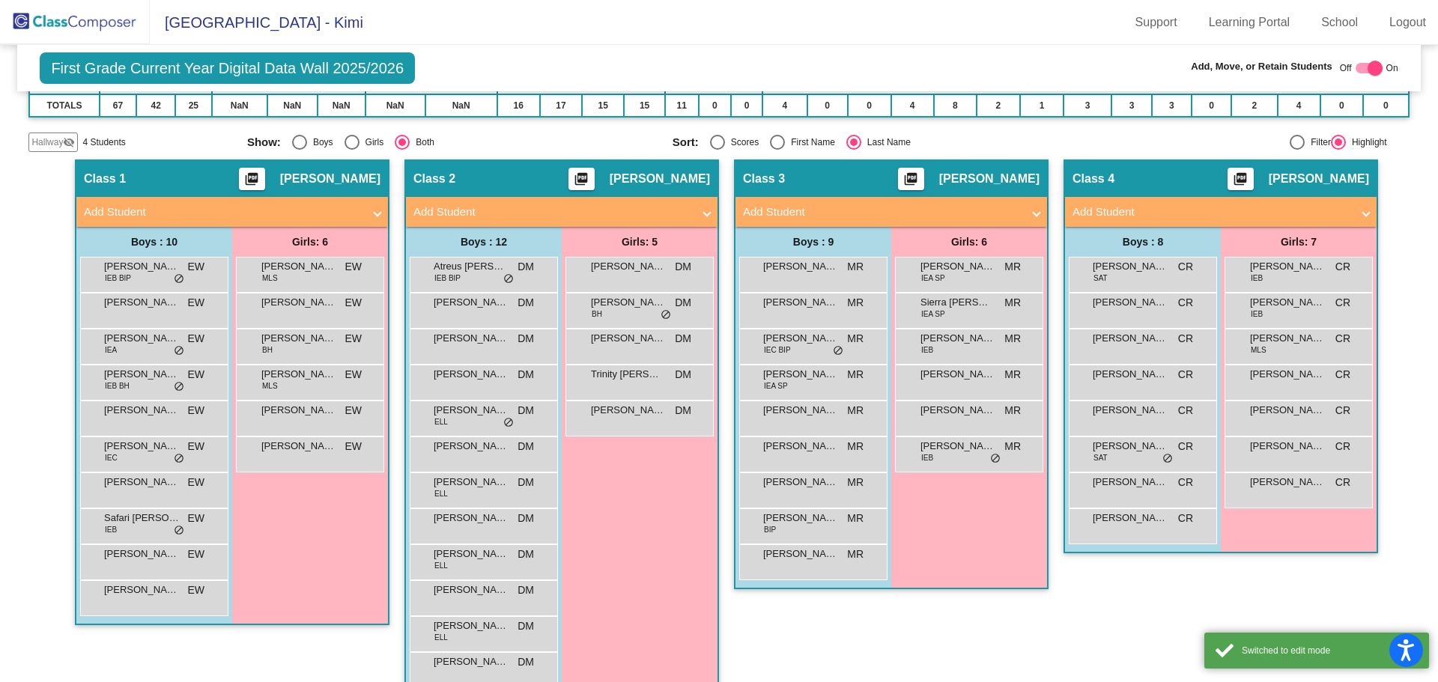
click at [1023, 212] on span "Add Student" at bounding box center [888, 212] width 291 height 17
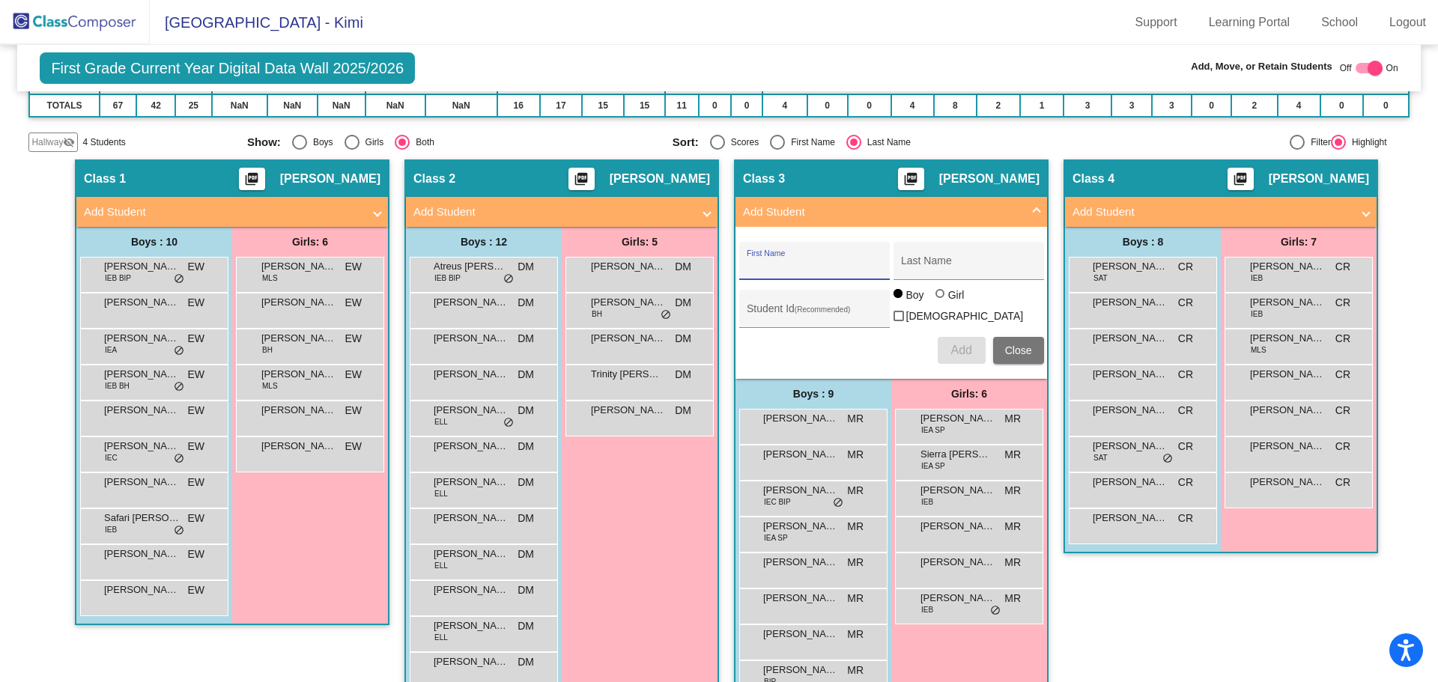
click at [757, 270] on input "First Name" at bounding box center [814, 267] width 135 height 12
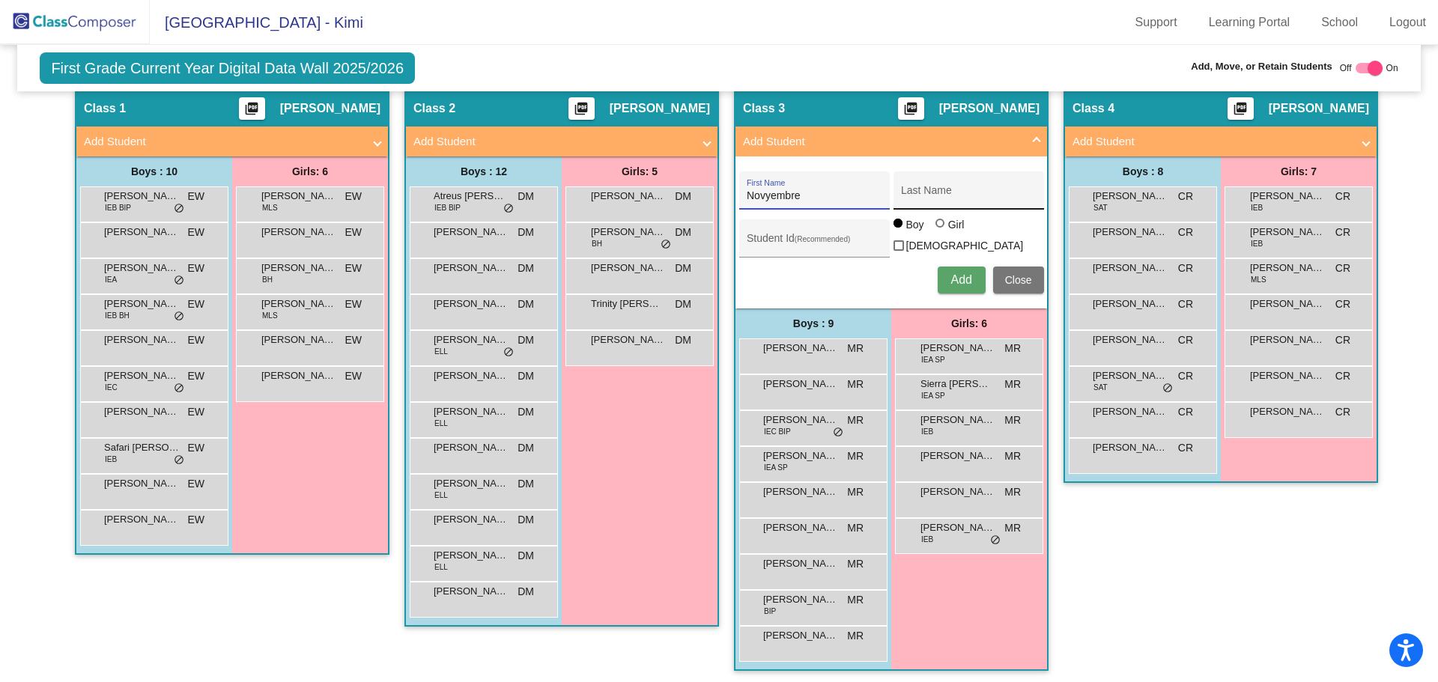
type input "Novyembre"
click at [918, 199] on input "Last Name" at bounding box center [968, 196] width 135 height 12
type input "Anderson"
click at [936, 228] on div at bounding box center [940, 223] width 9 height 9
click at [941, 231] on input "Girl" at bounding box center [941, 231] width 1 height 1
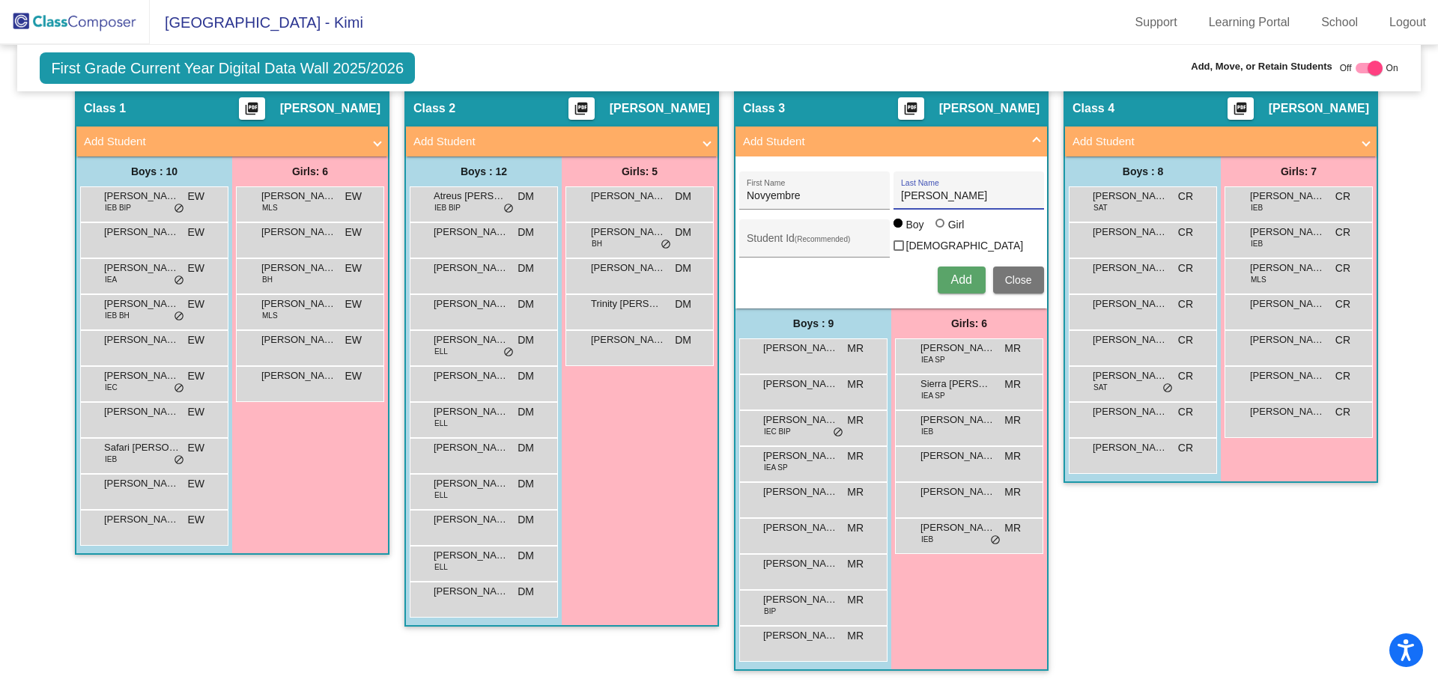
radio input "true"
click at [763, 240] on input "Student Id (Recommended)" at bounding box center [814, 244] width 135 height 12
click at [778, 241] on input "3000" at bounding box center [814, 244] width 135 height 12
type input "300053264"
click at [954, 278] on span "Add" at bounding box center [961, 279] width 21 height 13
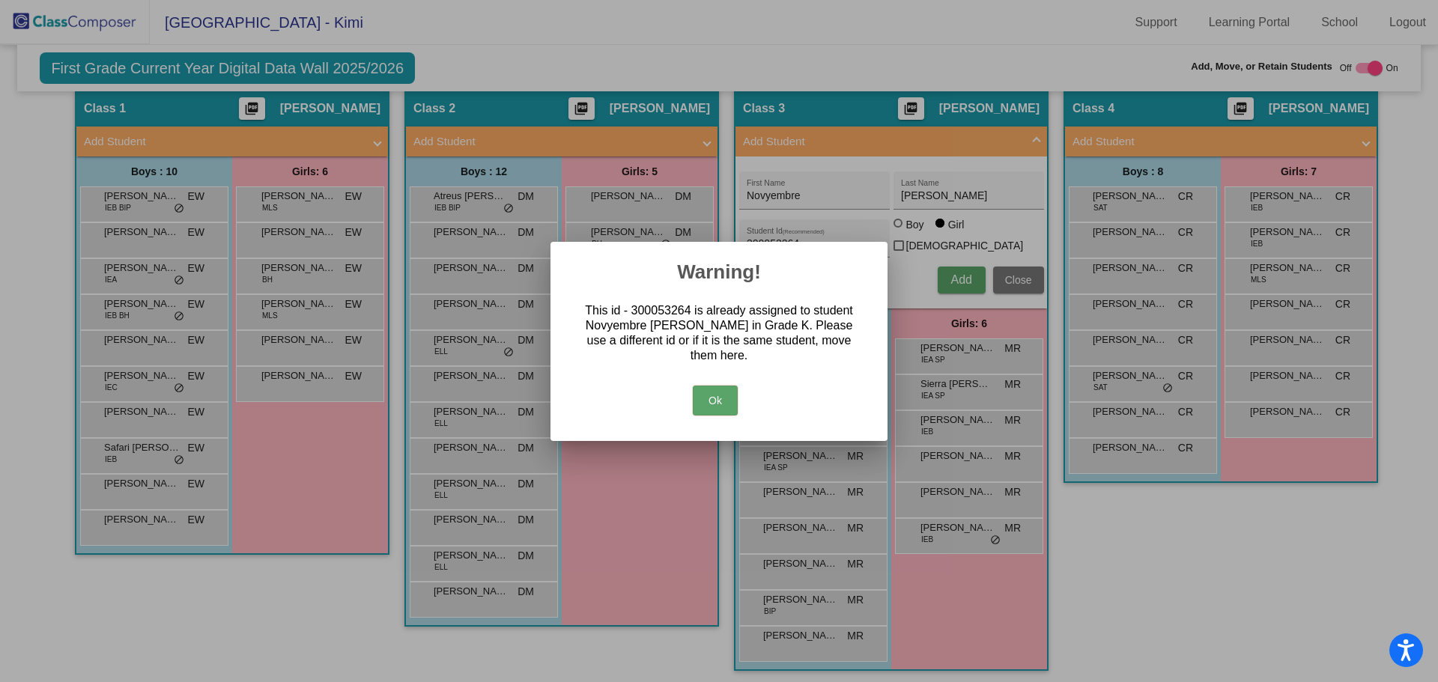
click at [716, 399] on button "Ok" at bounding box center [715, 401] width 45 height 30
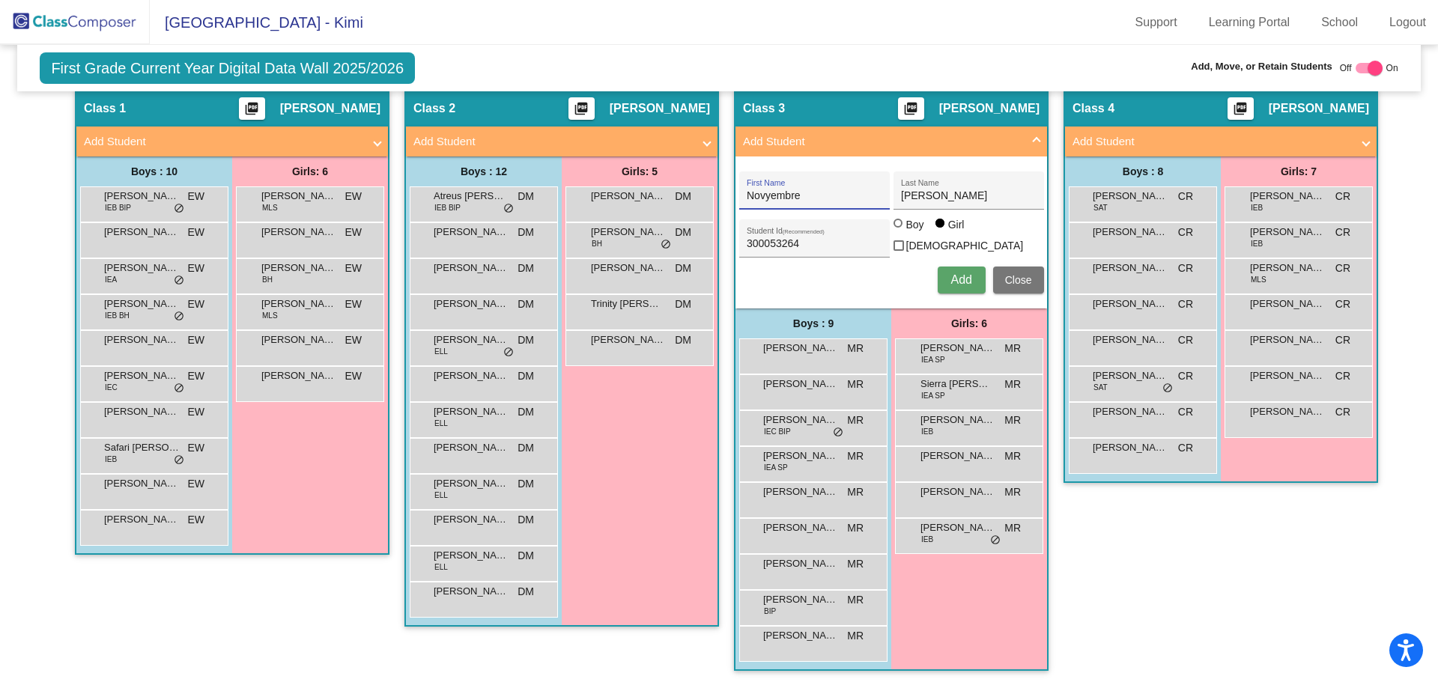
click at [796, 195] on input "Novyembre" at bounding box center [814, 196] width 135 height 12
type input "N"
type input "Jazlyn"
click at [903, 200] on input "Anderson" at bounding box center [968, 196] width 135 height 12
drag, startPoint x: 949, startPoint y: 197, endPoint x: 887, endPoint y: 196, distance: 62.2
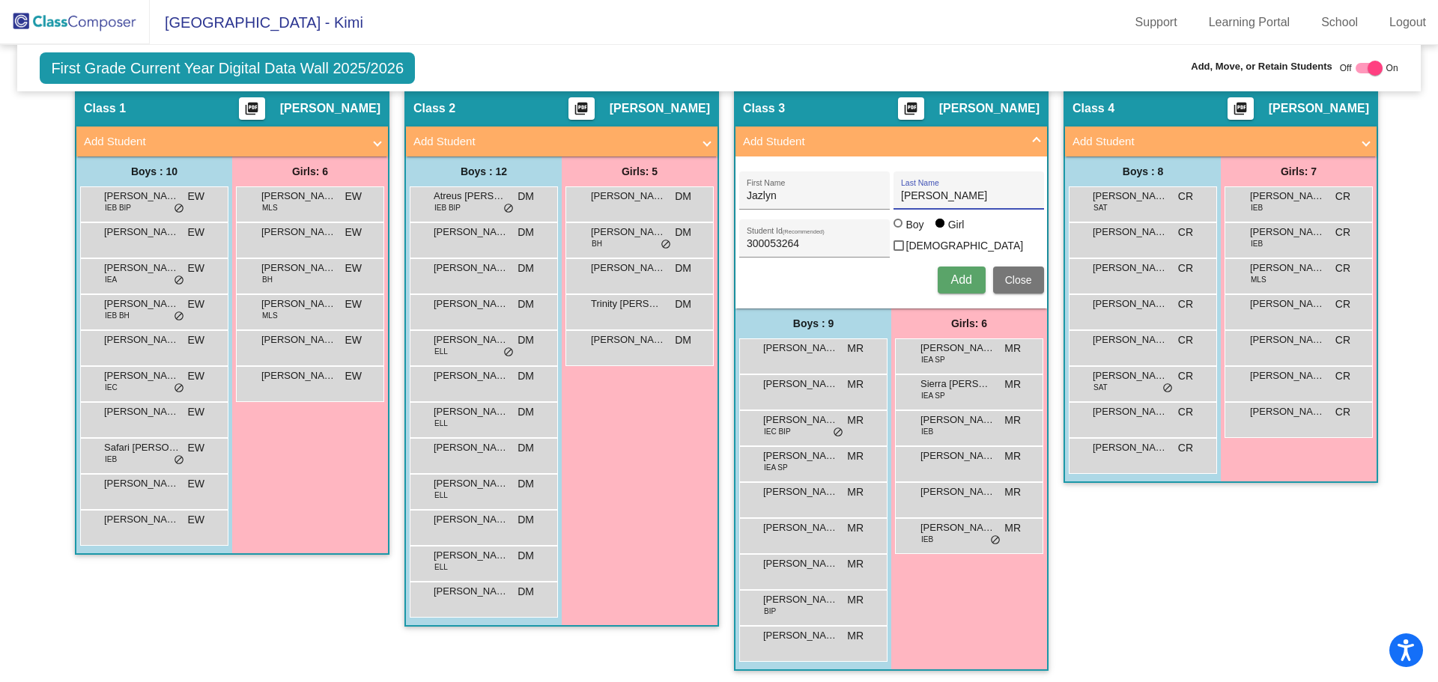
click at [887, 196] on div "Jazlyn First Name Anderson Last Name" at bounding box center [891, 191] width 305 height 38
type input "Arellano-Garcia"
click at [797, 240] on input "300053264" at bounding box center [814, 244] width 135 height 12
type input "300055357"
click at [951, 275] on span "Add" at bounding box center [961, 279] width 21 height 13
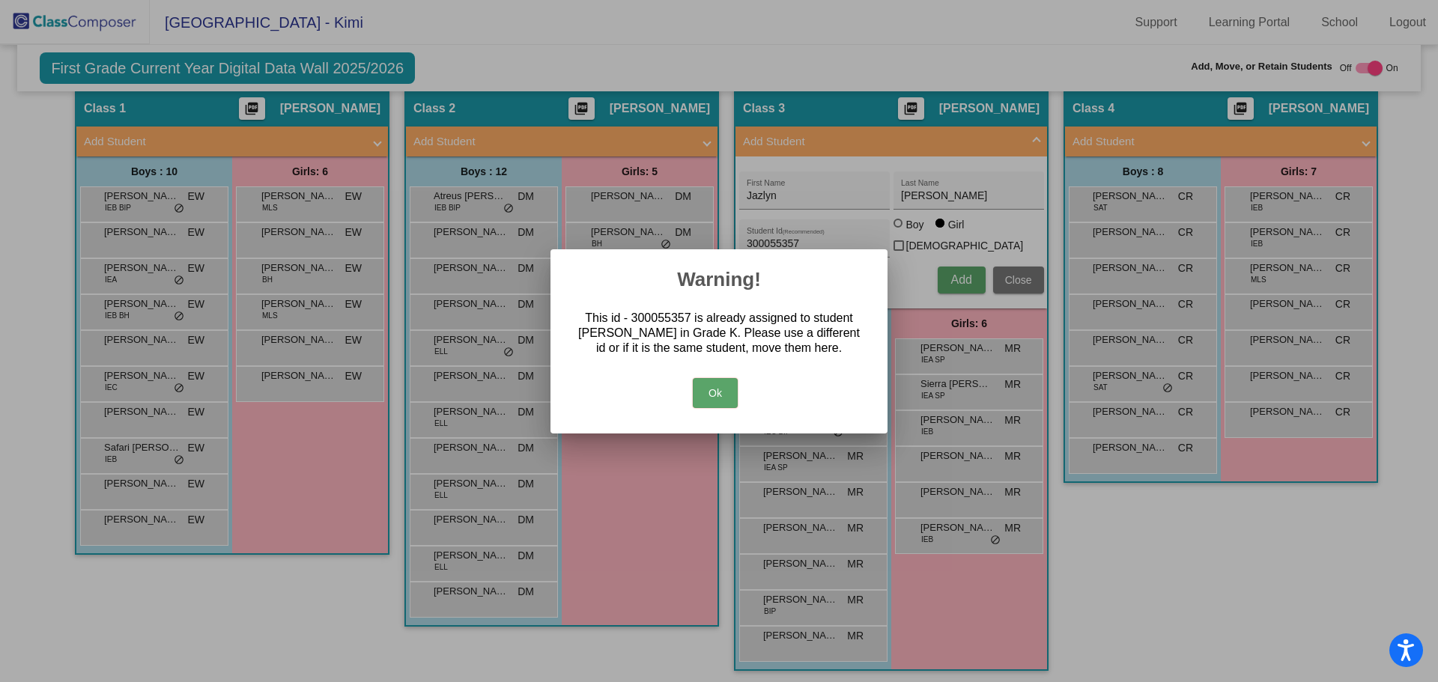
click at [705, 403] on button "Ok" at bounding box center [715, 393] width 45 height 30
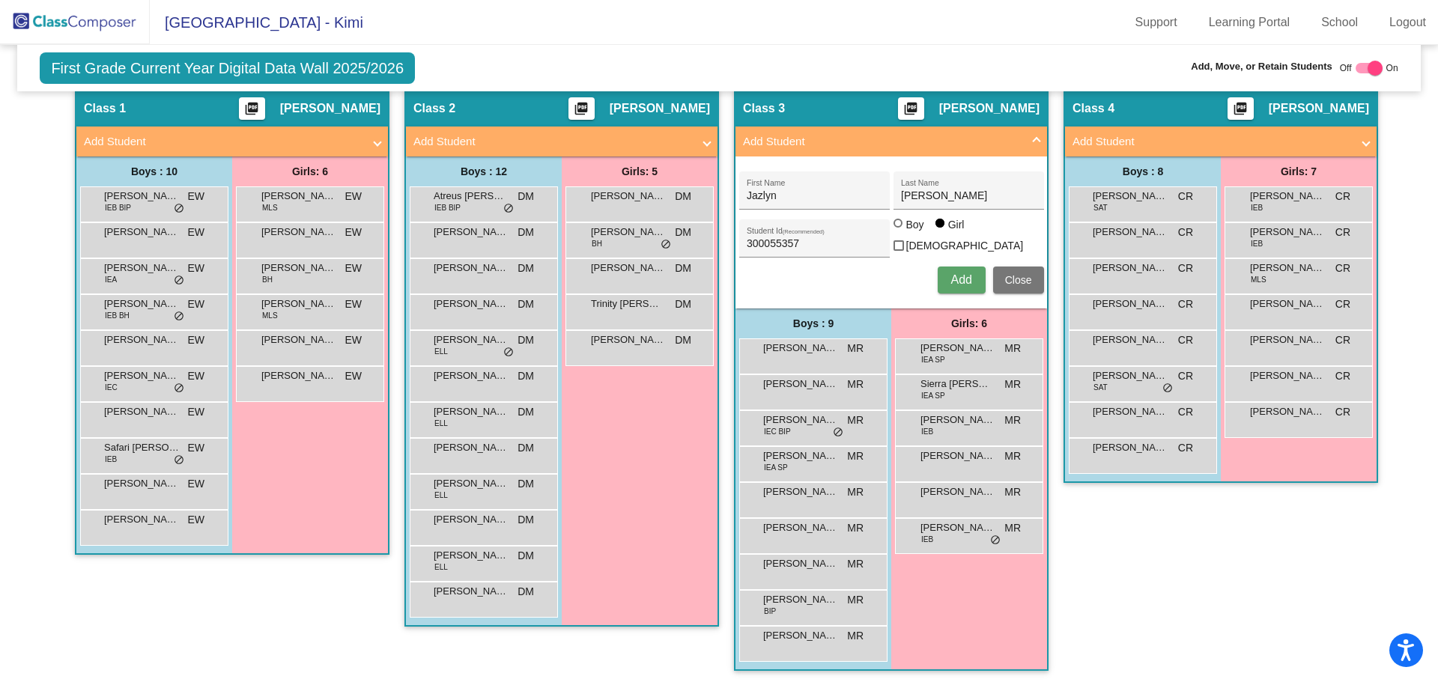
click at [1018, 276] on span "Close" at bounding box center [1018, 280] width 27 height 12
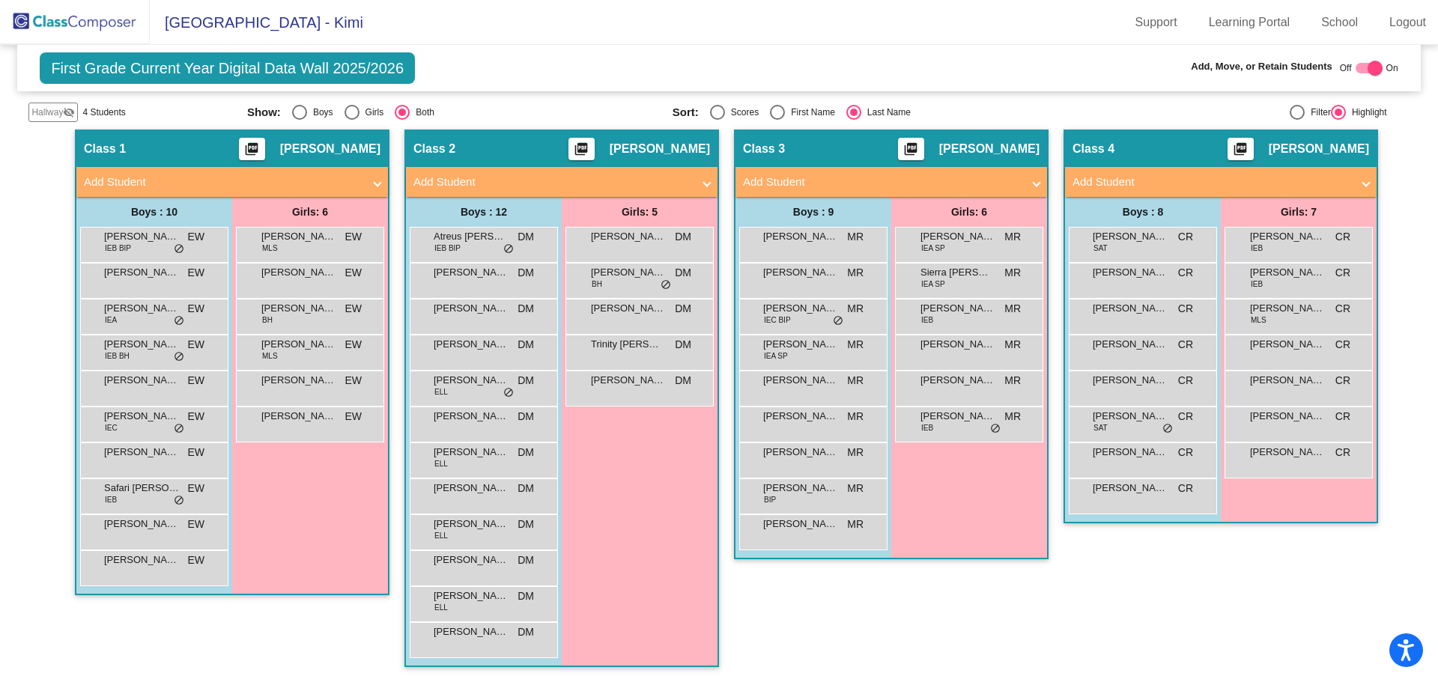
click at [61, 23] on img at bounding box center [75, 22] width 150 height 44
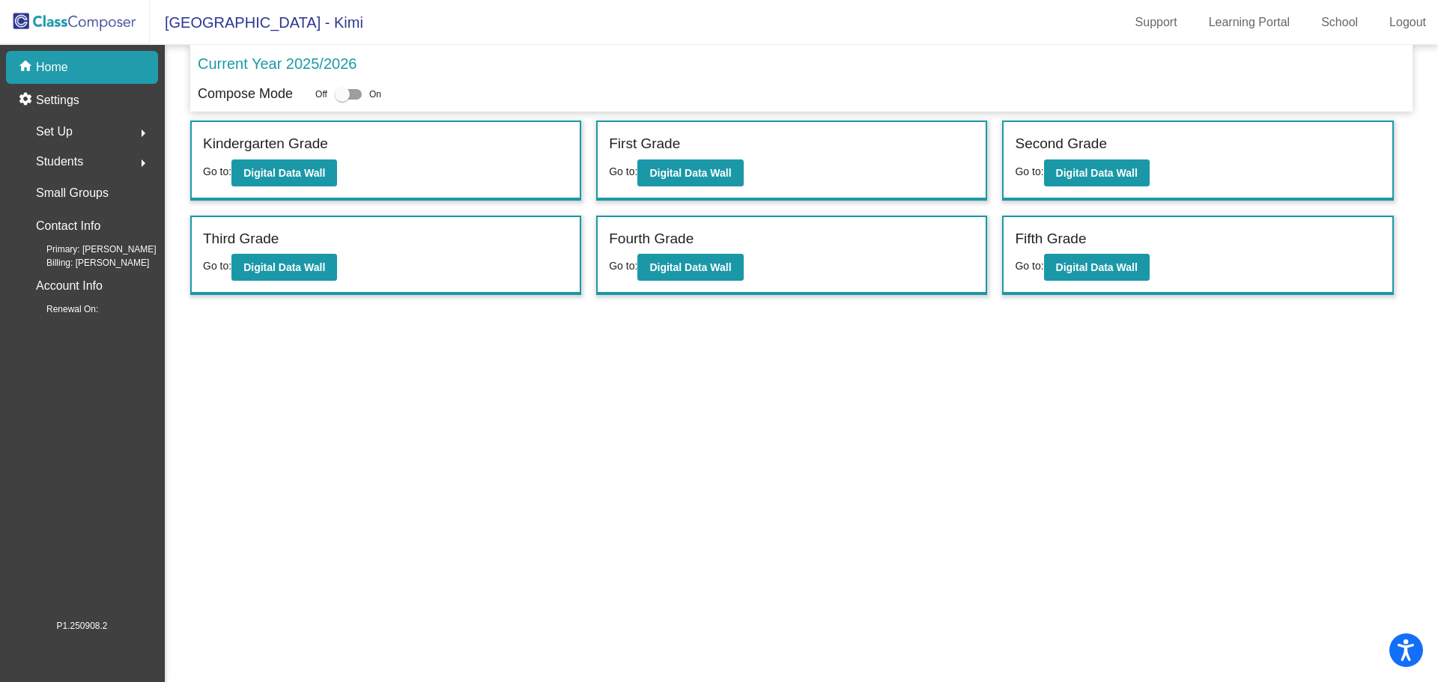
click at [76, 157] on span "Students" at bounding box center [59, 161] width 47 height 21
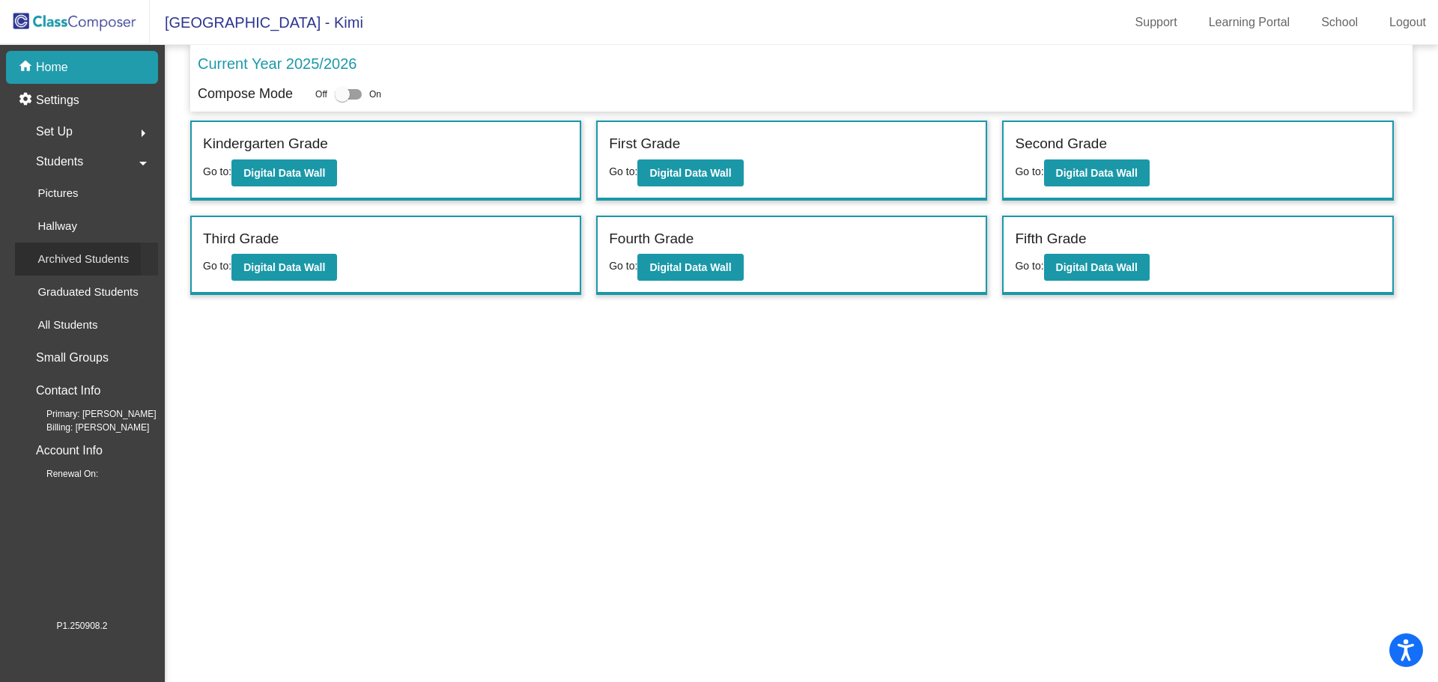
click at [68, 257] on p "Archived Students" at bounding box center [82, 259] width 91 height 18
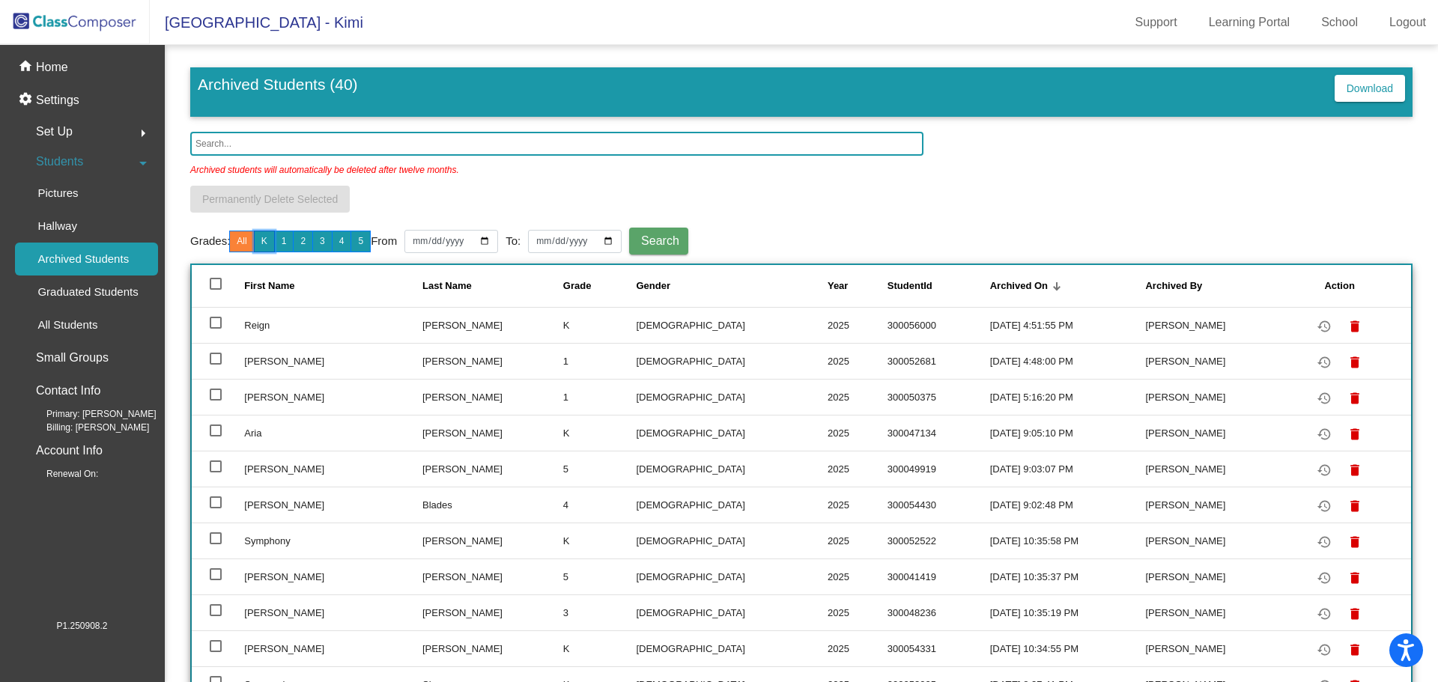
click at [267, 236] on button "K" at bounding box center [264, 242] width 21 height 22
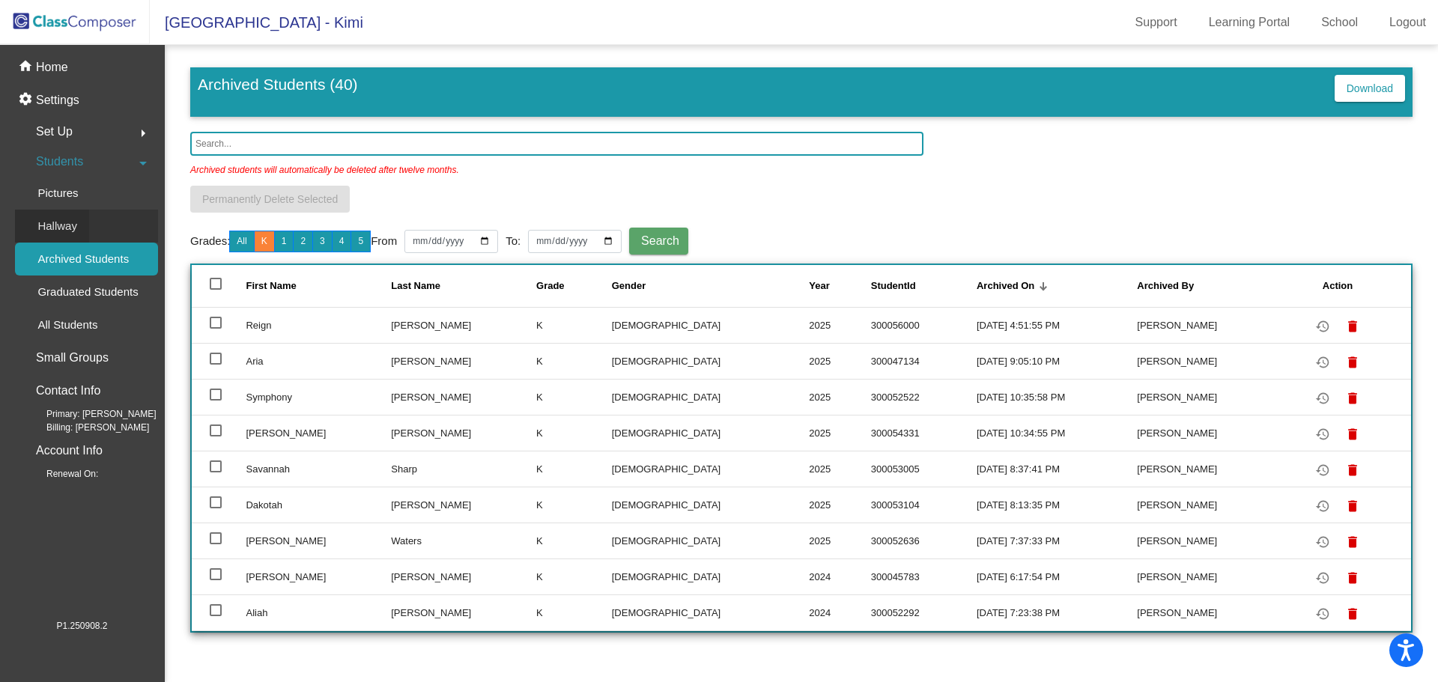
click at [52, 222] on p "Hallway" at bounding box center [57, 226] width 40 height 18
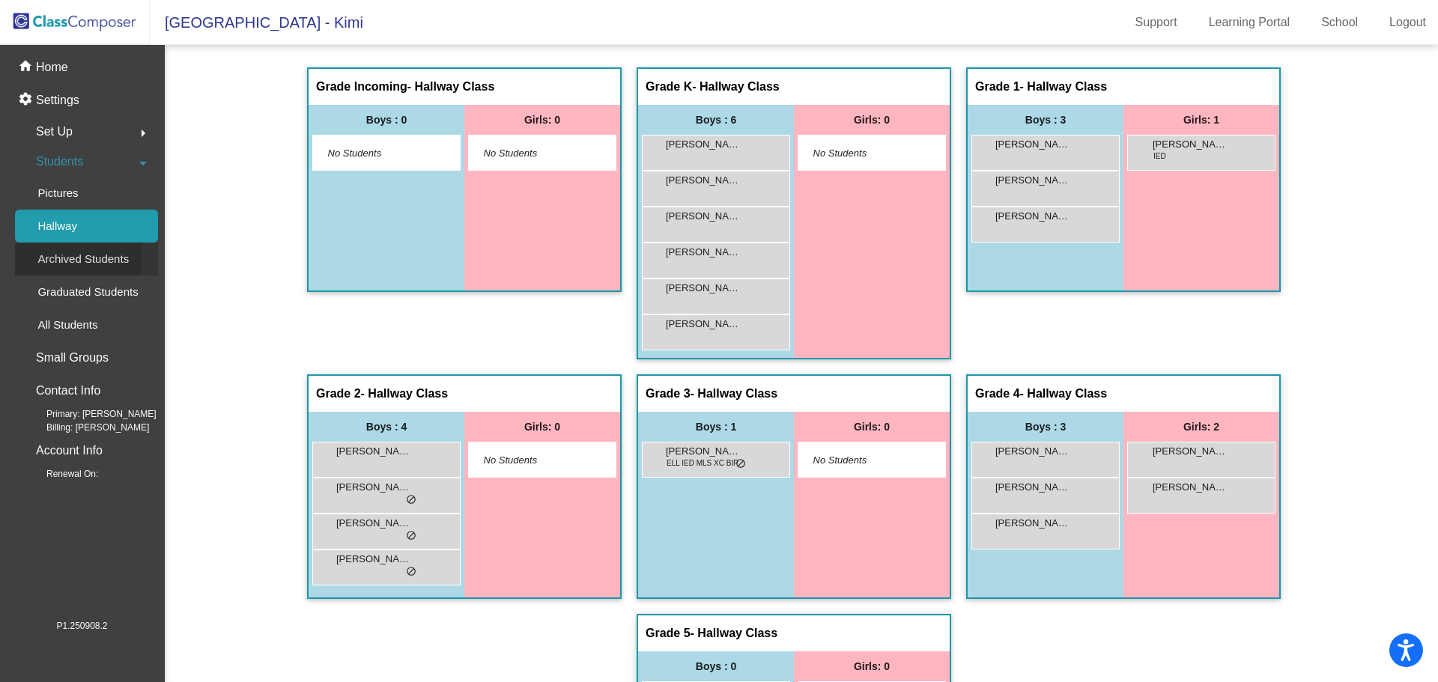
click at [71, 258] on p "Archived Students" at bounding box center [82, 259] width 91 height 18
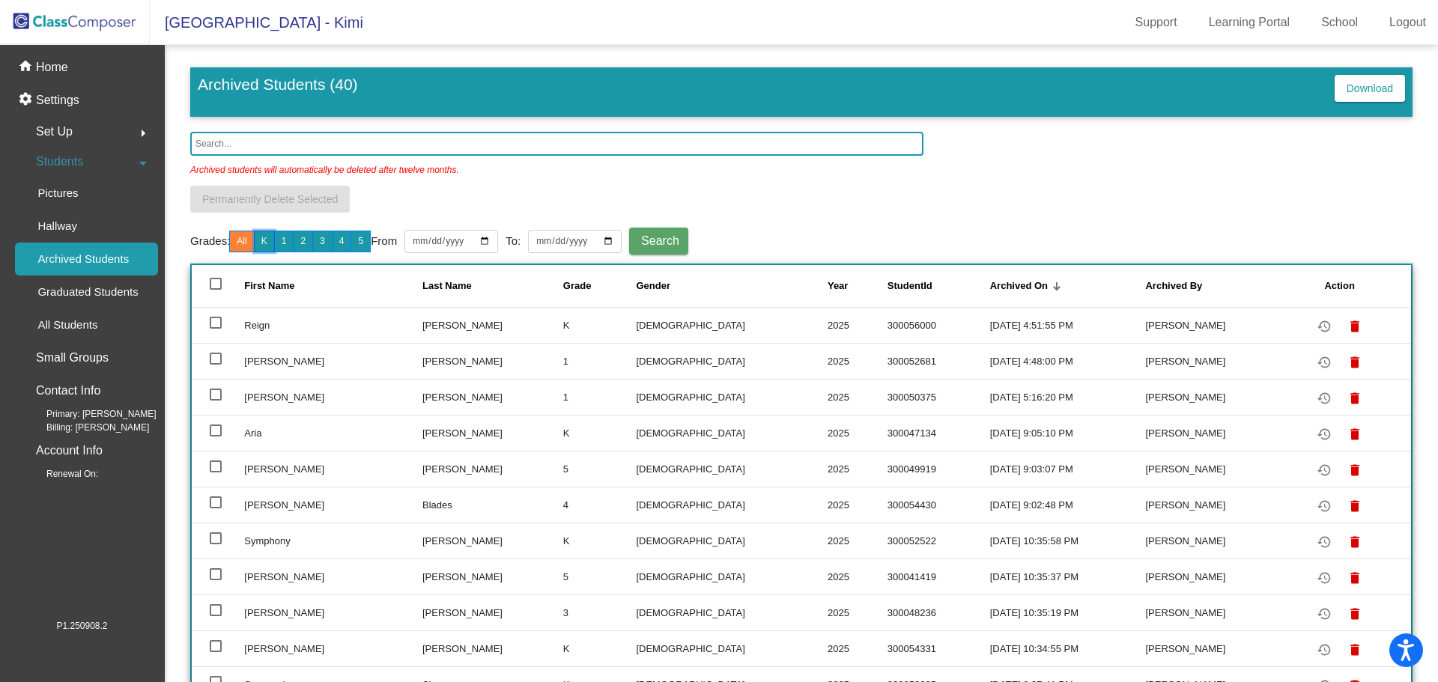
click at [265, 240] on button "K" at bounding box center [264, 242] width 21 height 22
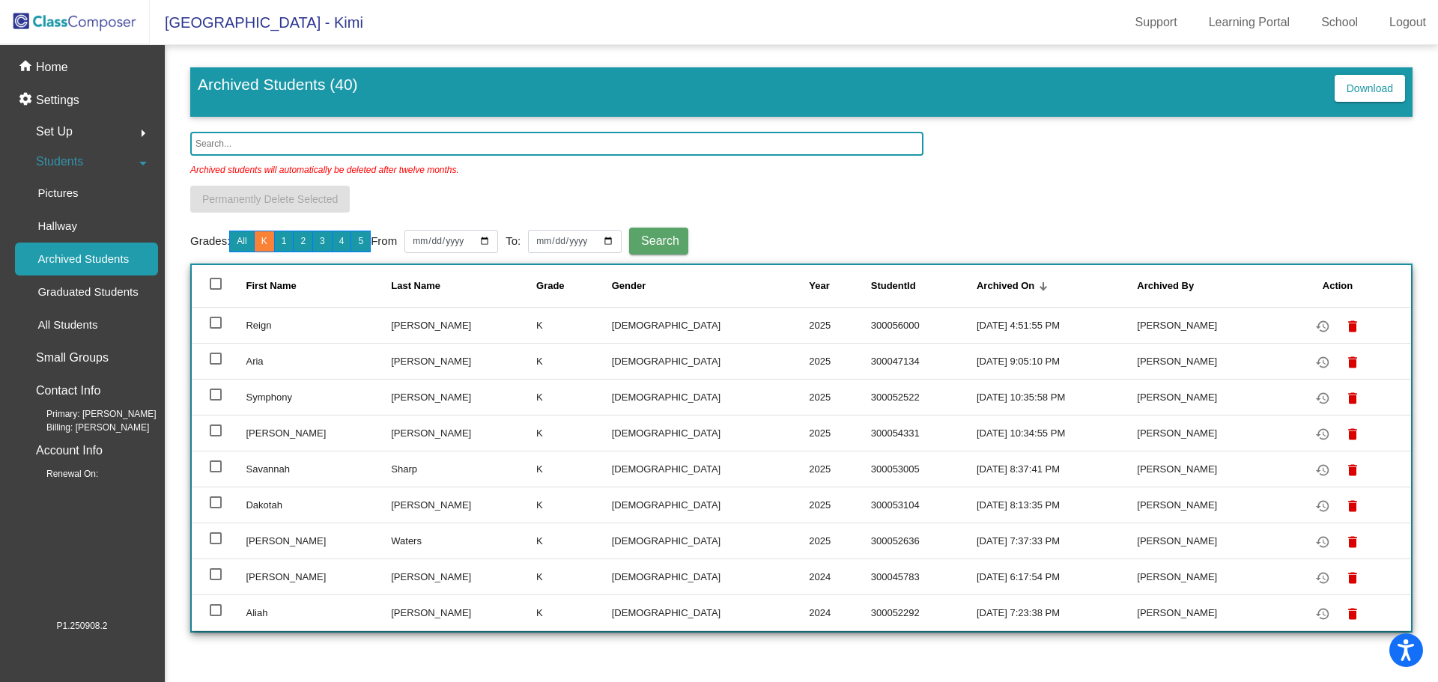
click at [216, 144] on input "text" at bounding box center [556, 144] width 733 height 24
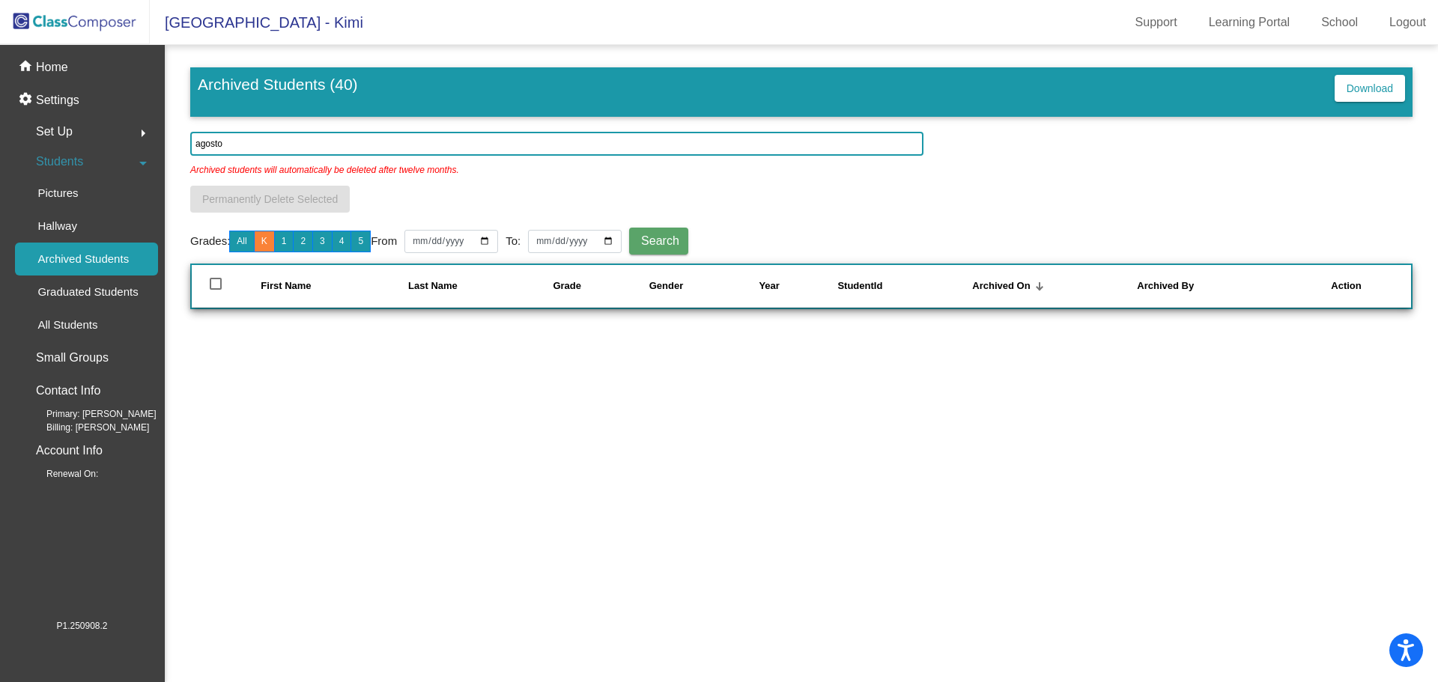
type input "agosto"
click at [669, 239] on span "Search" at bounding box center [660, 240] width 38 height 13
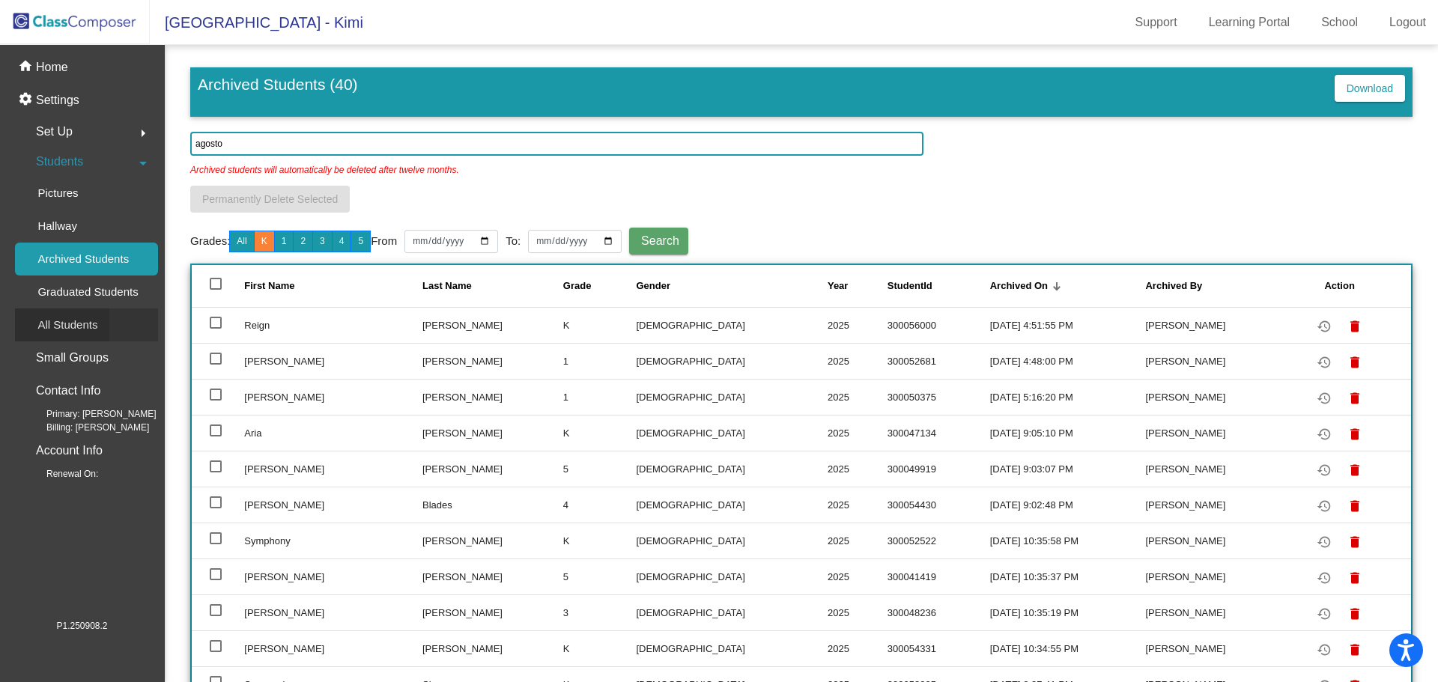
click at [70, 327] on p "All Students" at bounding box center [67, 325] width 60 height 18
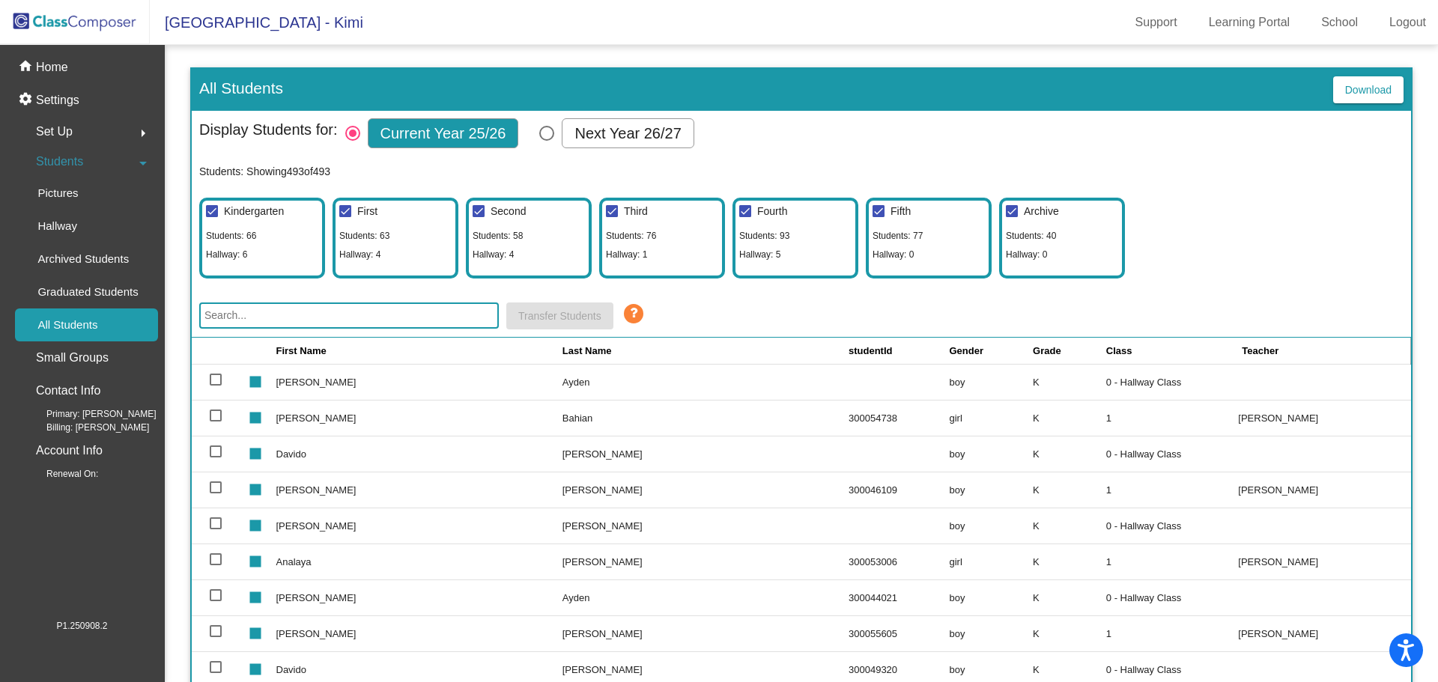
click at [223, 315] on input "text" at bounding box center [349, 316] width 300 height 26
type input "agosto"
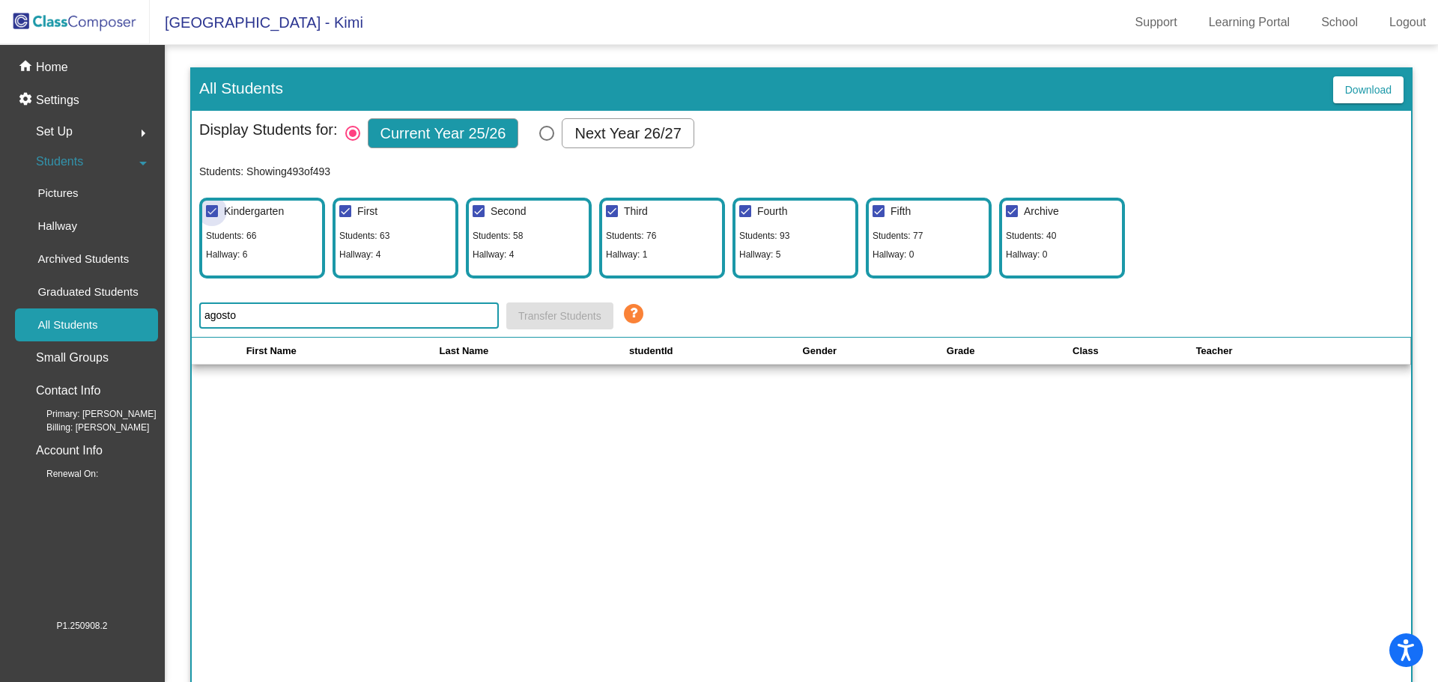
click at [214, 209] on div at bounding box center [212, 211] width 12 height 12
click at [212, 217] on input "Kindergarten" at bounding box center [211, 217] width 1 height 1
click at [214, 208] on div at bounding box center [212, 211] width 12 height 12
click at [212, 217] on input "Kindergarten" at bounding box center [211, 217] width 1 height 1
checkbox input "true"
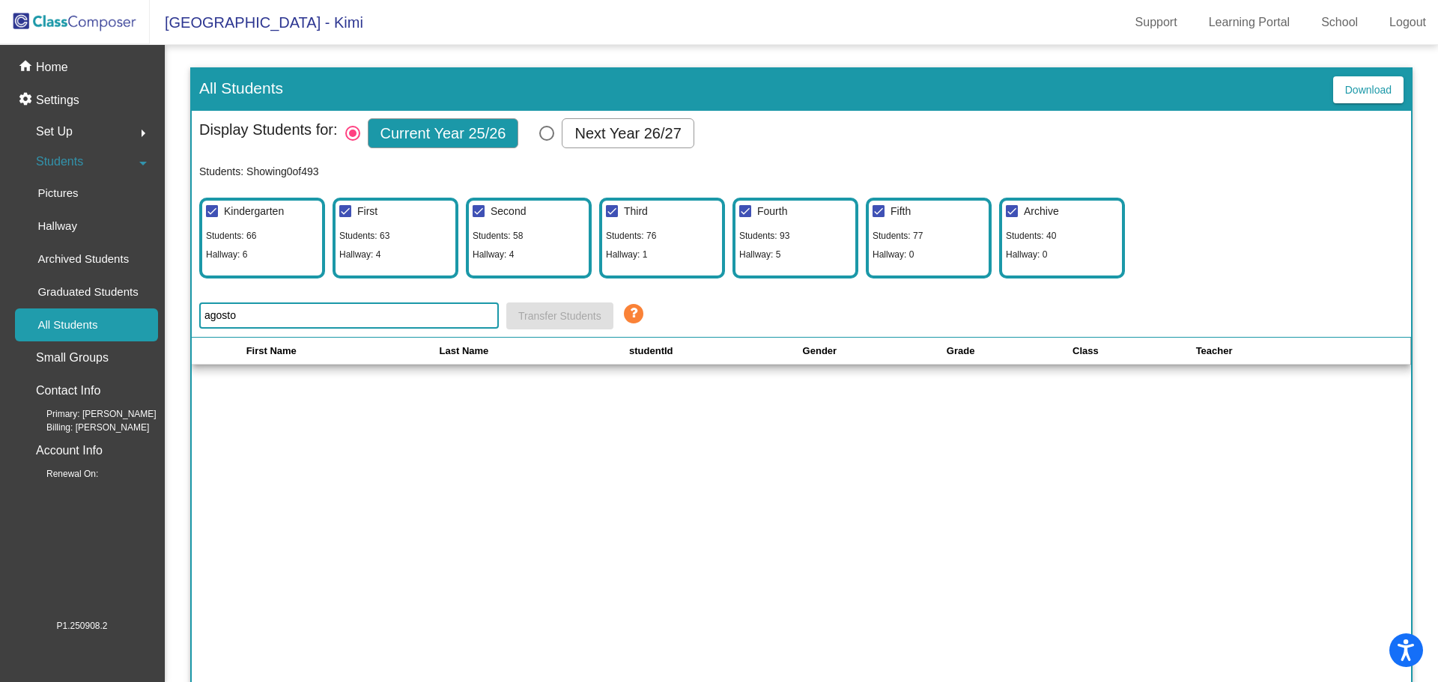
click at [57, 133] on span "Set Up" at bounding box center [54, 131] width 37 height 21
click at [61, 322] on span "Students" at bounding box center [59, 326] width 47 height 21
click at [61, 322] on p "All Students" at bounding box center [67, 325] width 60 height 18
click at [109, 255] on p "Archived Students" at bounding box center [82, 259] width 91 height 18
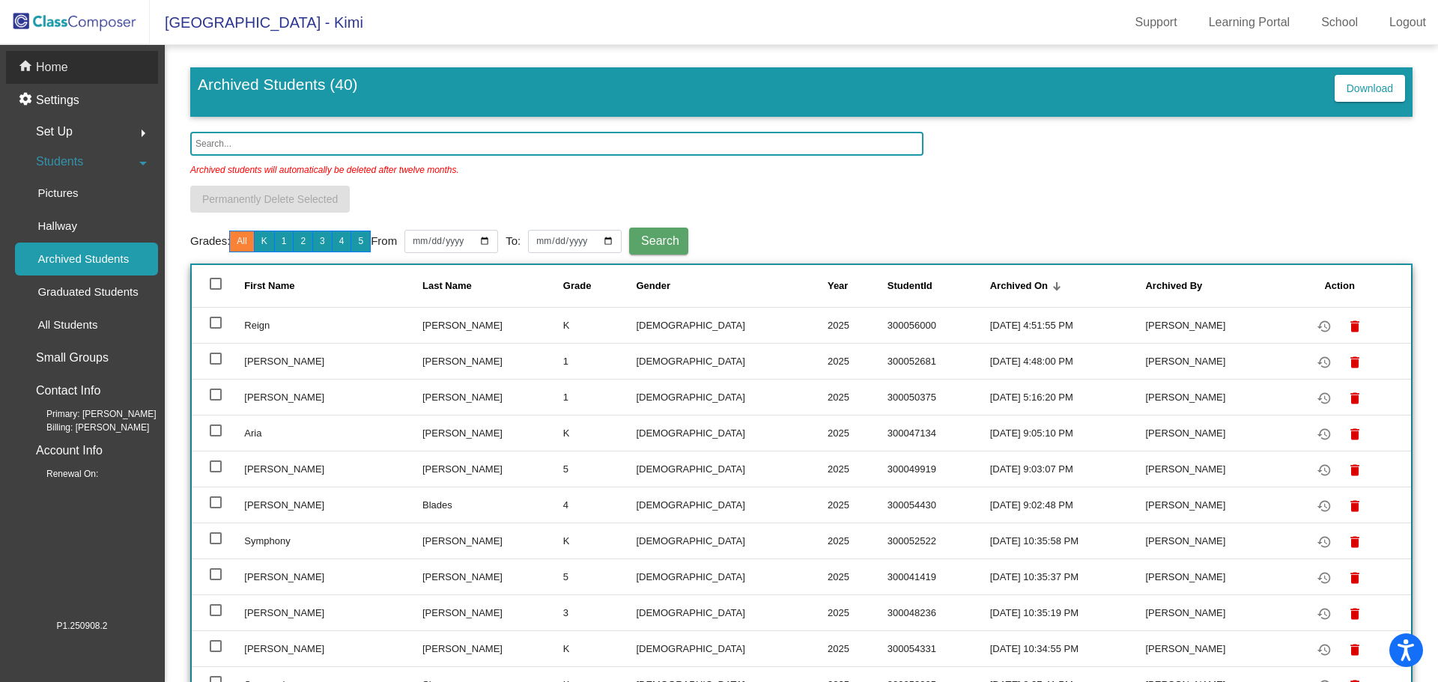
click at [56, 66] on p "Home" at bounding box center [52, 67] width 32 height 18
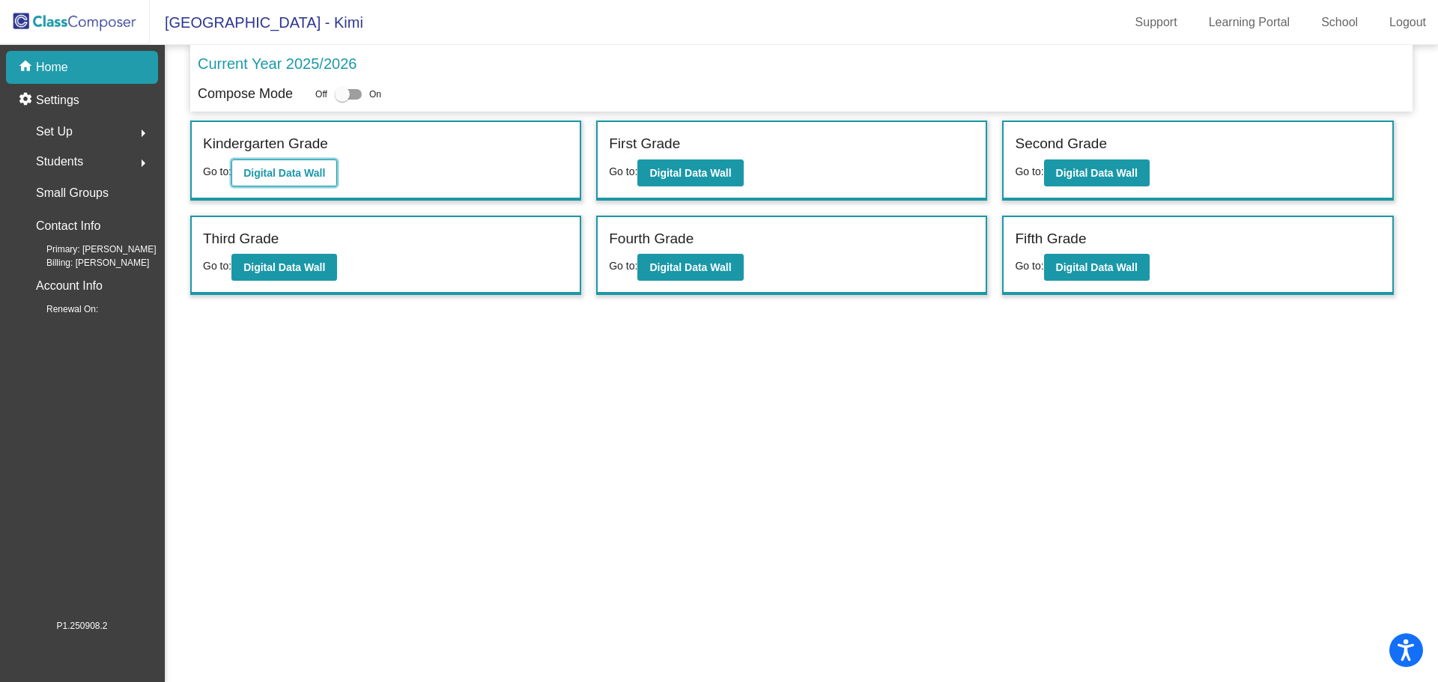
click at [276, 171] on b "Digital Data Wall" at bounding box center [284, 173] width 82 height 12
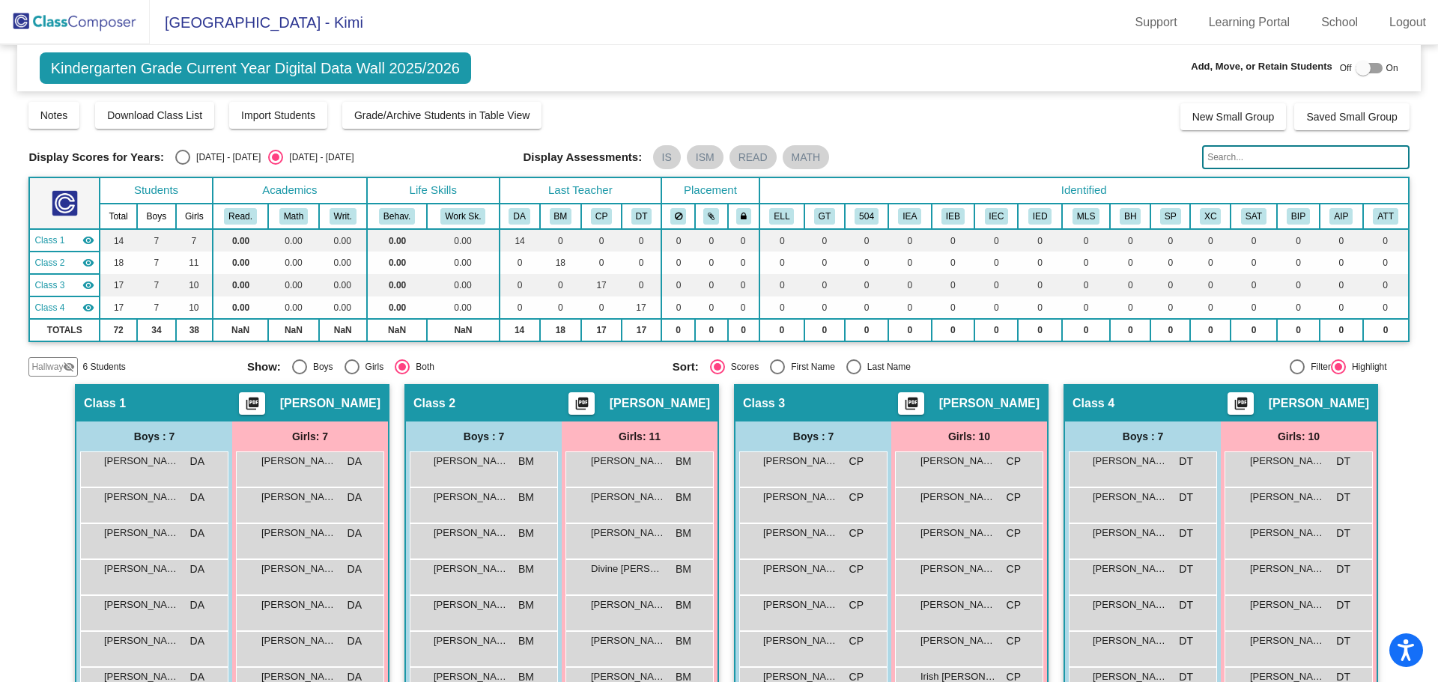
click at [1208, 156] on input "text" at bounding box center [1305, 157] width 207 height 24
type input "agosto"
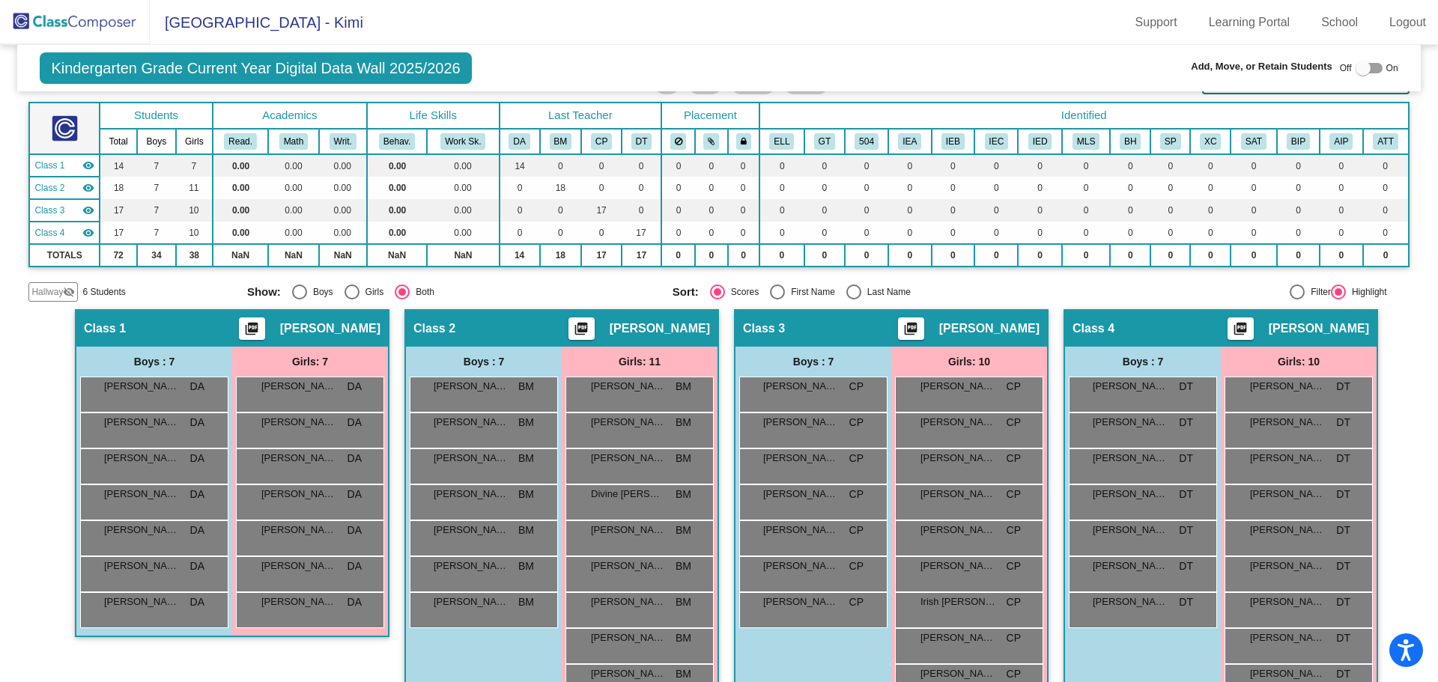
scroll to position [189, 0]
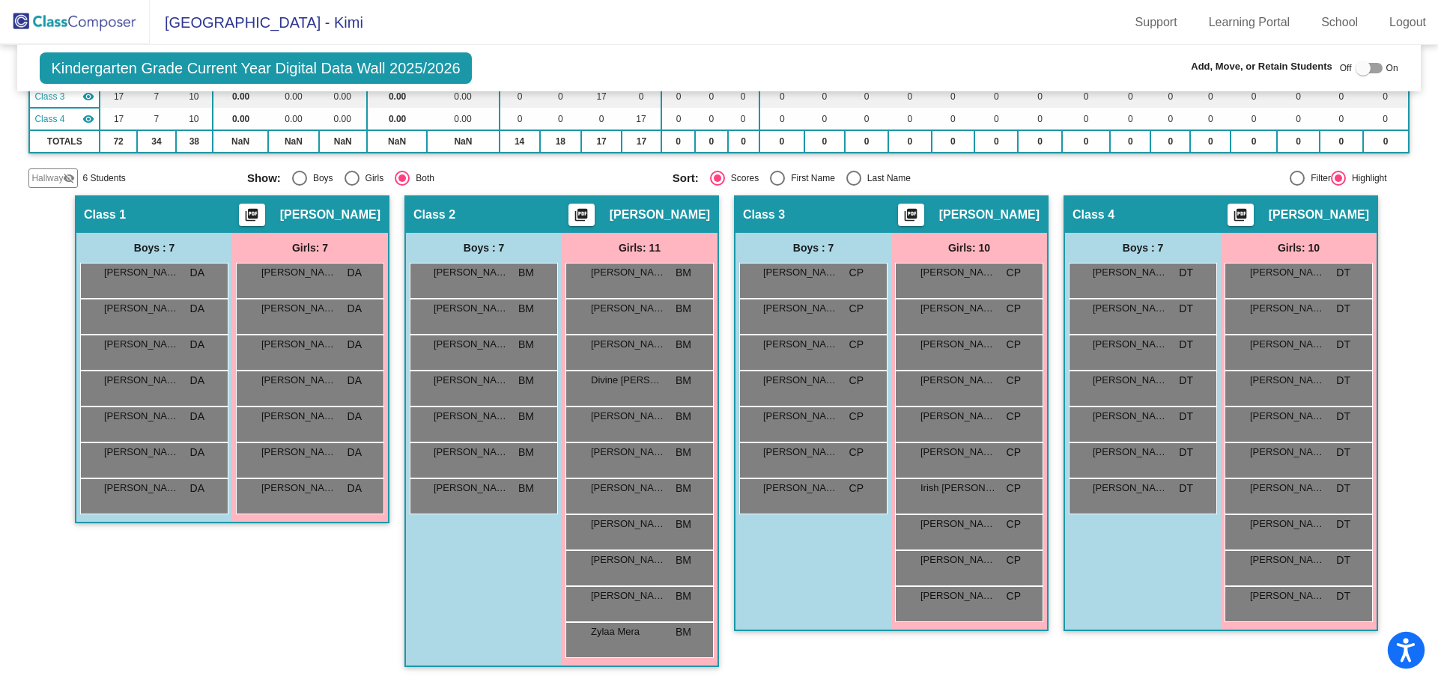
click at [1408, 642] on circle "Open accessiBe: accessibility options, statement and help" at bounding box center [1406, 640] width 5 height 5
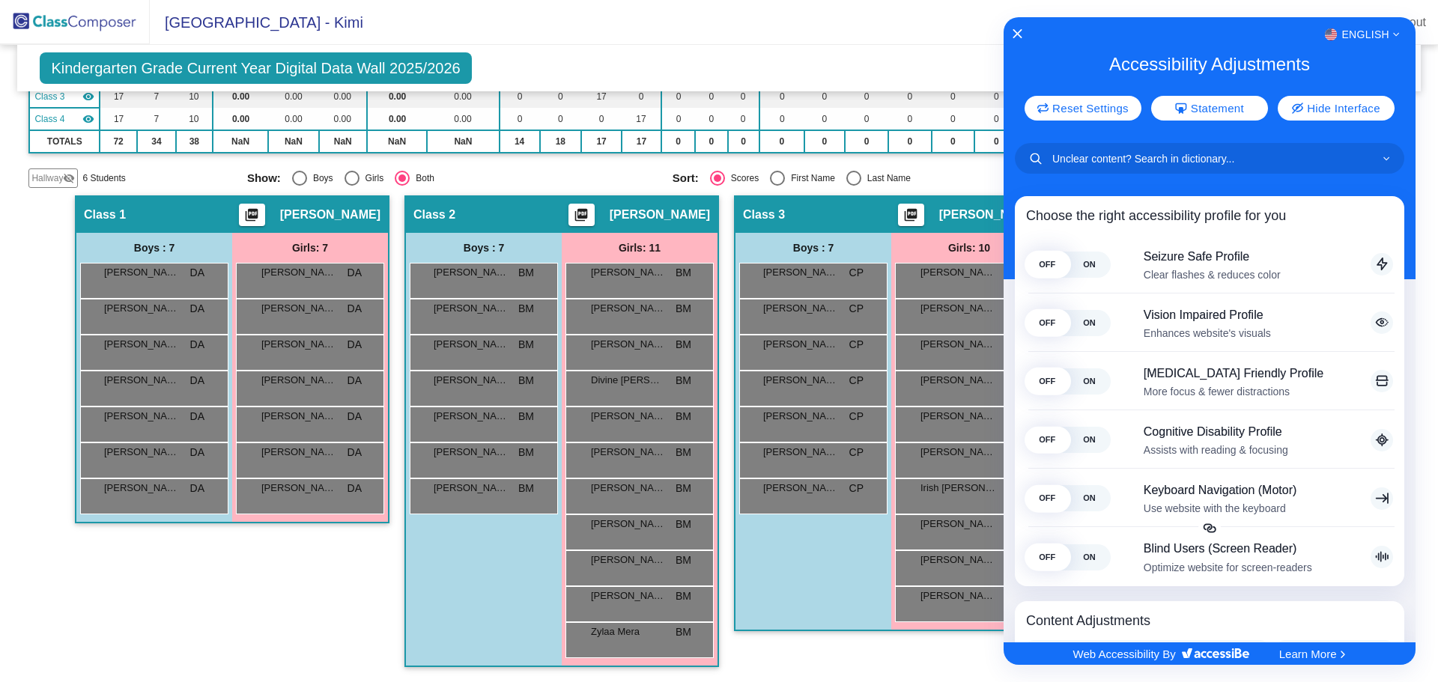
click at [982, 650] on div at bounding box center [719, 341] width 1438 height 682
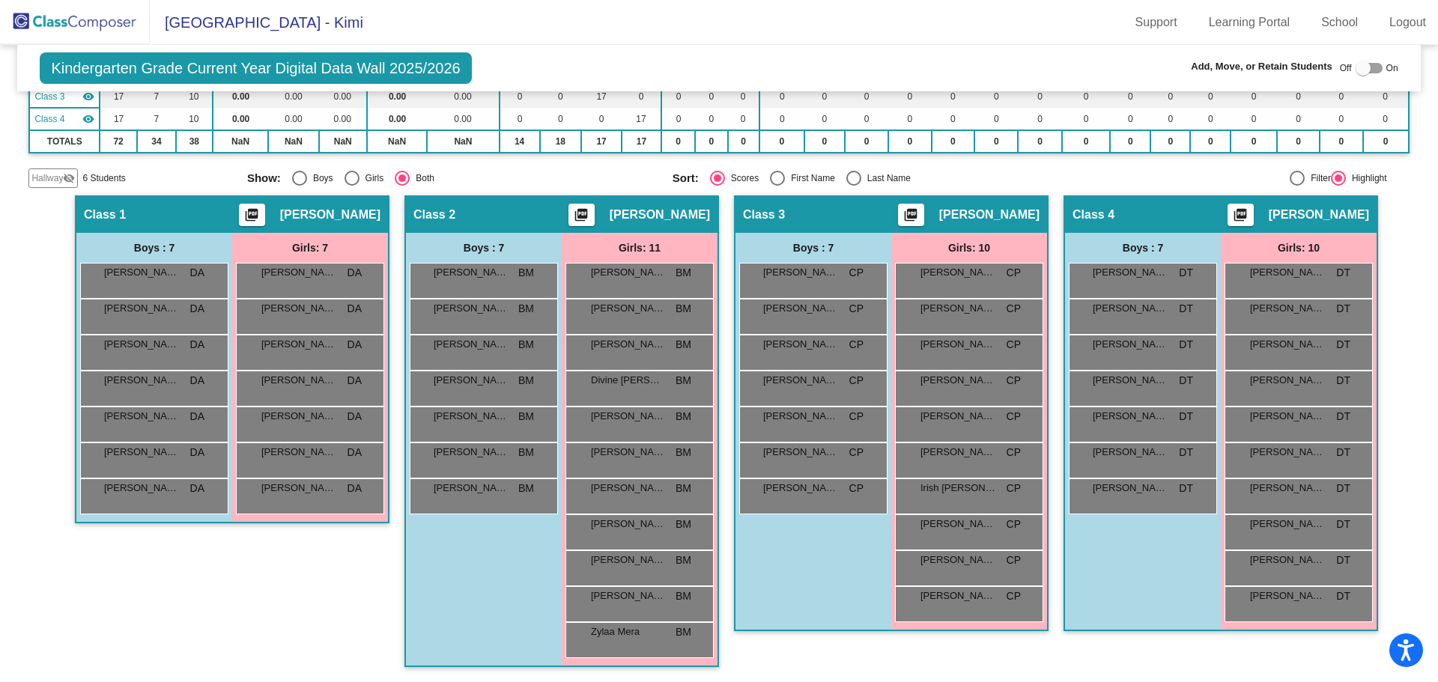
scroll to position [0, 0]
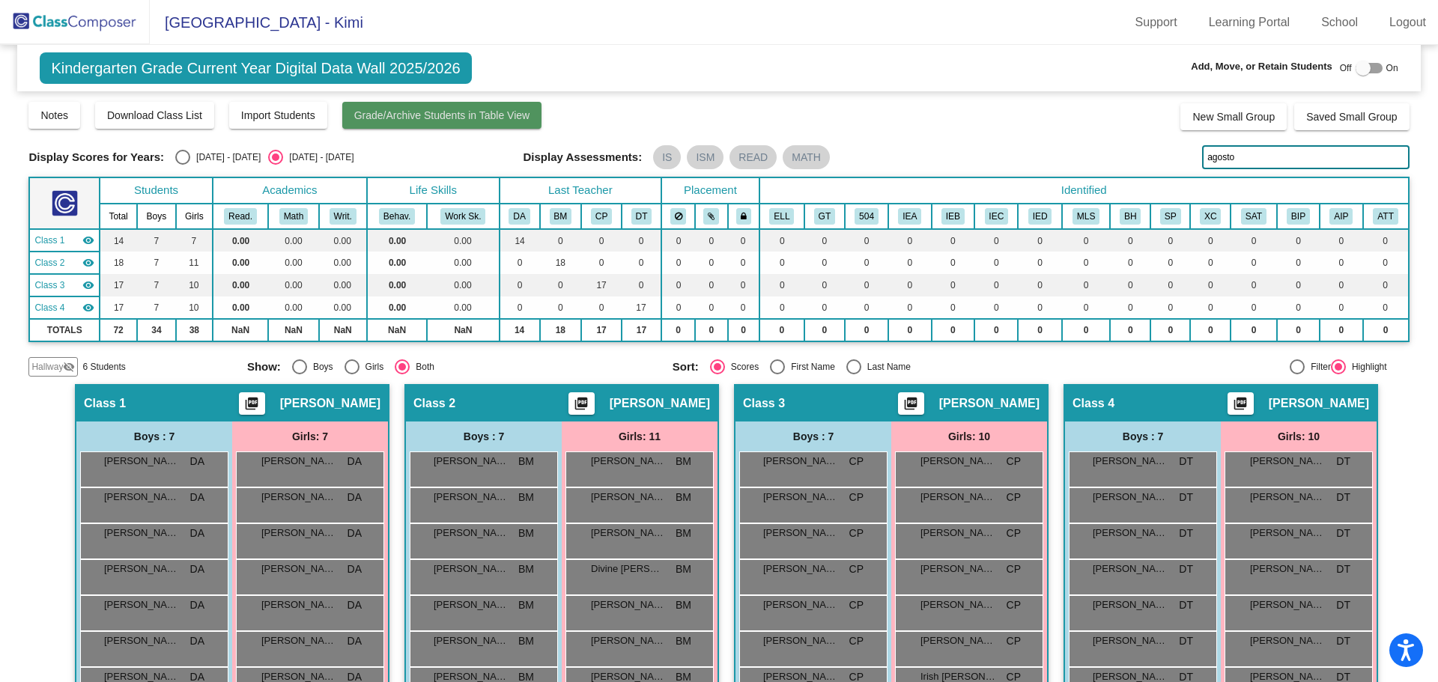
click at [405, 114] on span "Grade/Archive Students in Table View" at bounding box center [442, 115] width 176 height 12
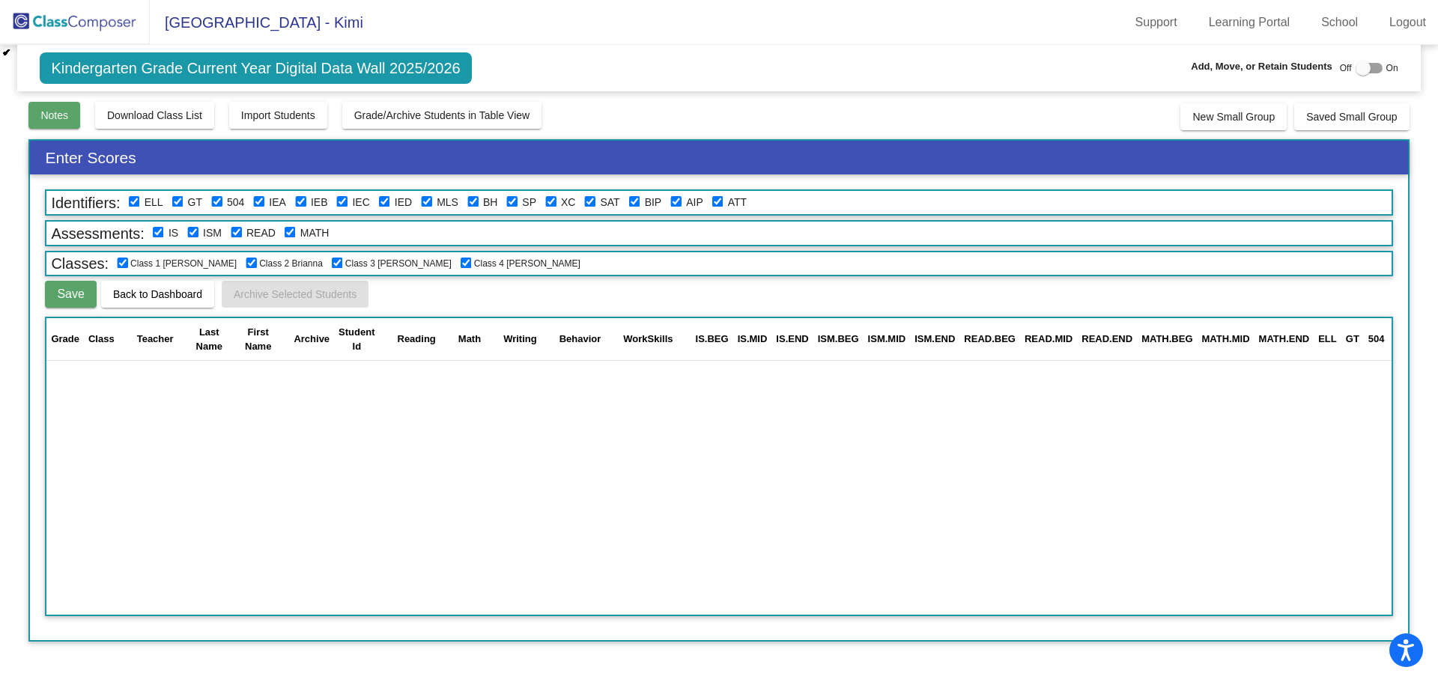
click at [45, 112] on span "Notes" at bounding box center [54, 115] width 28 height 12
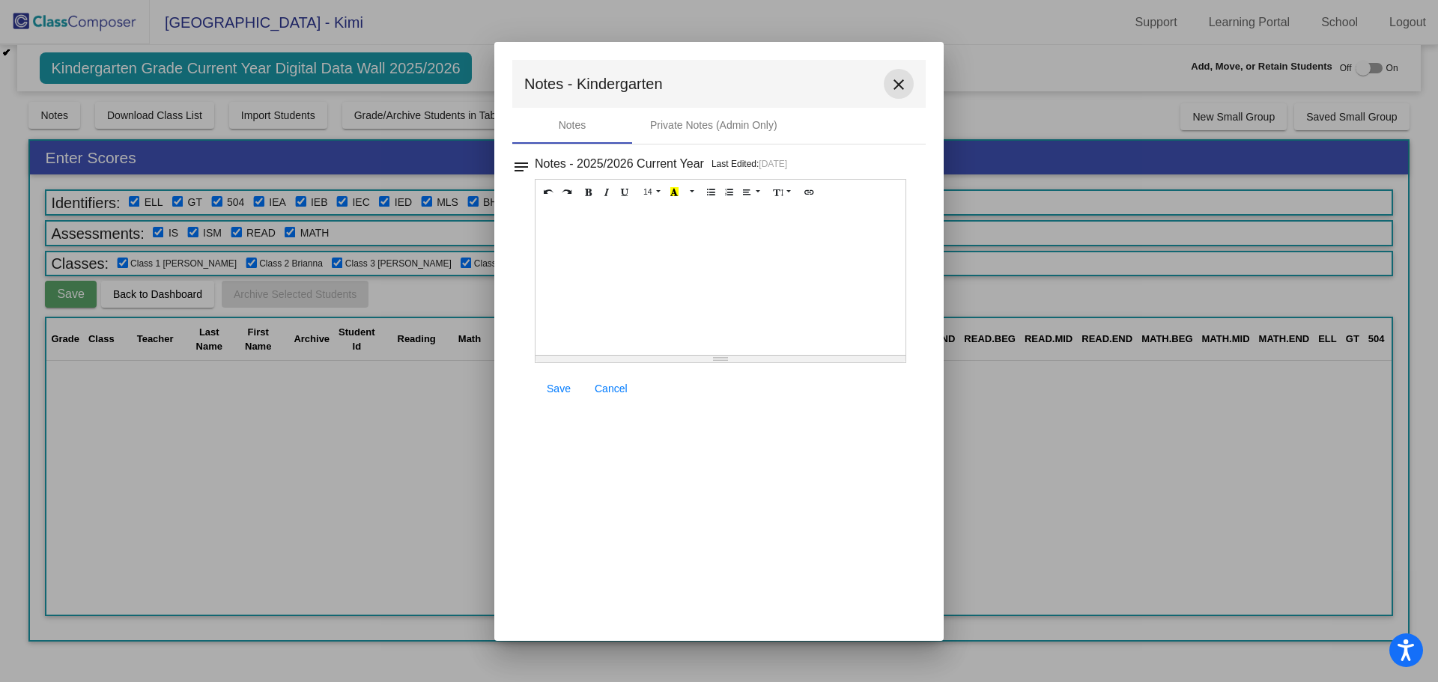
click at [899, 89] on mat-icon "close" at bounding box center [899, 85] width 18 height 18
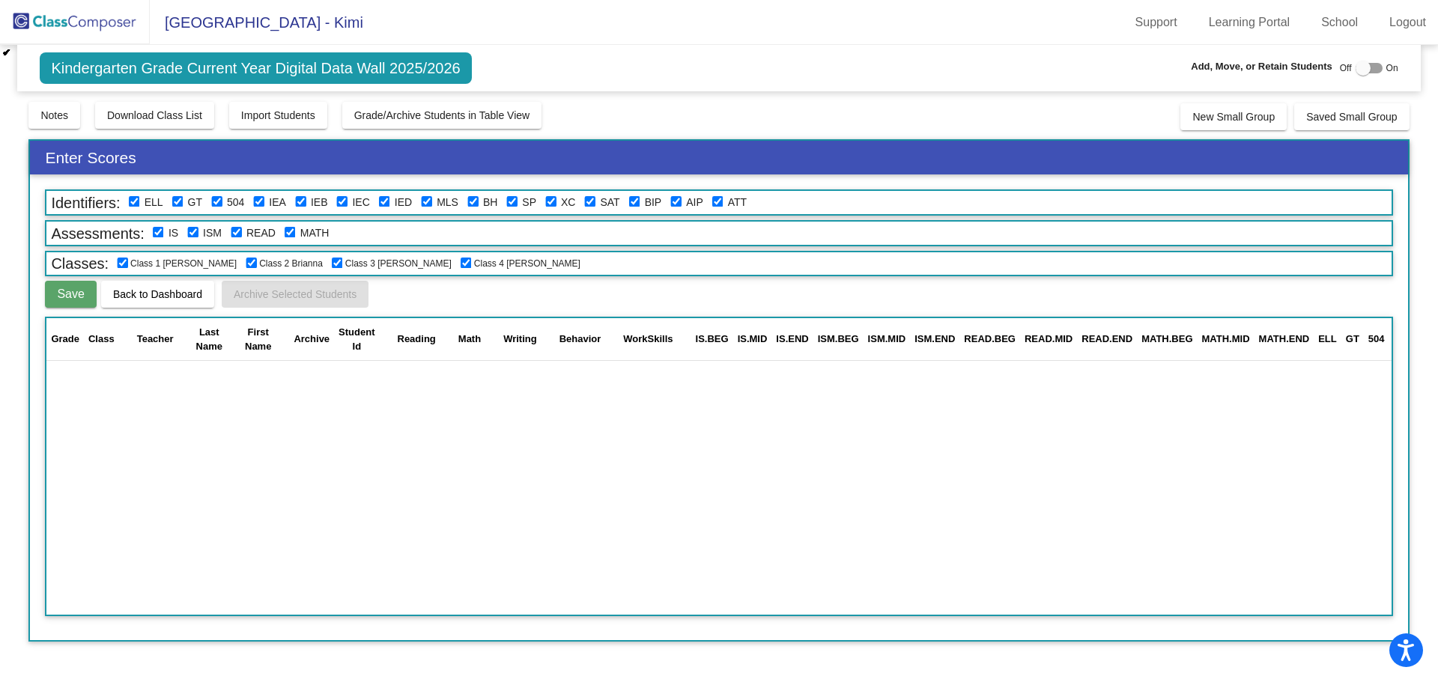
click at [190, 78] on span "Kindergarten Grade Current Year Digital Data Wall 2025/2026" at bounding box center [255, 67] width 431 height 31
click at [77, 17] on img at bounding box center [75, 22] width 150 height 44
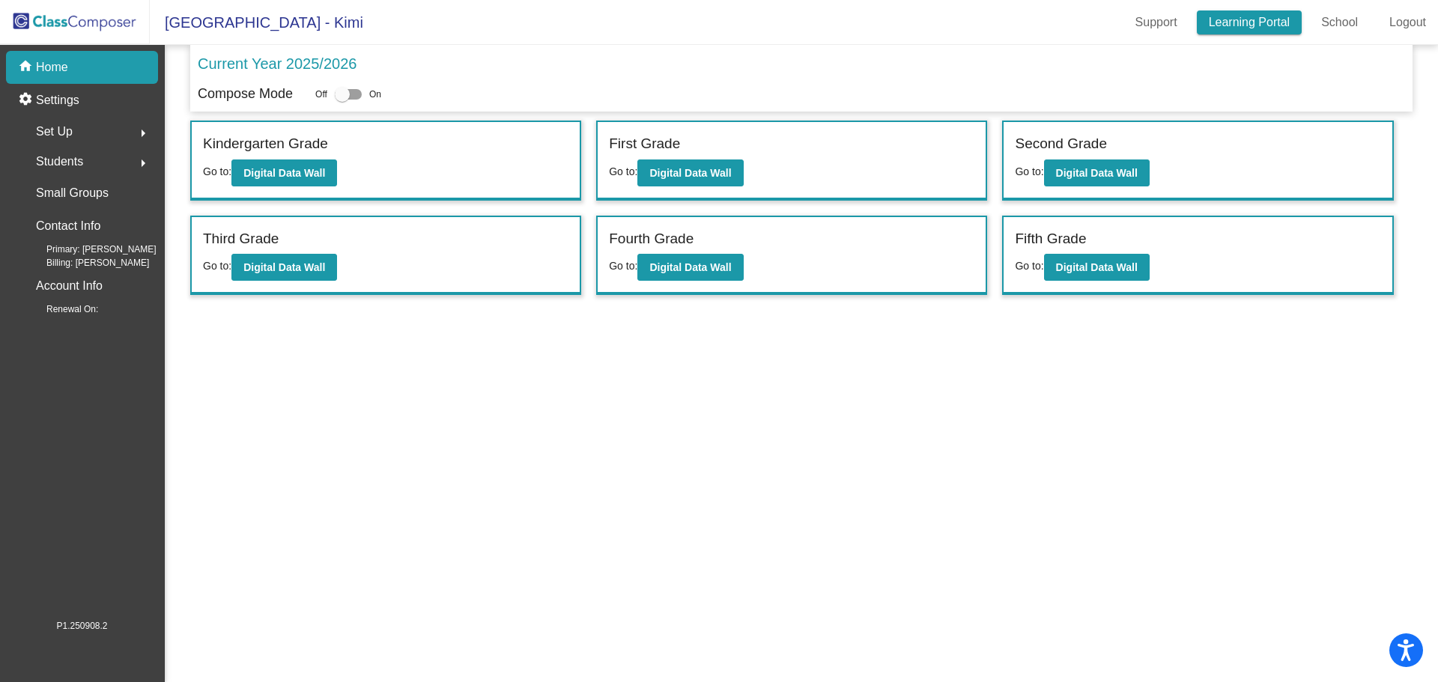
click at [1266, 19] on link "Learning Portal" at bounding box center [1250, 22] width 106 height 24
click at [57, 64] on p "Home" at bounding box center [52, 67] width 32 height 18
click at [1163, 27] on link "Support" at bounding box center [1157, 22] width 66 height 24
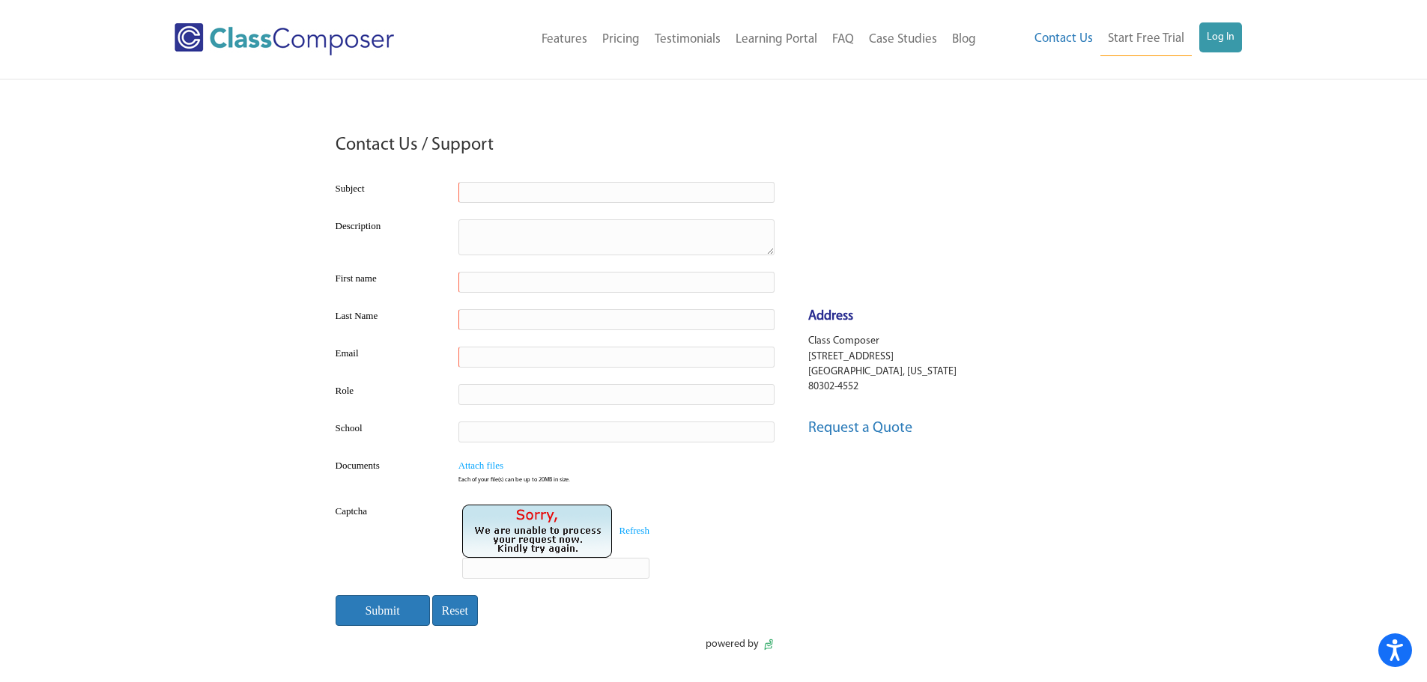
click at [493, 193] on input "text" at bounding box center [616, 192] width 316 height 21
type input "Missing students"
click at [478, 226] on textarea at bounding box center [616, 237] width 316 height 36
click at [565, 231] on textarea "I am getting a message tating a student is" at bounding box center [616, 237] width 316 height 36
click at [667, 234] on textarea "I am getting a message stating a student is" at bounding box center [616, 237] width 316 height 36
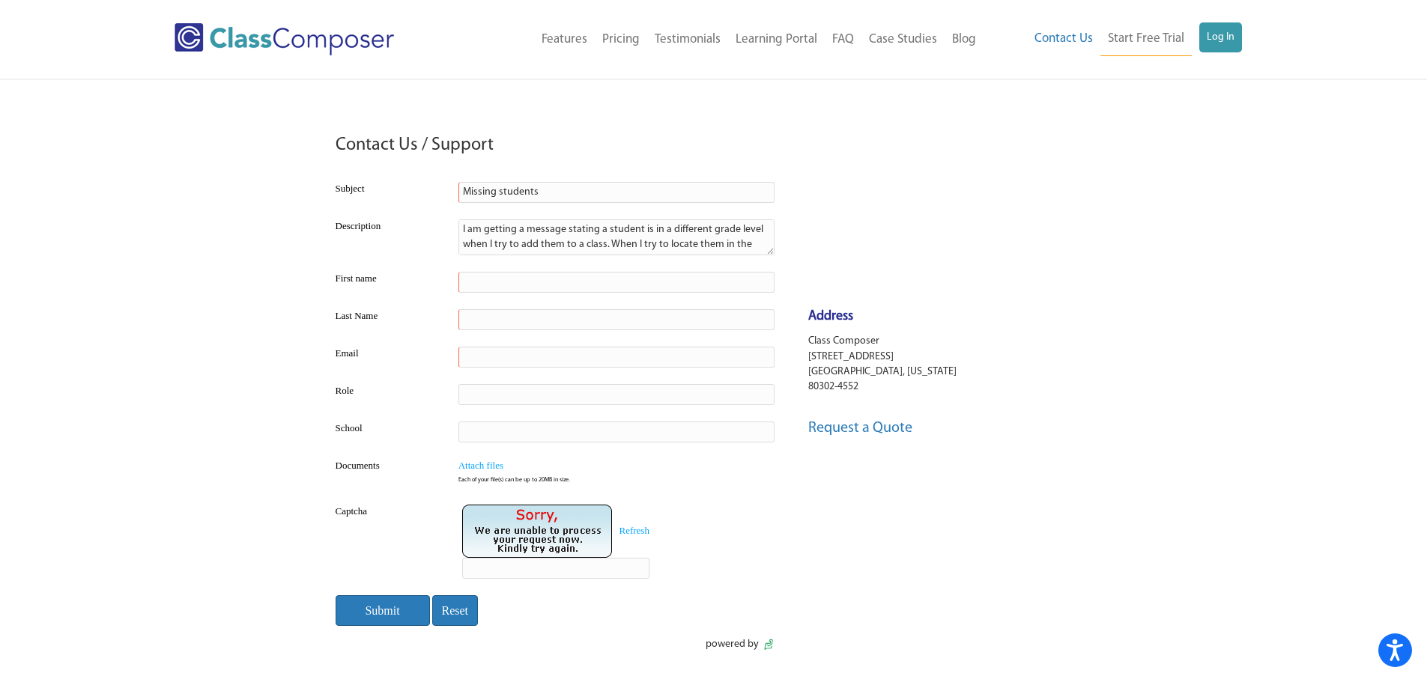
scroll to position [12, 0]
type textarea "I am getting a message stating a student is in a different grade level when I t…"
click at [476, 278] on input "text" at bounding box center [616, 282] width 316 height 21
type input "Kimi"
click at [480, 320] on input "text" at bounding box center [616, 319] width 316 height 21
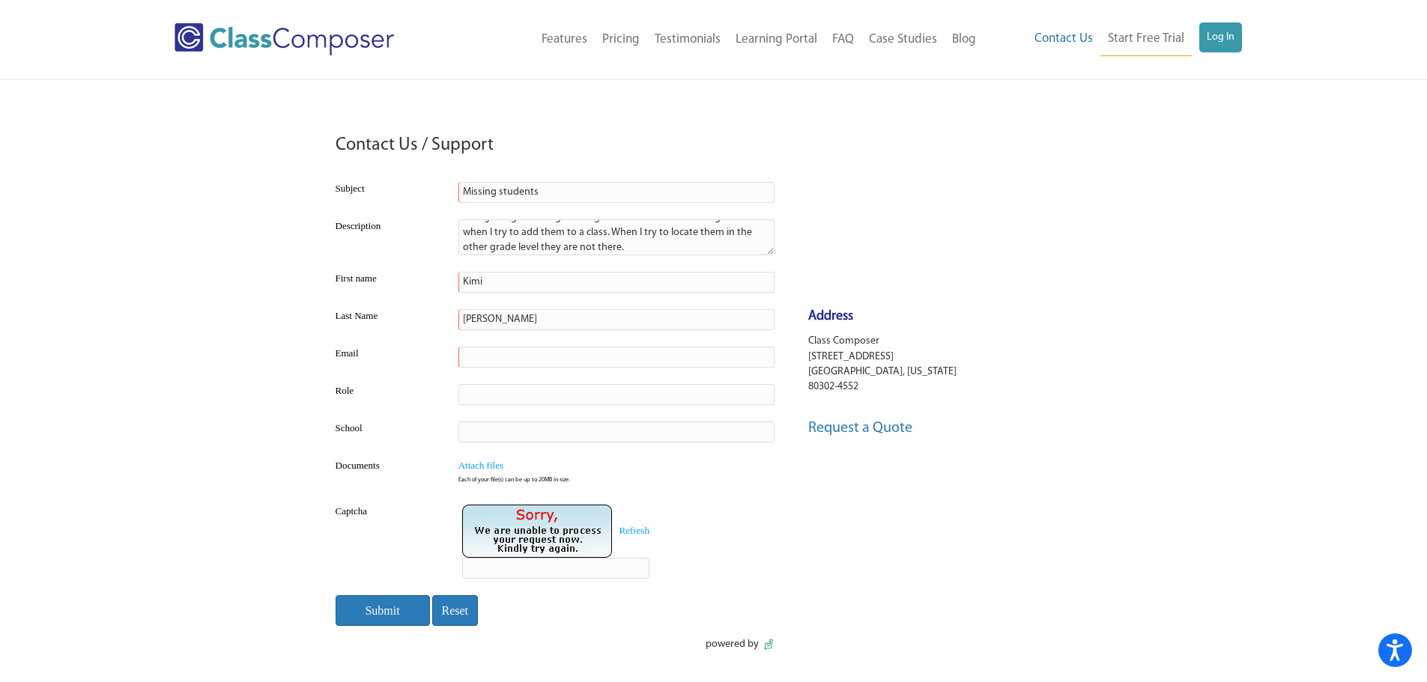
type input "Rivera"
click at [472, 354] on input "text" at bounding box center [616, 357] width 316 height 21
type input "kimberly.rivera@rrps.net"
click at [469, 394] on input "text" at bounding box center [616, 394] width 316 height 21
type input "Registrar"
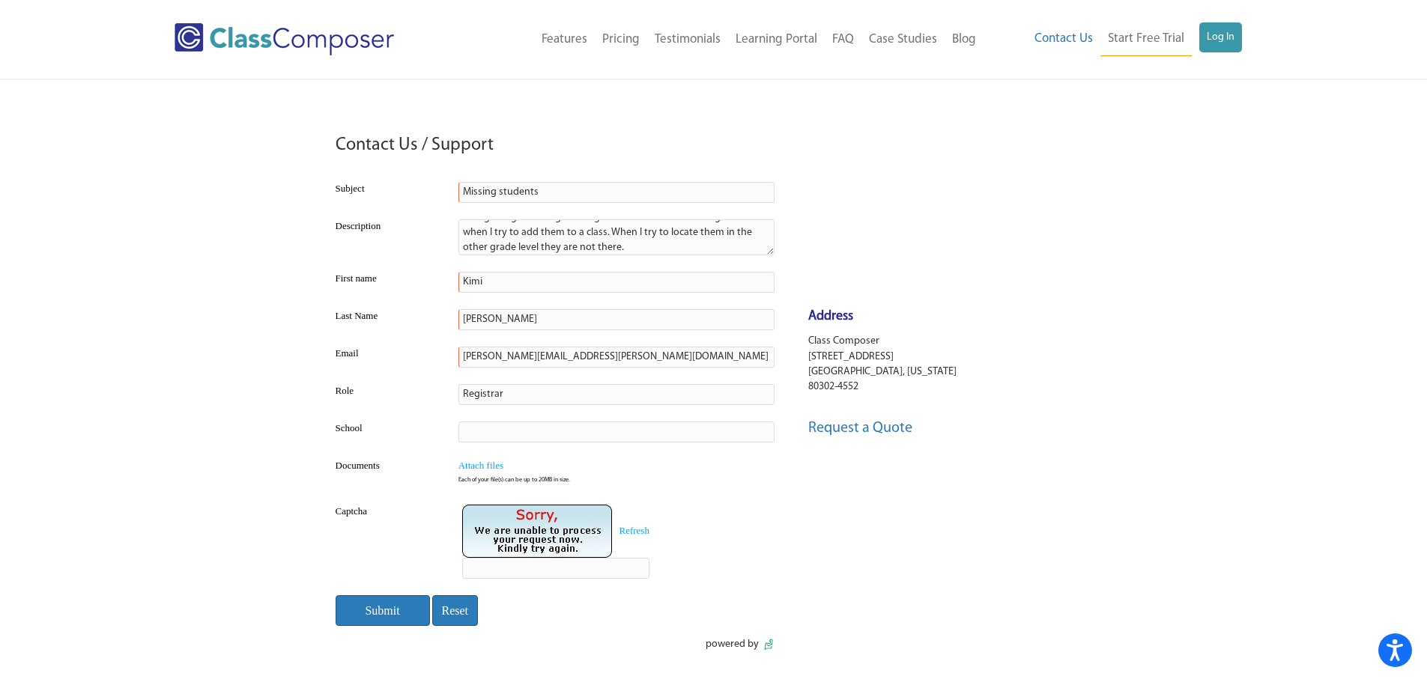
click at [470, 434] on input "text" at bounding box center [616, 432] width 316 height 21
click at [520, 430] on input "Rio Rancho elementary" at bounding box center [616, 432] width 316 height 21
type input "Rio Rancho Elementary"
click at [494, 572] on input "text" at bounding box center [555, 568] width 187 height 21
type input "B7HG1X"
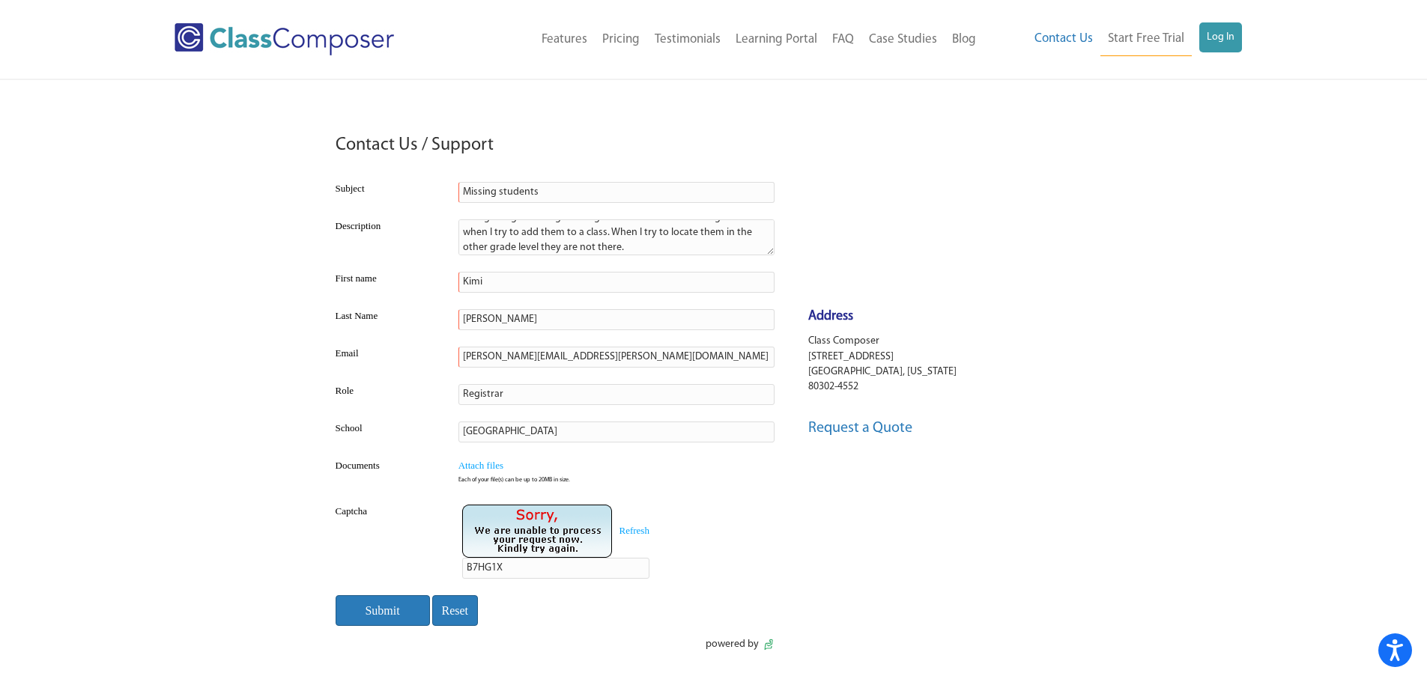
click at [381, 608] on input "Submit" at bounding box center [383, 611] width 94 height 31
